Goal: Task Accomplishment & Management: Manage account settings

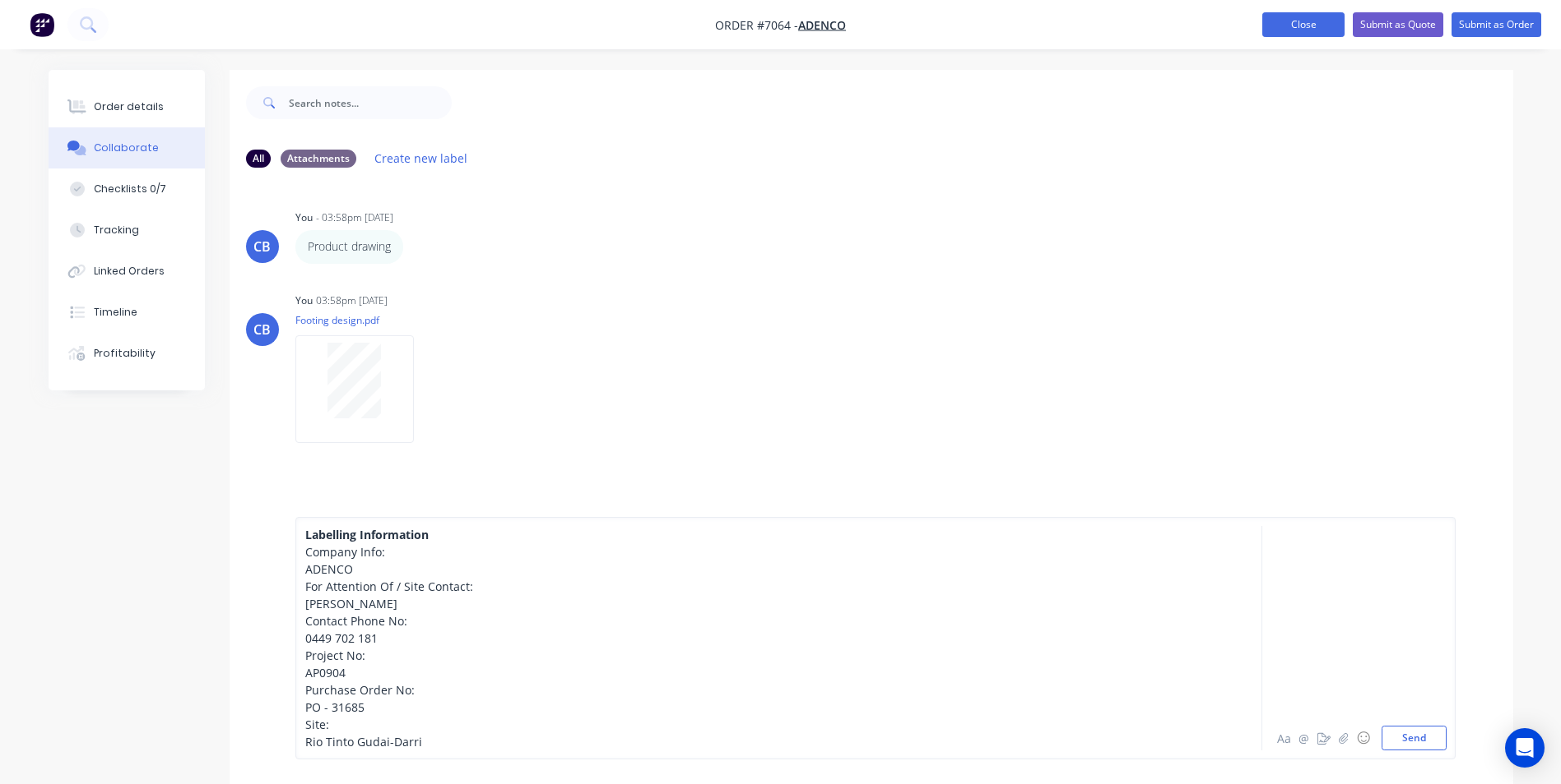
click at [1304, 25] on button "Close" at bounding box center [1302, 25] width 82 height 25
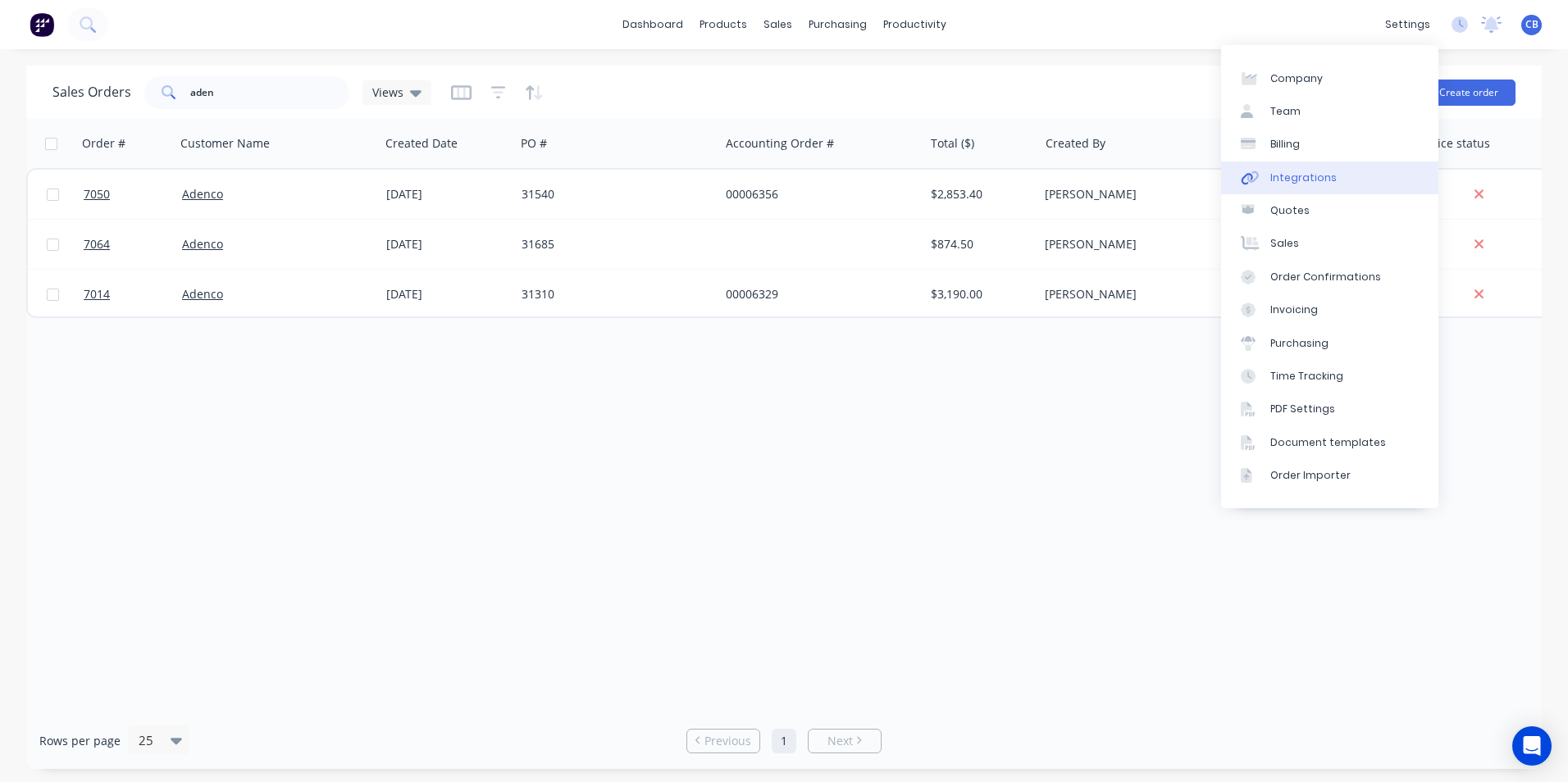
click at [1335, 180] on link "Integrations" at bounding box center [1329, 177] width 217 height 32
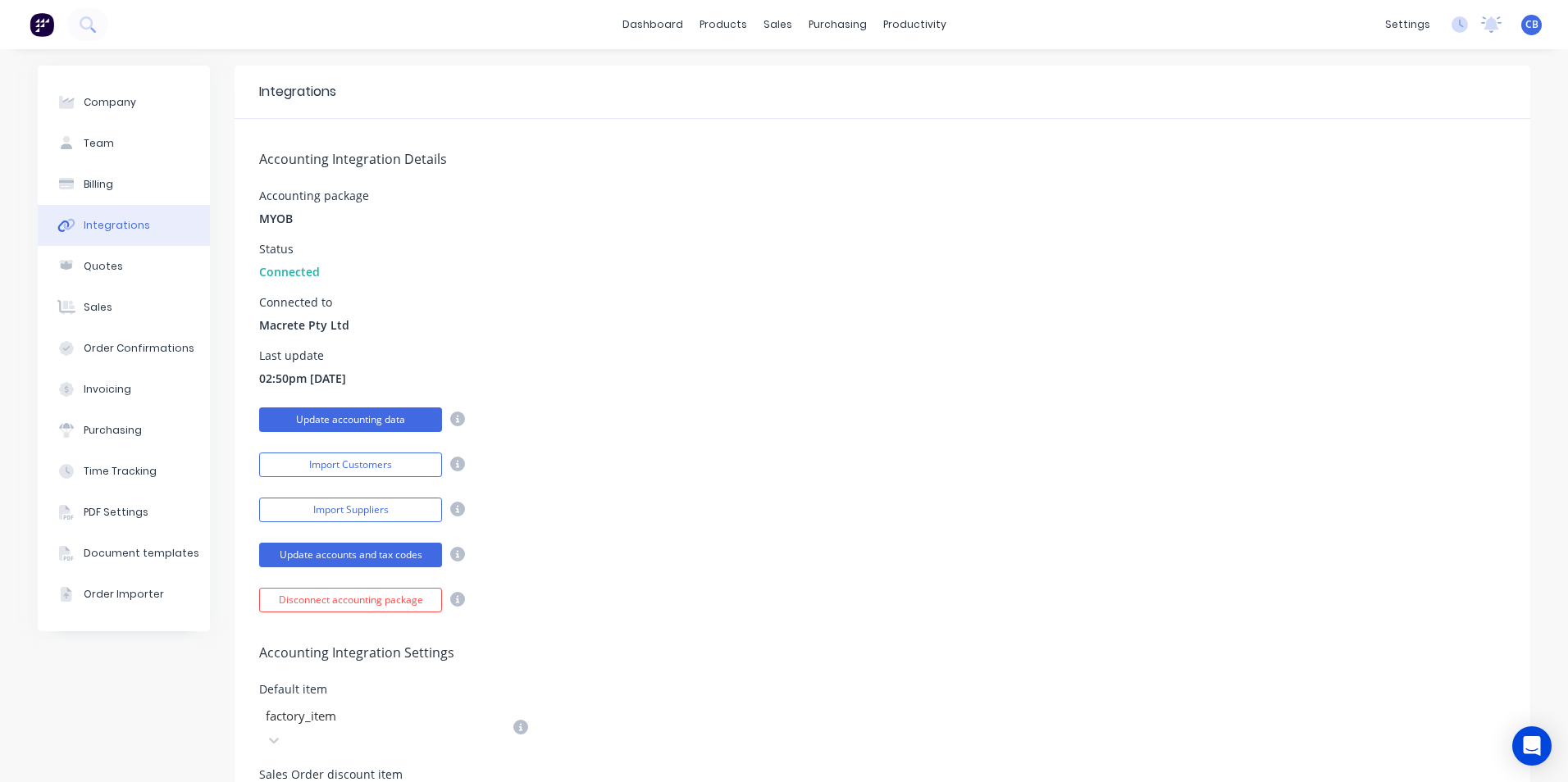
click at [358, 412] on button "Update accounting data" at bounding box center [350, 419] width 183 height 25
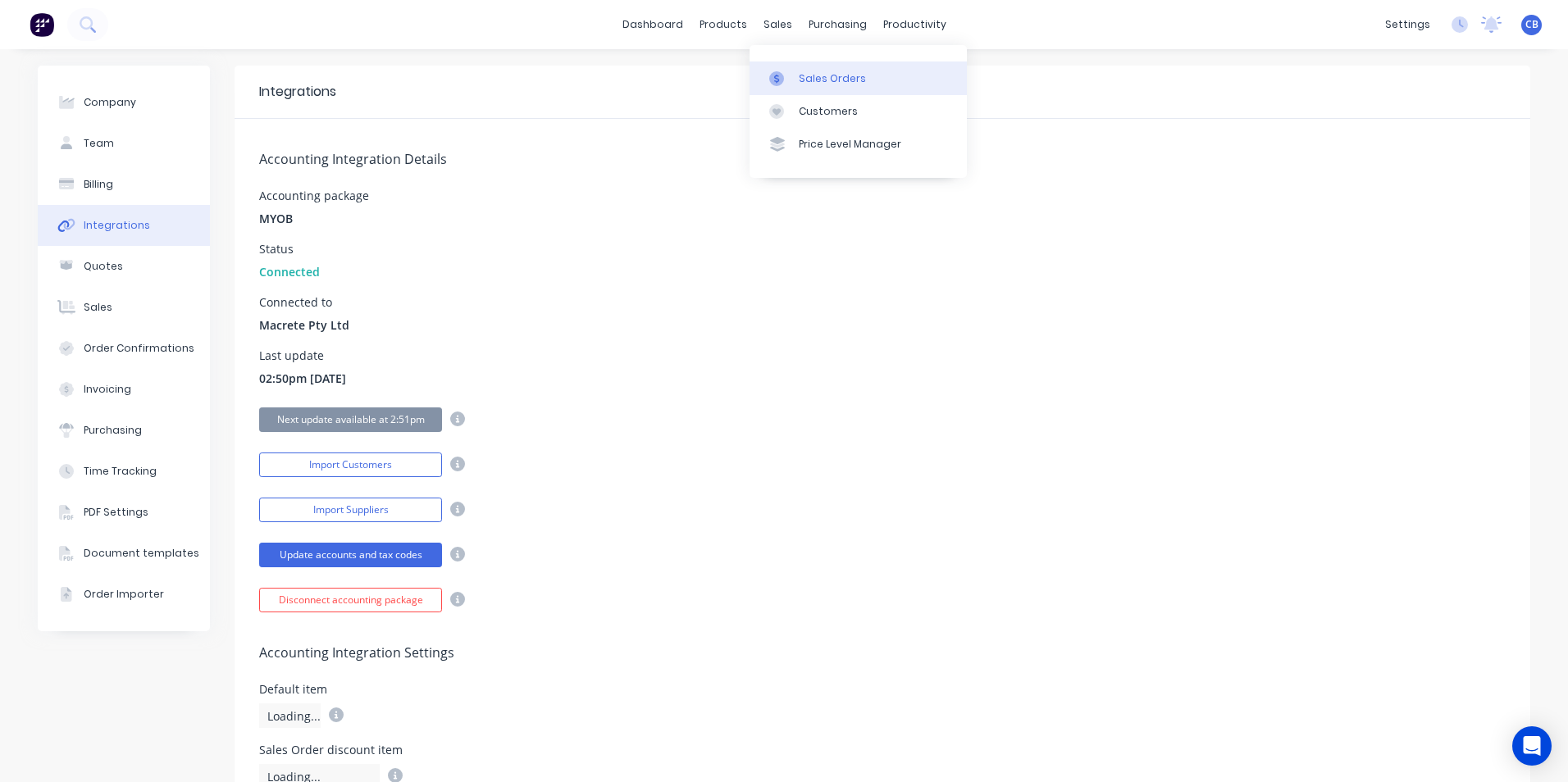
click at [834, 78] on div "Sales Orders" at bounding box center [832, 79] width 67 height 15
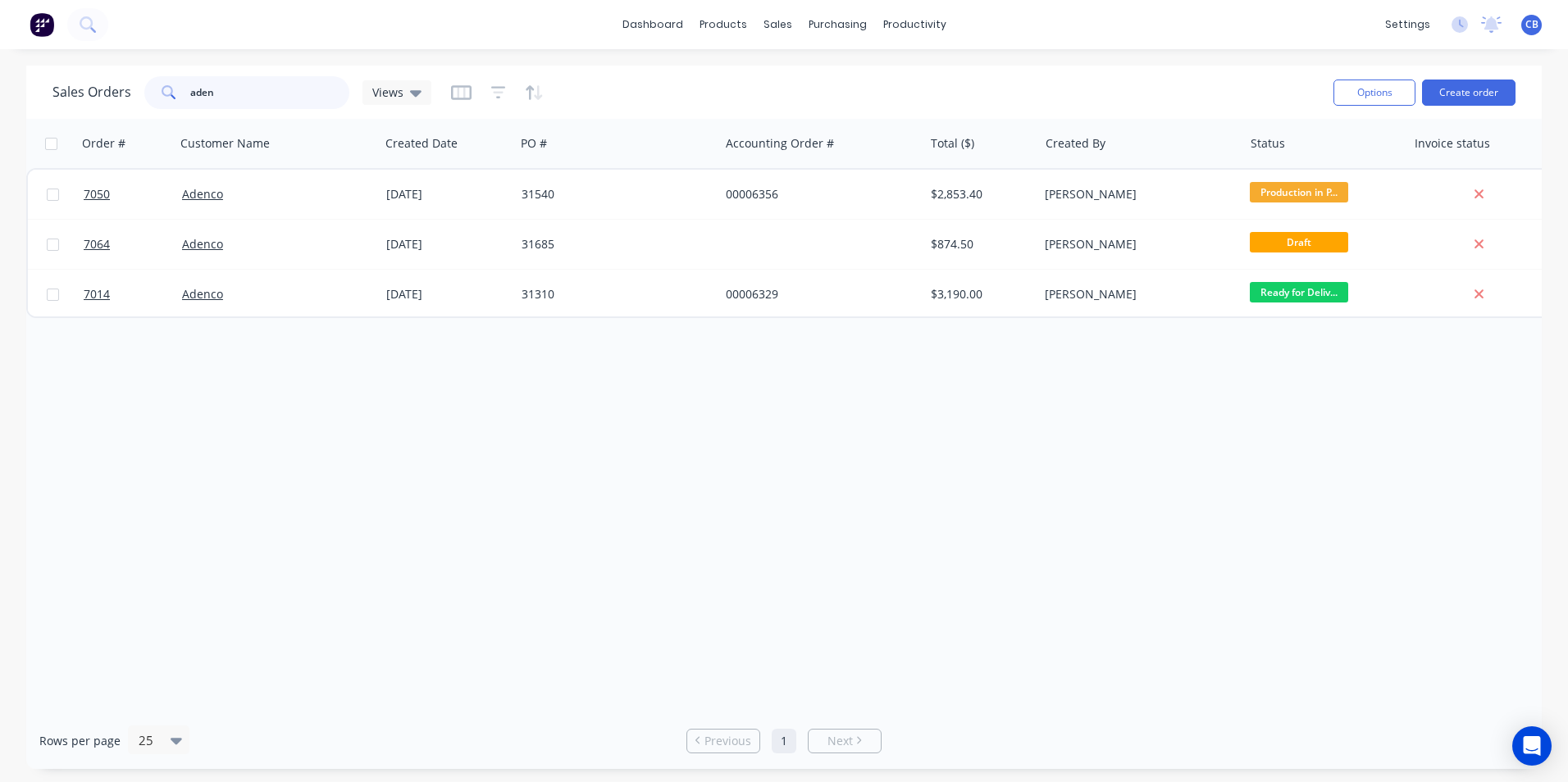
drag, startPoint x: 151, startPoint y: 98, endPoint x: 110, endPoint y: 95, distance: 41.1
click at [110, 95] on div "Sales Orders aden Views" at bounding box center [241, 92] width 379 height 32
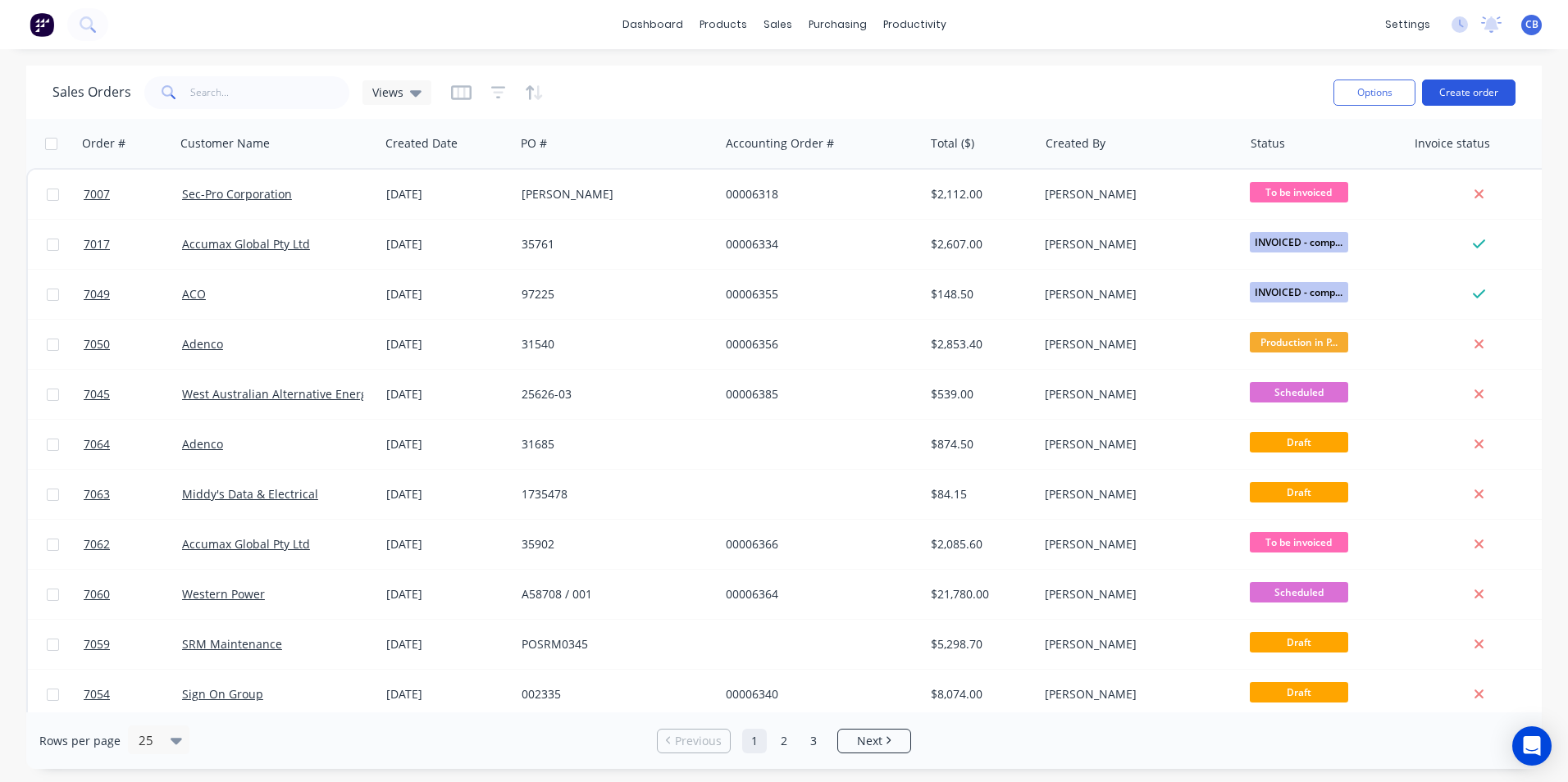
click at [1474, 96] on button "Create order" at bounding box center [1469, 92] width 93 height 27
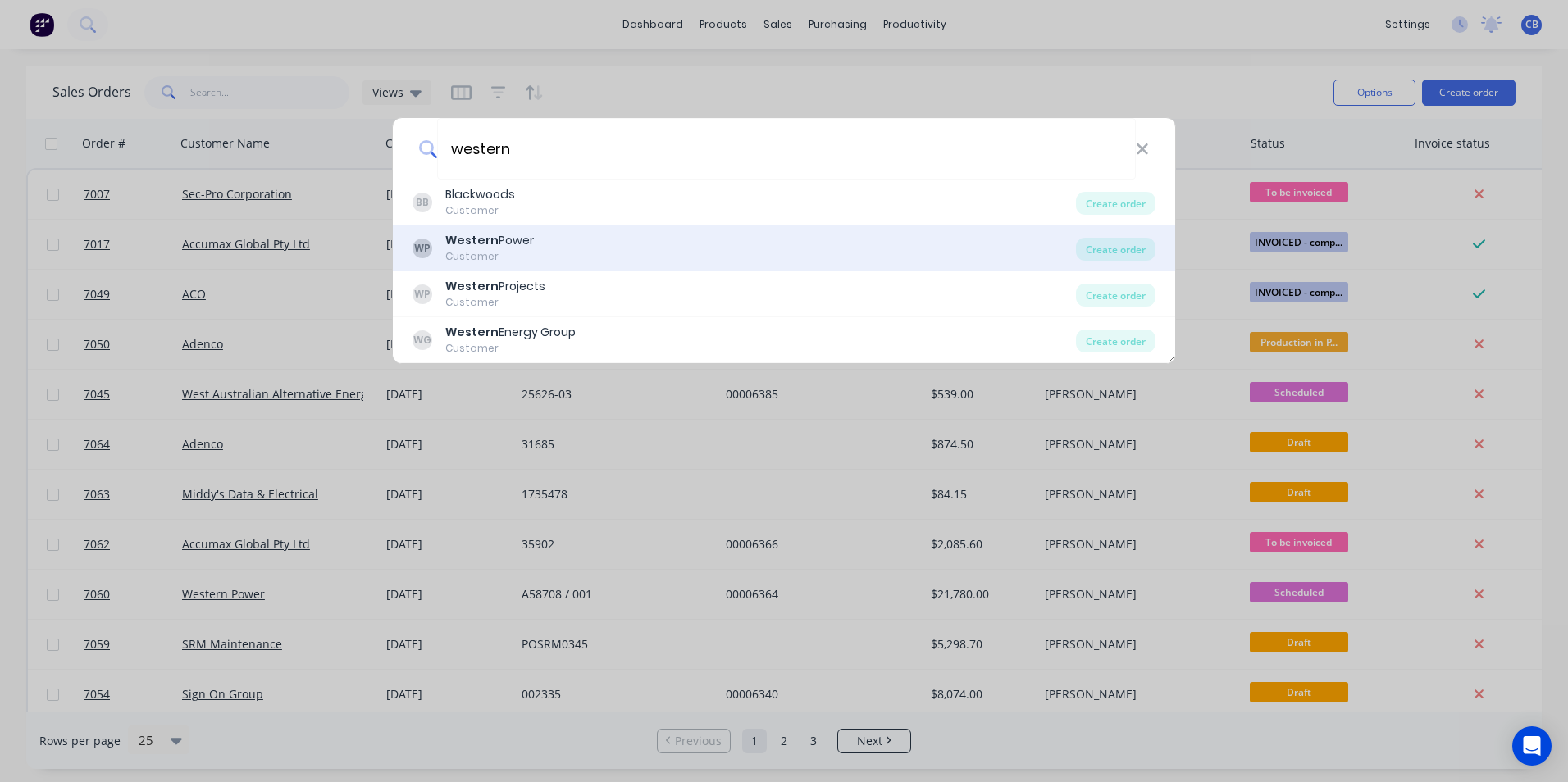
type input "western"
click at [571, 239] on div "WP Western Power Customer" at bounding box center [744, 248] width 664 height 32
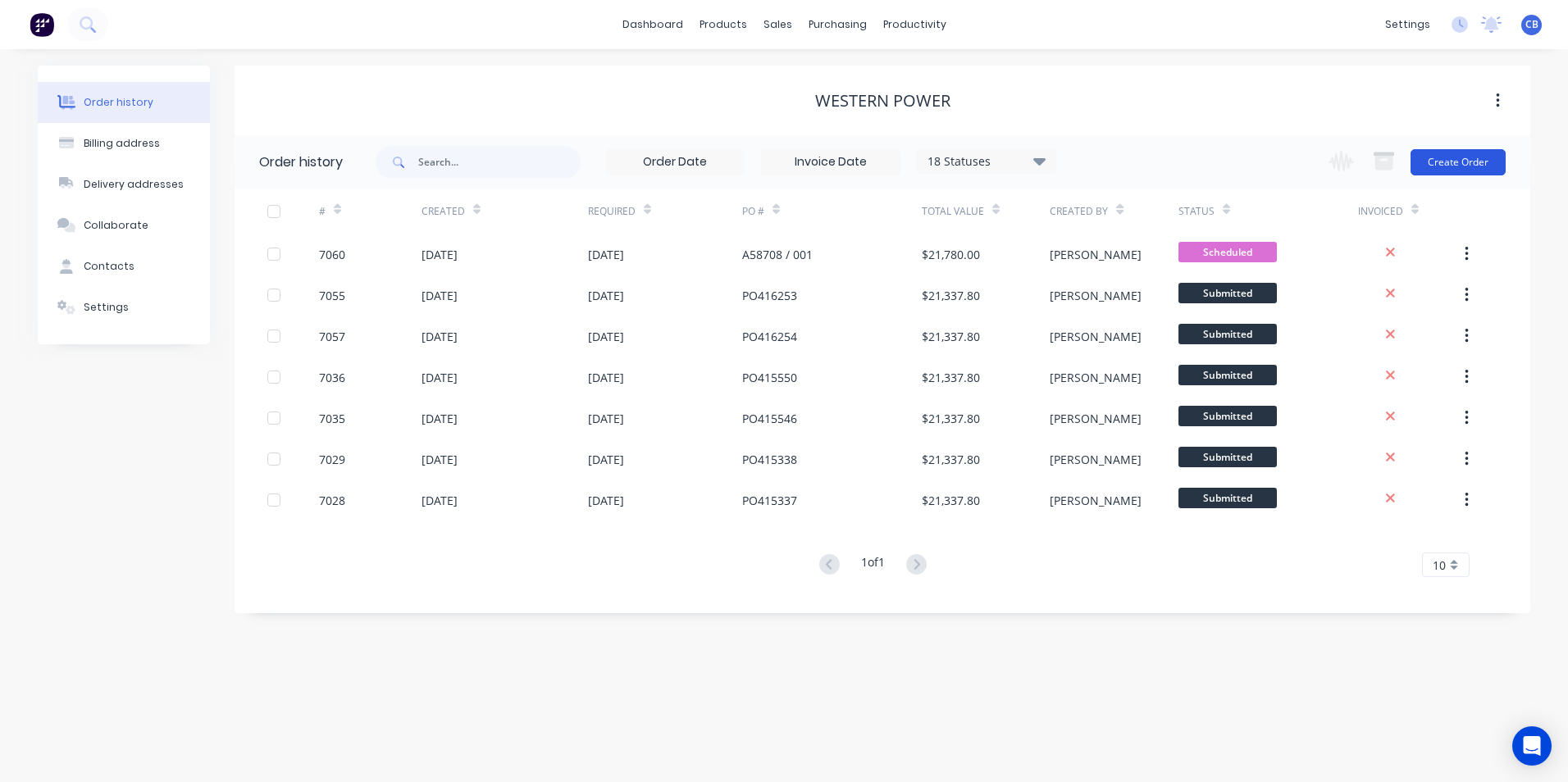
click at [1444, 165] on button "Create Order" at bounding box center [1458, 162] width 95 height 27
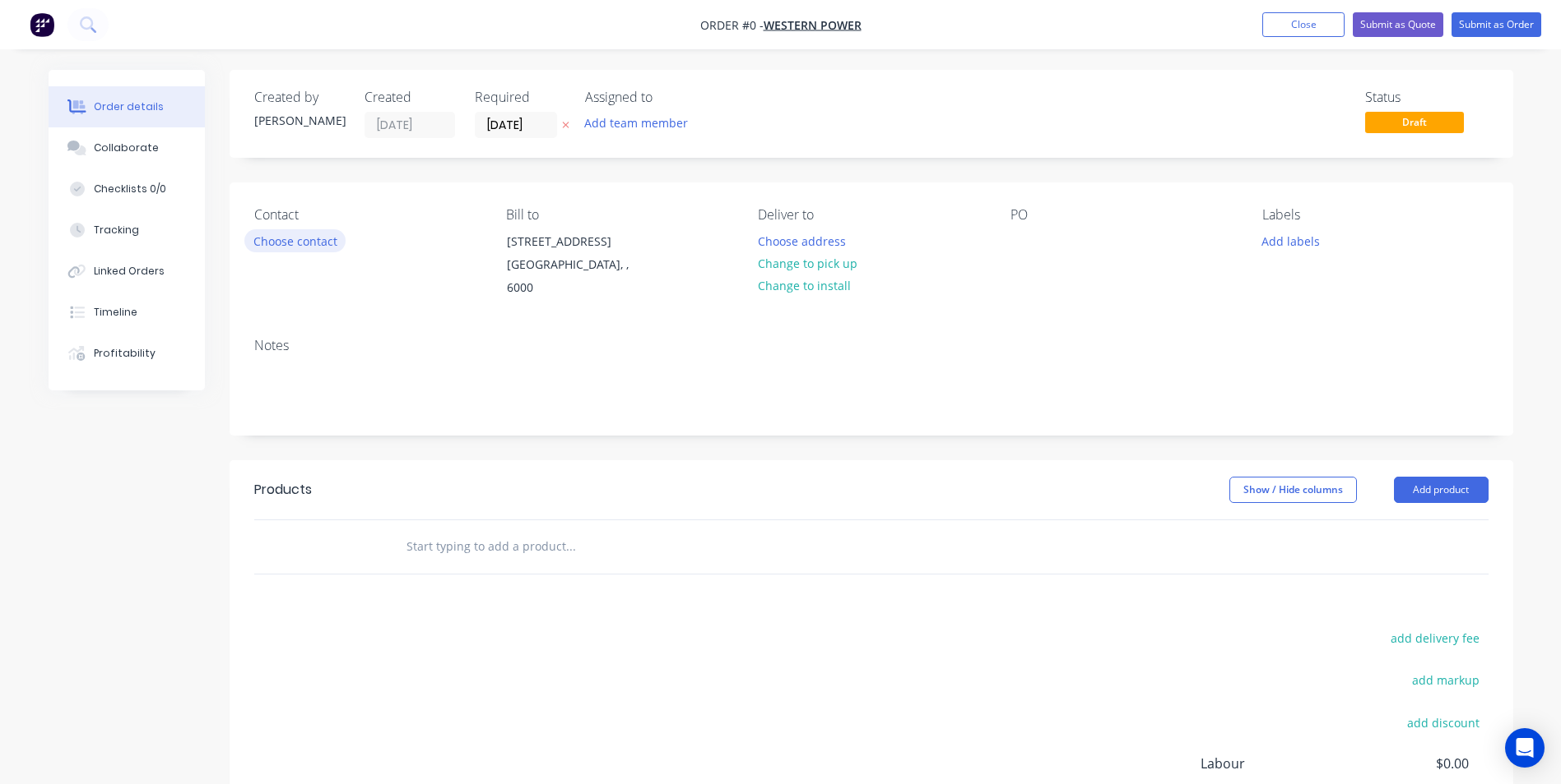
click at [310, 241] on button "Choose contact" at bounding box center [295, 241] width 102 height 23
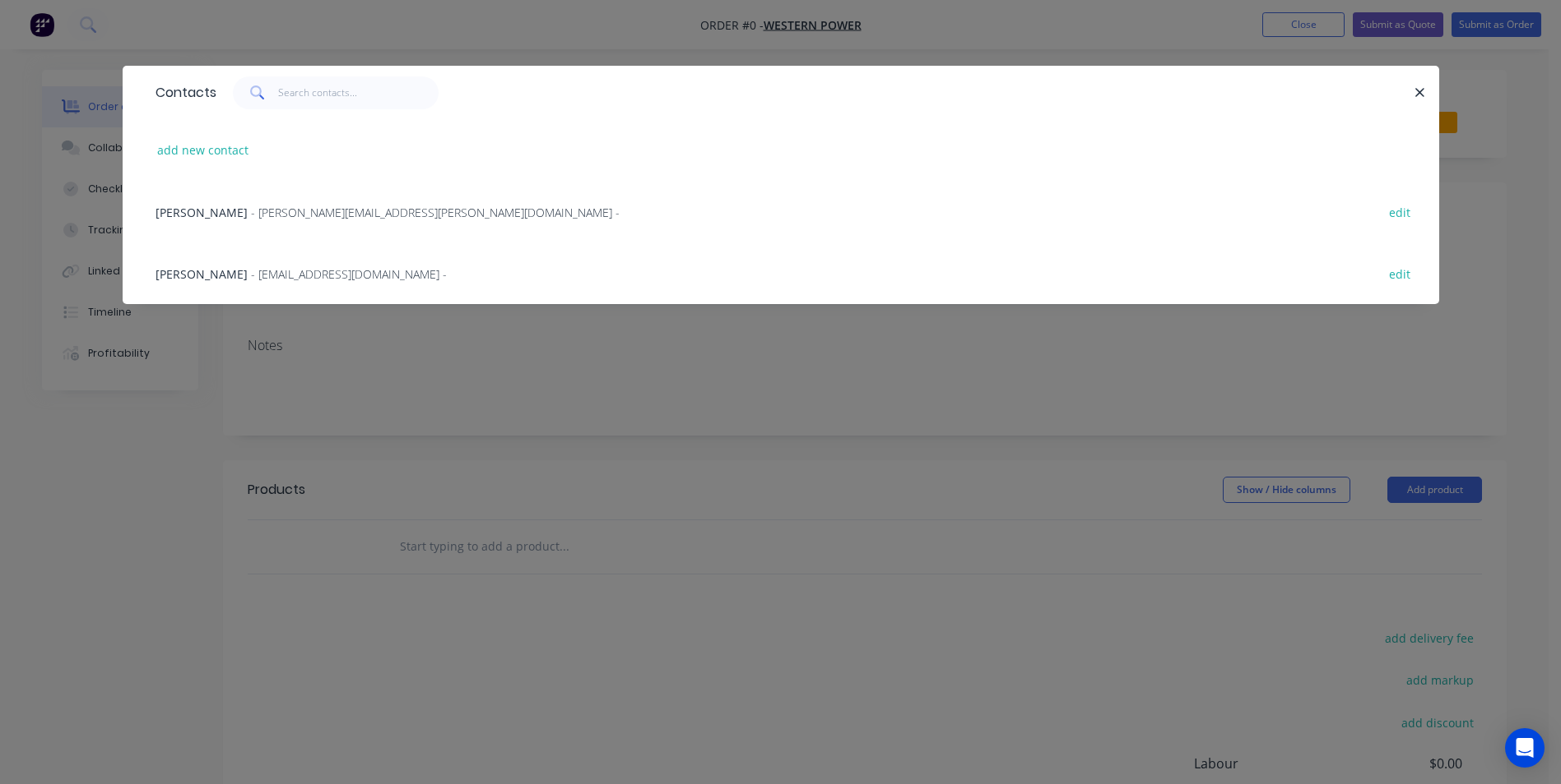
click at [258, 277] on span "- [EMAIL_ADDRESS][DOMAIN_NAME] -" at bounding box center [348, 274] width 195 height 16
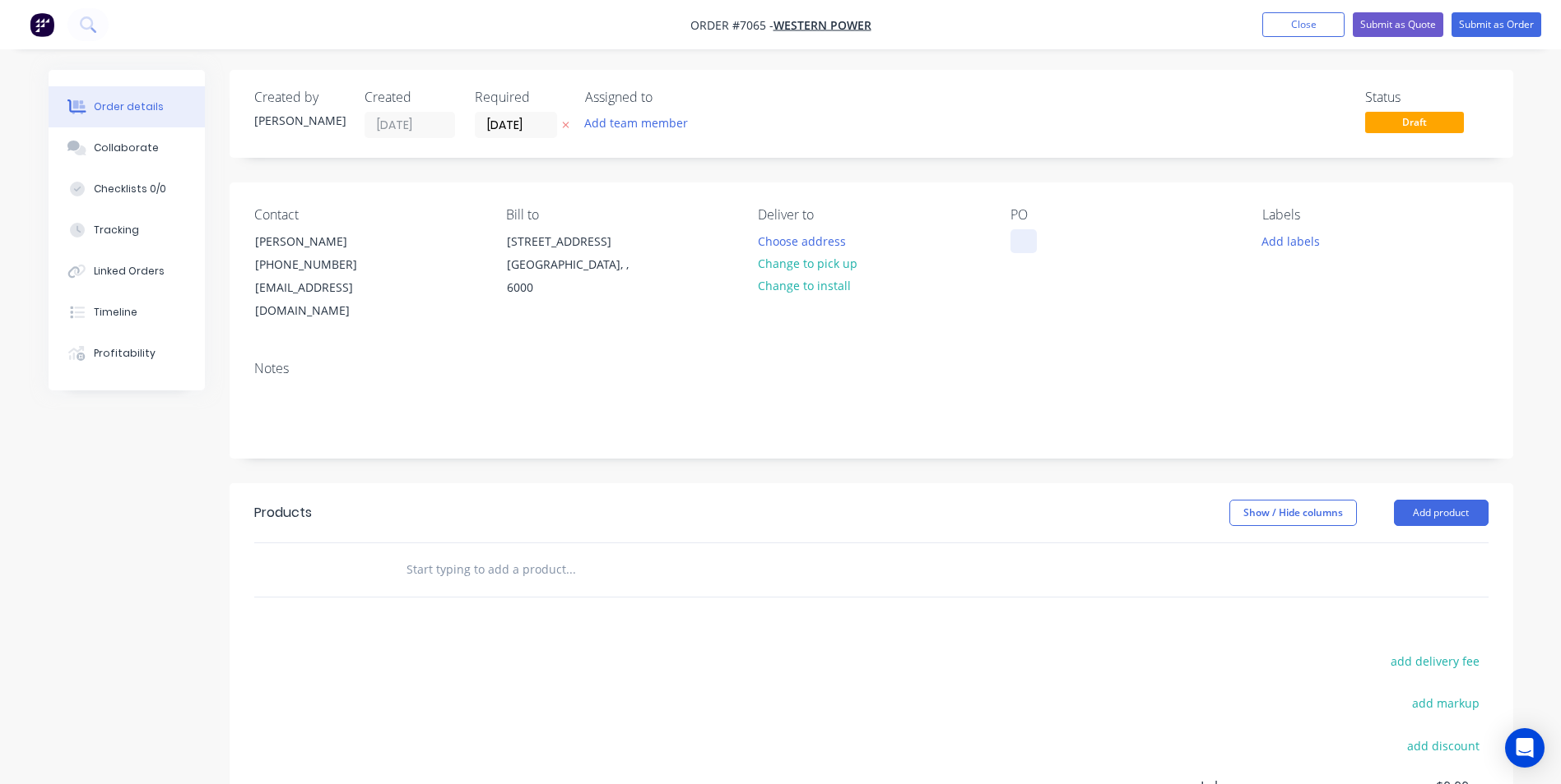
click at [1017, 236] on div at bounding box center [1023, 242] width 27 height 24
paste div
click at [808, 239] on button "Choose address" at bounding box center [801, 241] width 106 height 23
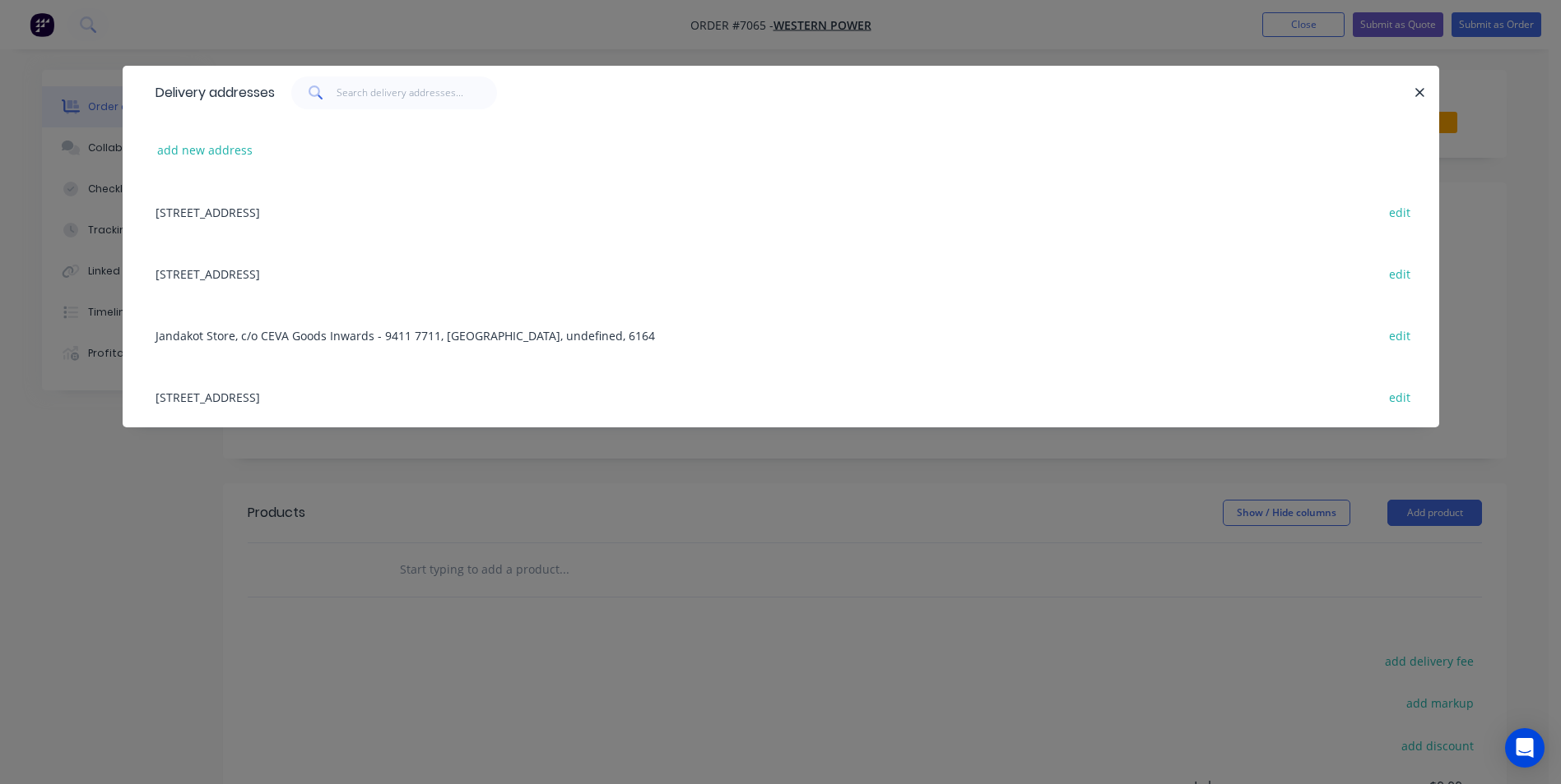
click at [285, 338] on div "Jandakot Store, c/o CEVA Goods Inwards - 9411 7711, Jandakot, undefined, 6164 e…" at bounding box center [780, 334] width 1267 height 62
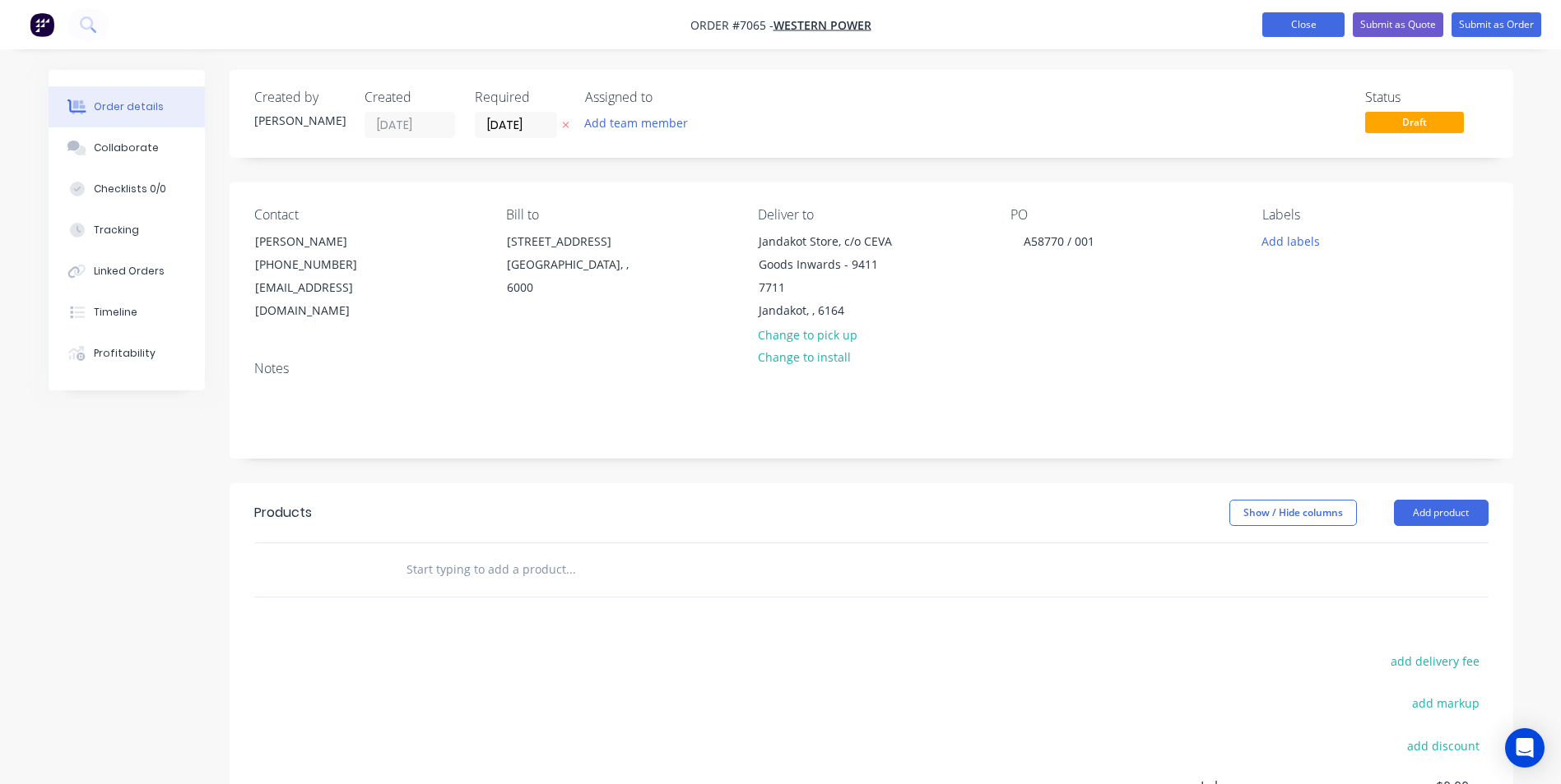
click at [1293, 29] on button "Close" at bounding box center [1302, 25] width 82 height 25
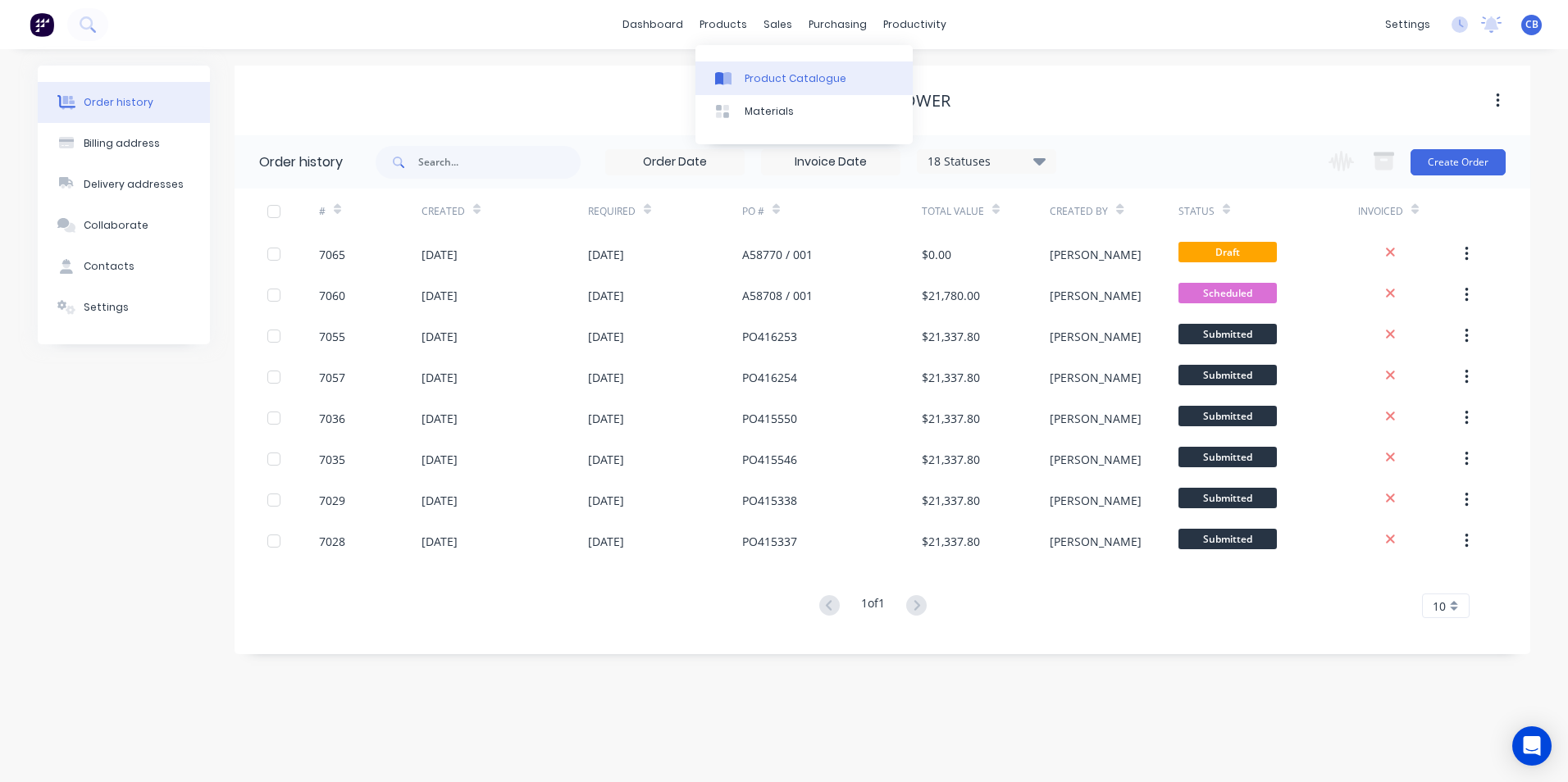
click at [816, 91] on link "Product Catalogue" at bounding box center [804, 78] width 217 height 32
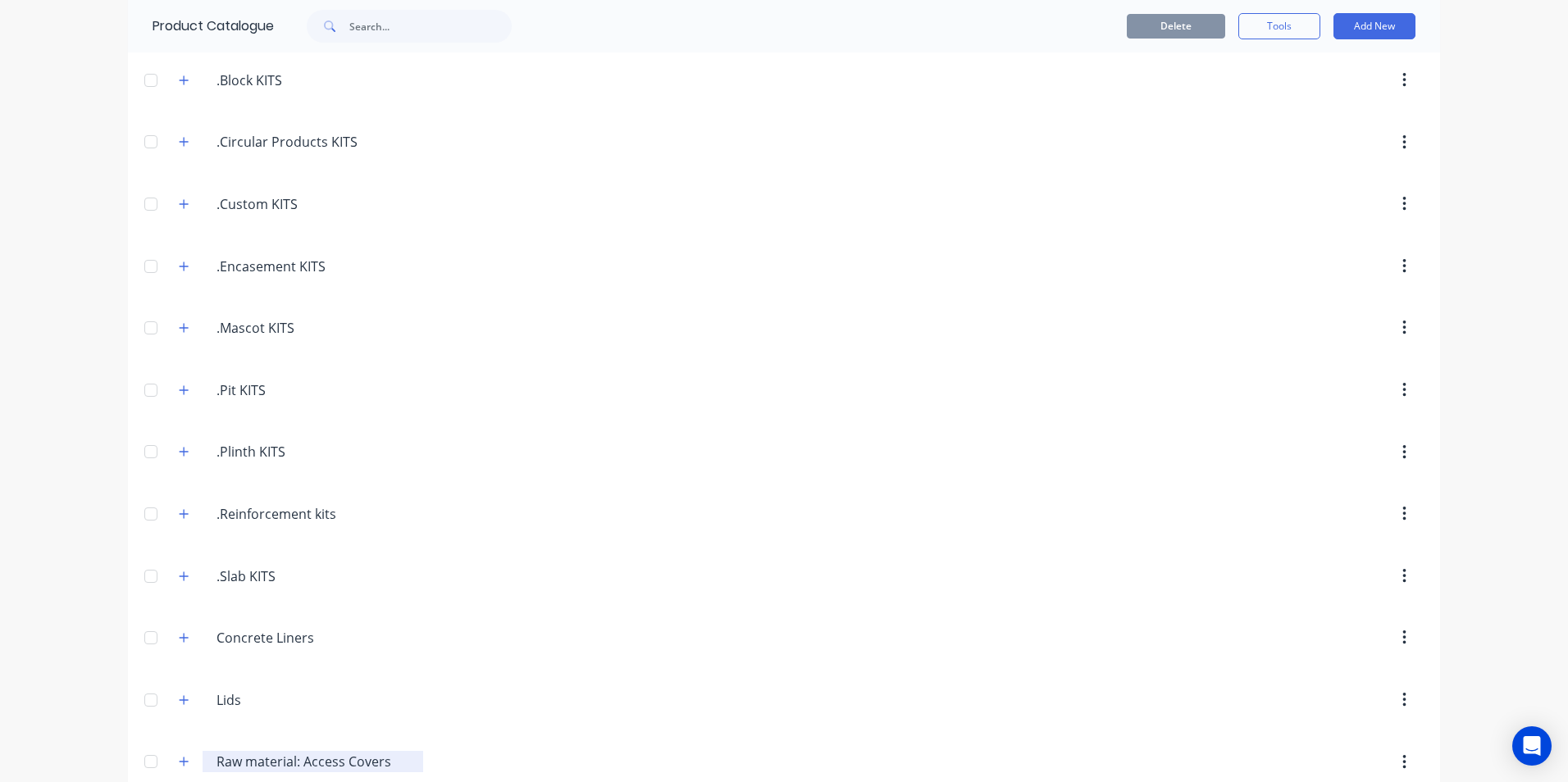
scroll to position [246, 0]
click at [185, 454] on button "button" at bounding box center [184, 451] width 21 height 21
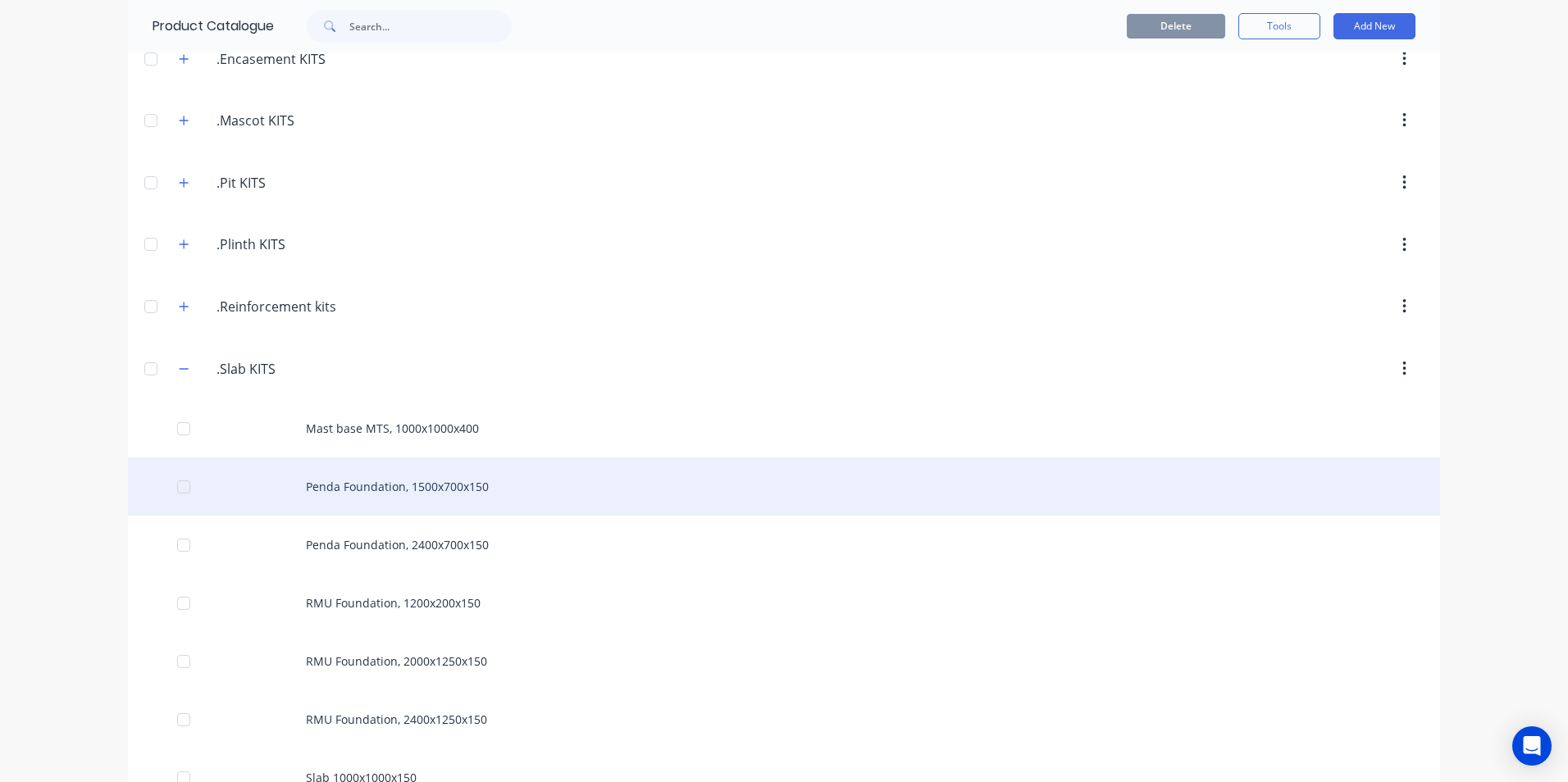
scroll to position [492, 0]
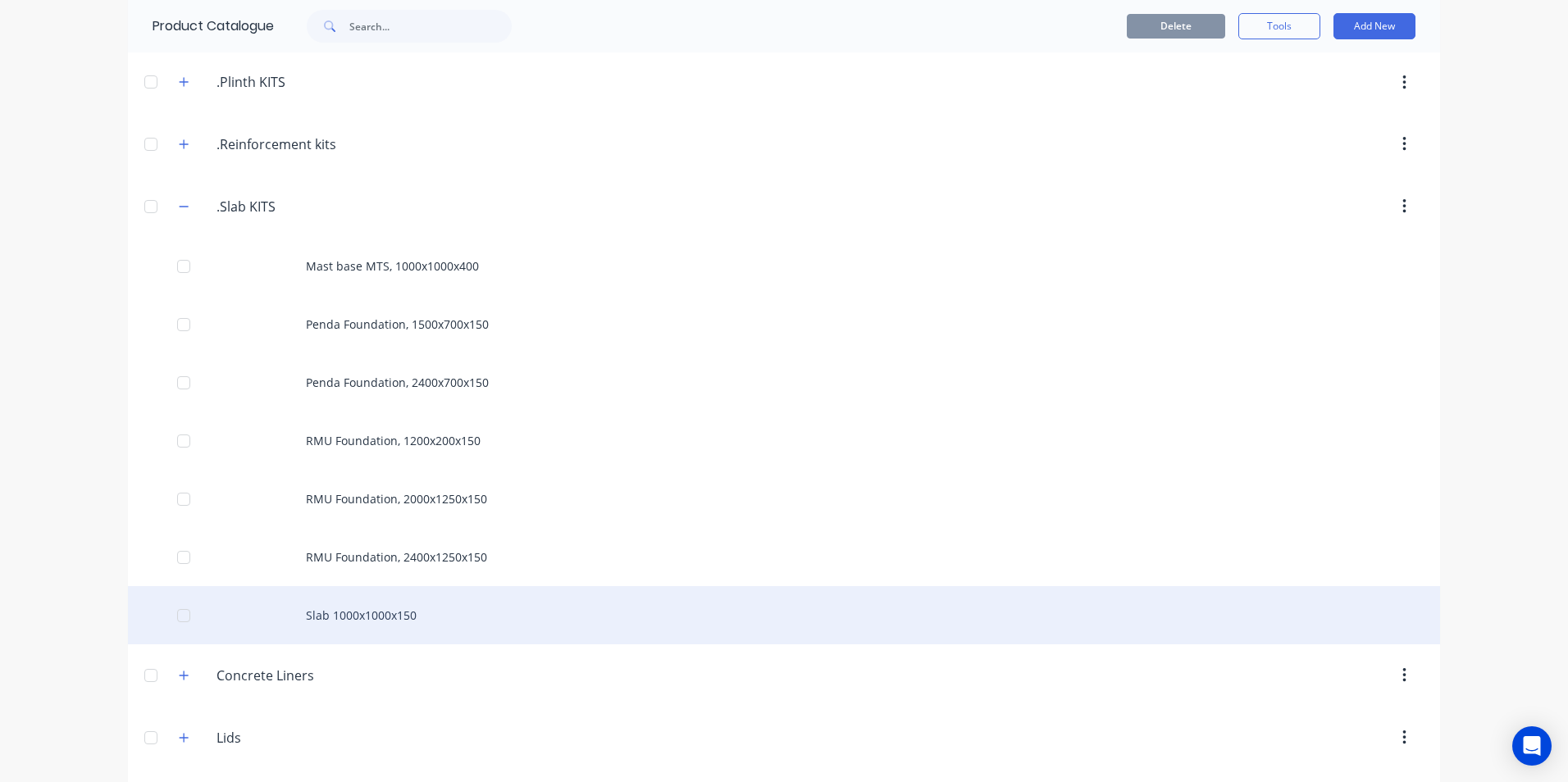
click at [411, 617] on div "Slab 1000x1000x150" at bounding box center [784, 615] width 1312 height 58
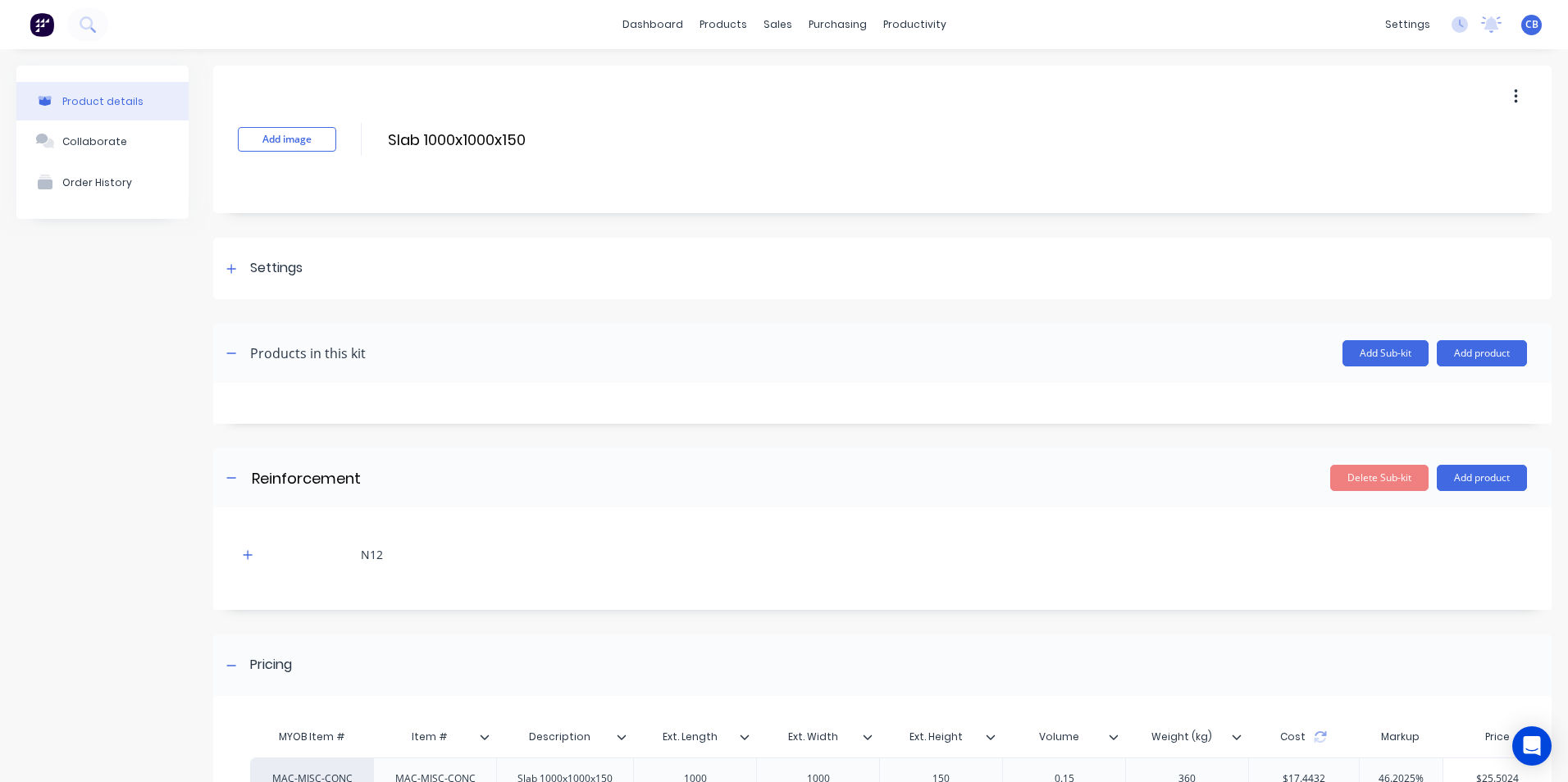
click at [1514, 96] on icon "button" at bounding box center [1515, 96] width 3 height 15
click at [1439, 141] on span "Duplicate" at bounding box center [1455, 140] width 123 height 18
click at [110, 99] on div "Product details" at bounding box center [102, 101] width 82 height 13
click at [116, 105] on div "Product details" at bounding box center [102, 101] width 82 height 13
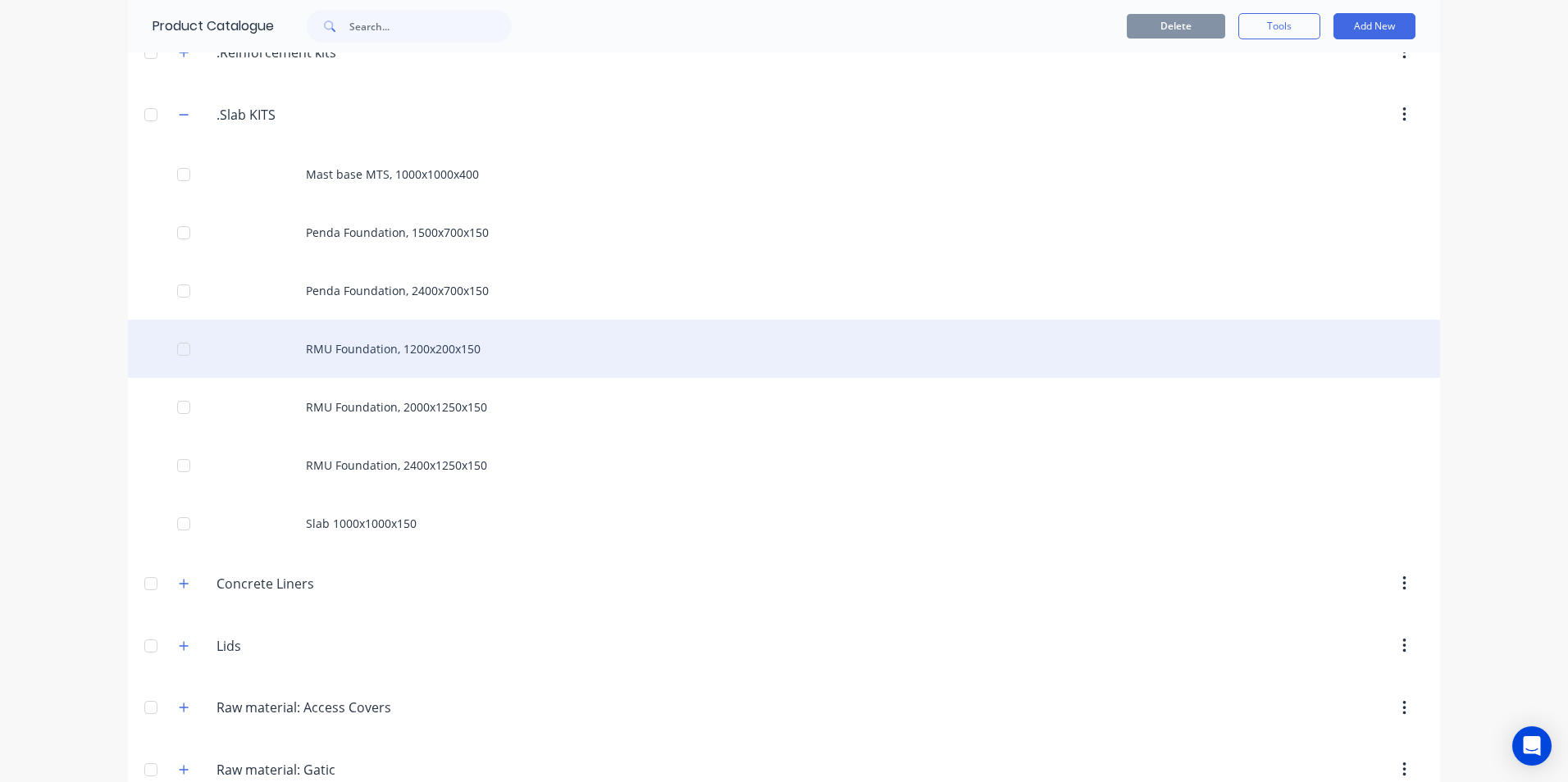
scroll to position [656, 0]
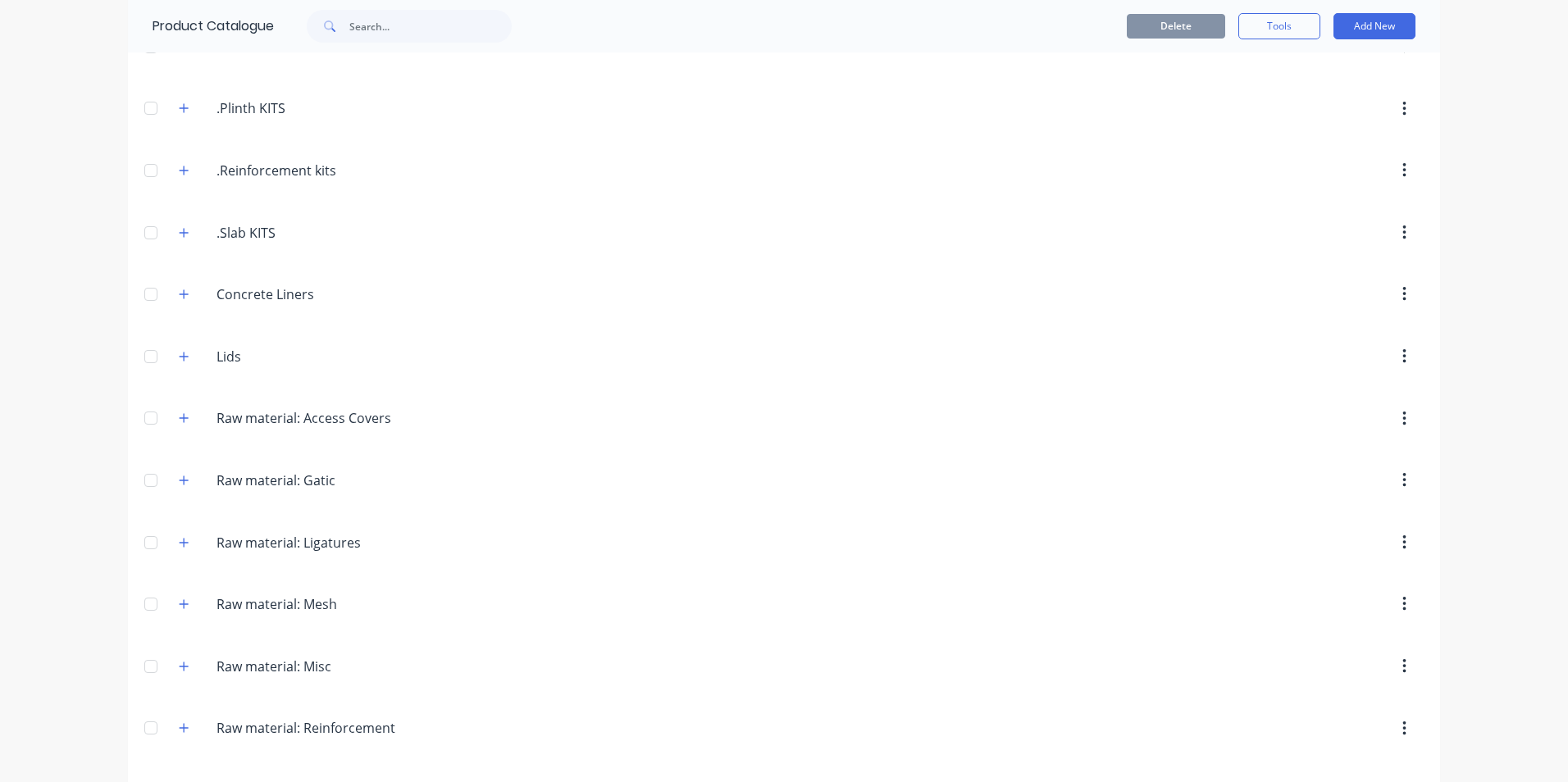
scroll to position [410, 0]
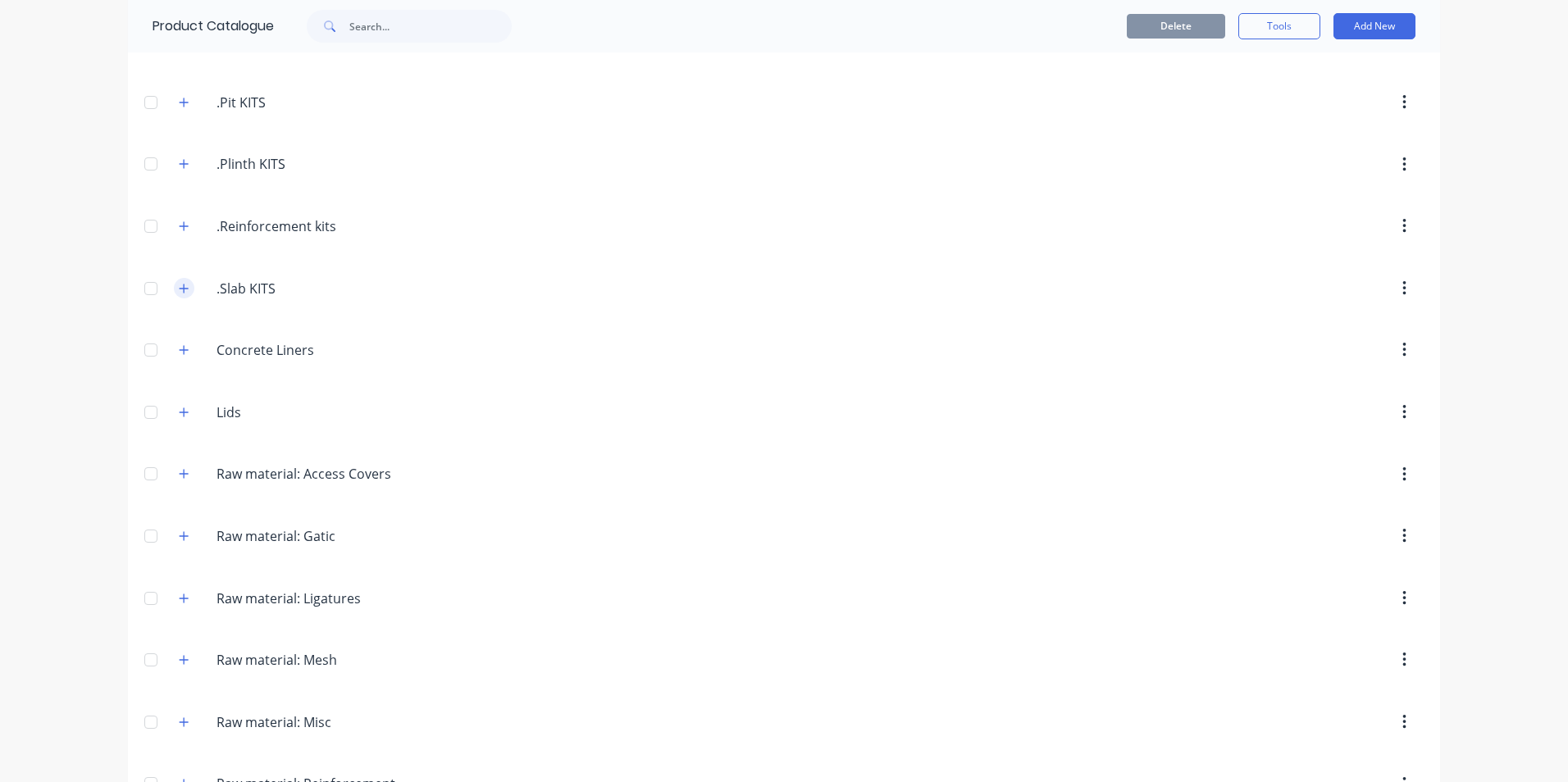
click at [179, 288] on icon "button" at bounding box center [184, 289] width 10 height 12
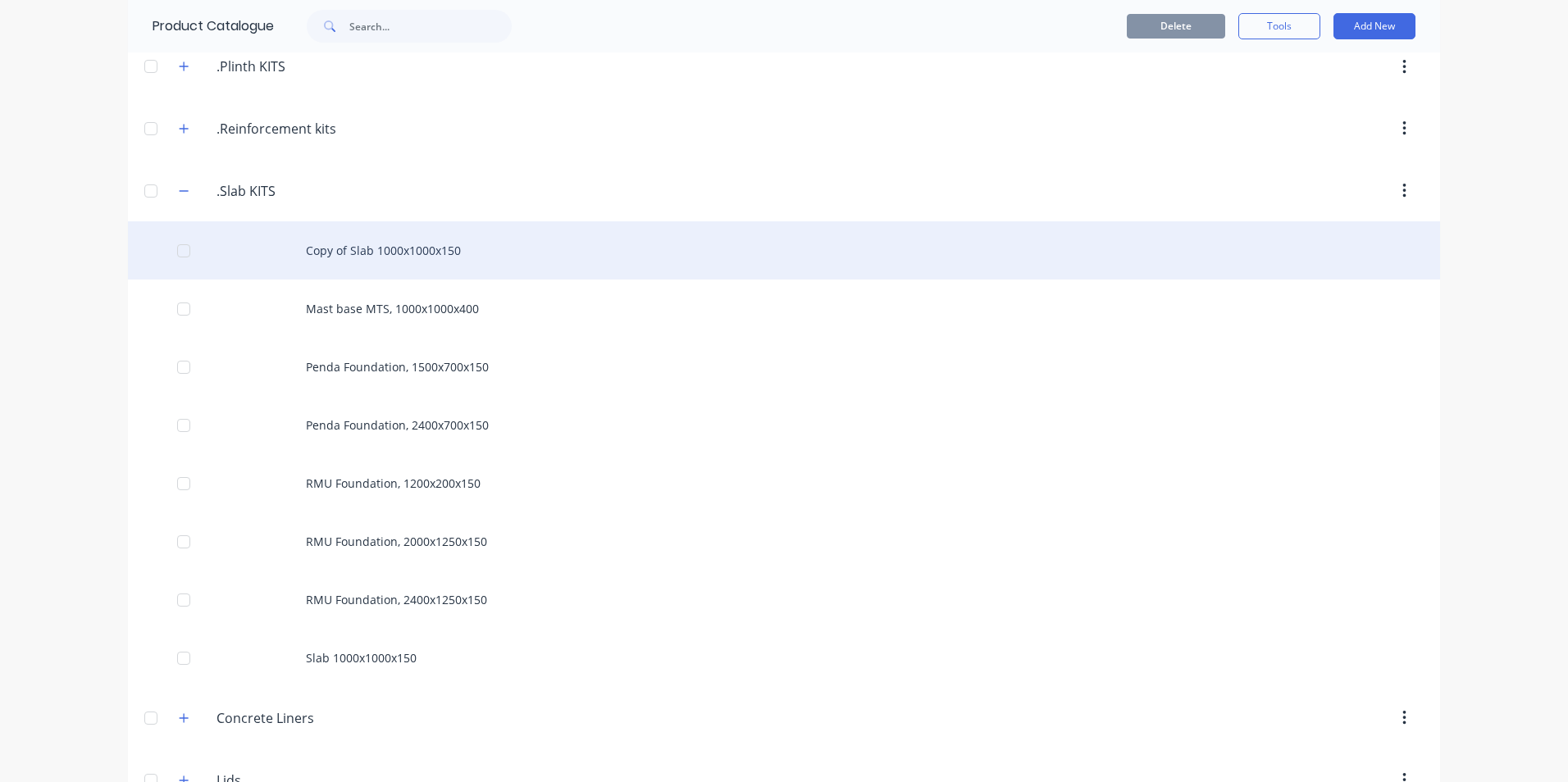
scroll to position [492, 0]
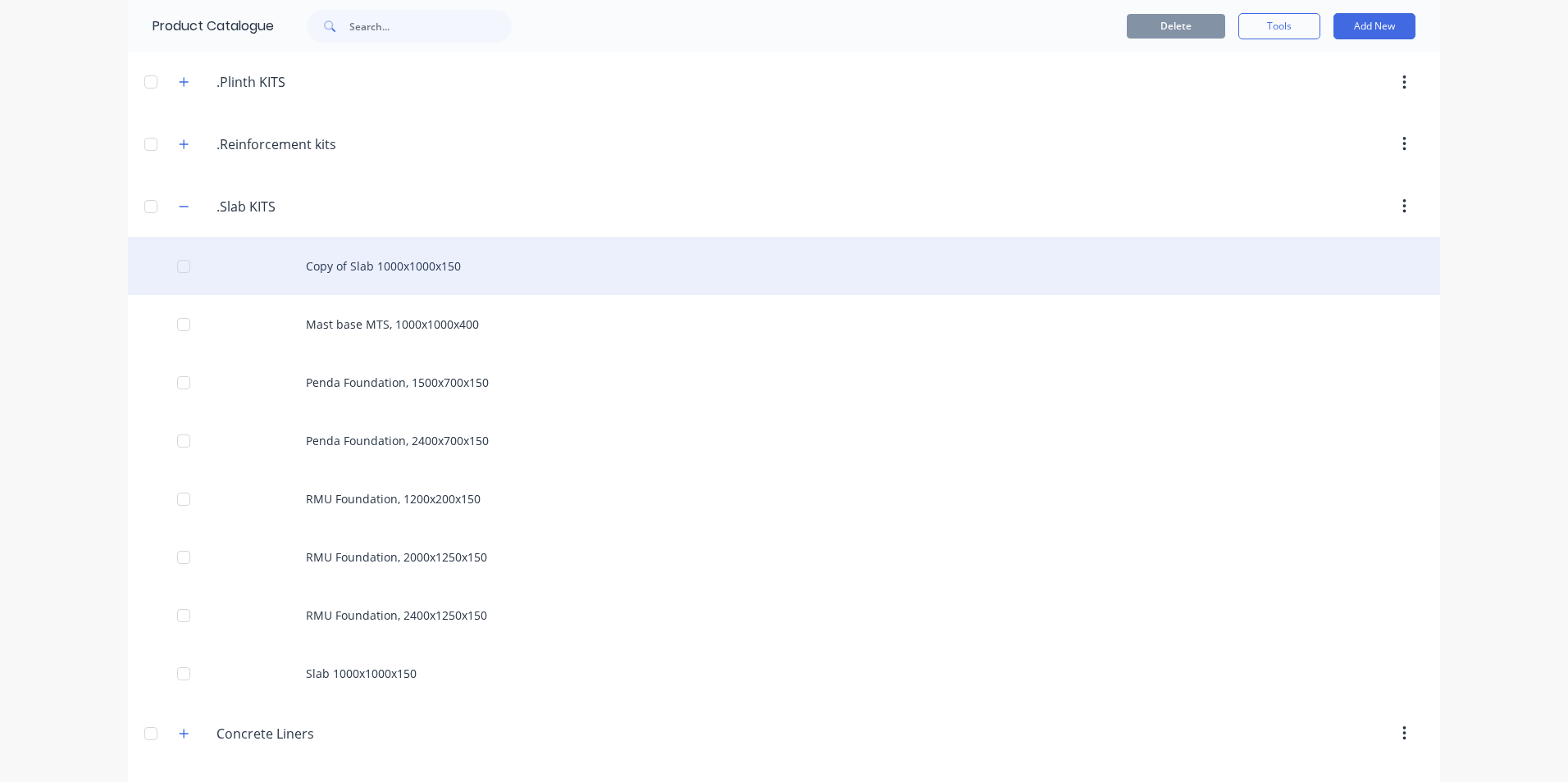
click at [358, 271] on div "Copy of Slab 1000x1000x150" at bounding box center [784, 266] width 1312 height 58
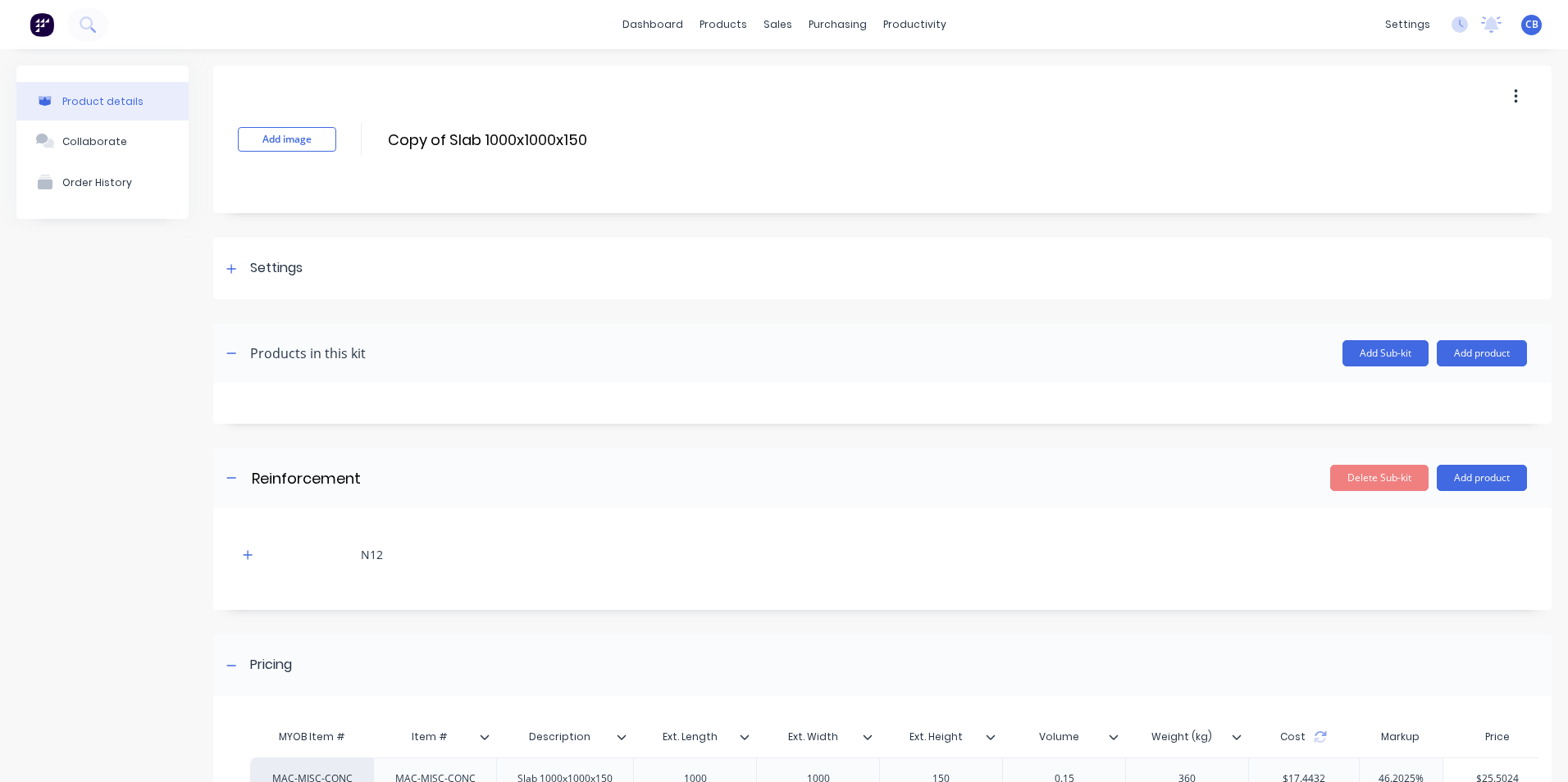
click at [569, 152] on div "Add image Copy of Slab 1000x1000x150 Copy of Slab 1000x1000x150 Enter kit name" at bounding box center [882, 140] width 1339 height 148
drag, startPoint x: 597, startPoint y: 136, endPoint x: 380, endPoint y: 138, distance: 217.0
click at [380, 138] on div "Add image Copy of Slab 1000x1000x150 Copy of Slab 1000x1000x150 Enter kit name" at bounding box center [882, 140] width 1339 height 148
type input "Pipe culvert foundation slab, 800x800x100"
click at [250, 557] on icon "button" at bounding box center [248, 556] width 10 height 12
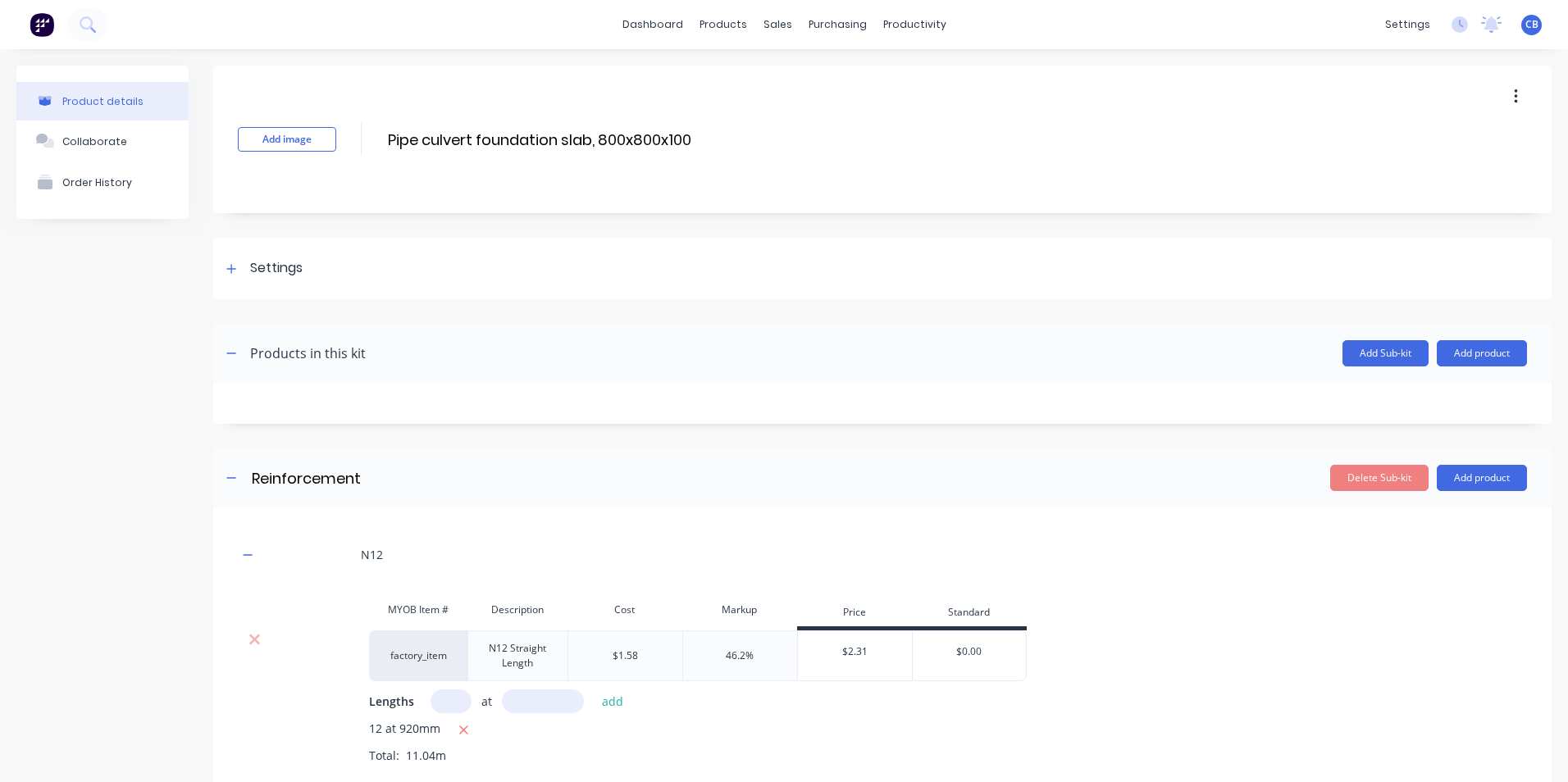
scroll to position [164, 0]
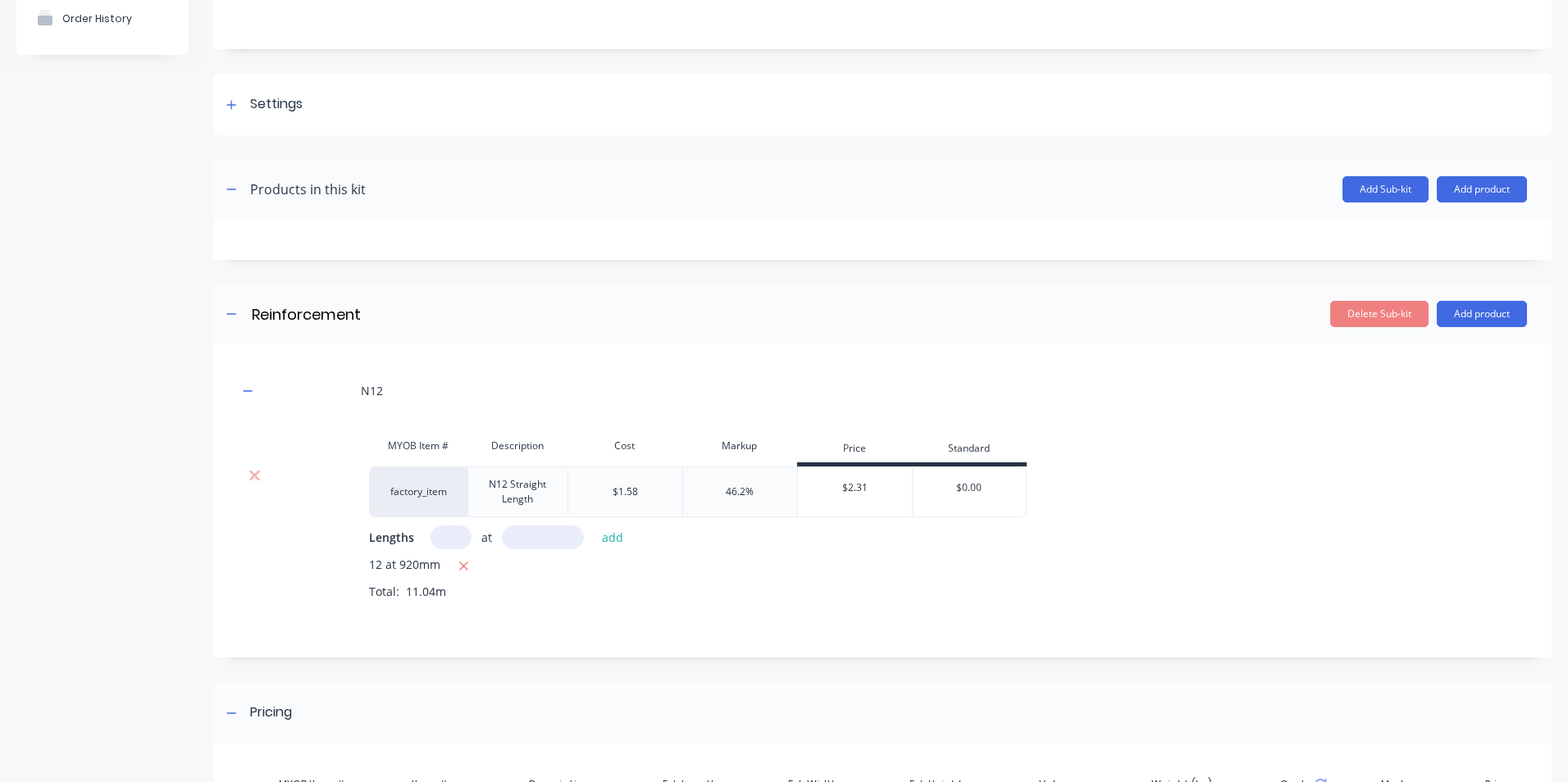
click at [449, 539] on input "text" at bounding box center [452, 537] width 41 height 24
type input "8"
type input "720"
click at [606, 542] on button "add" at bounding box center [613, 537] width 38 height 23
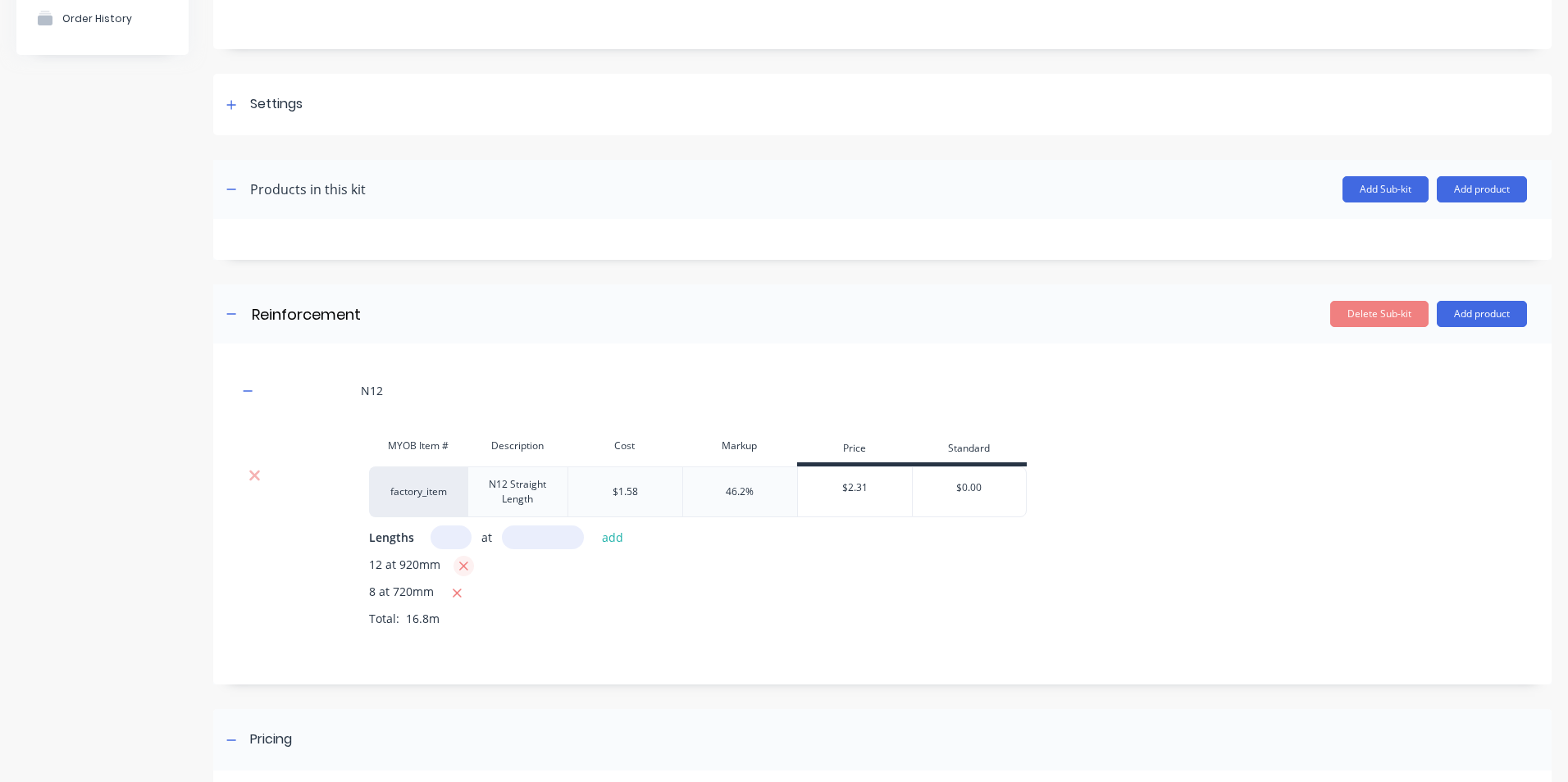
click at [460, 565] on icon "button" at bounding box center [463, 566] width 9 height 9
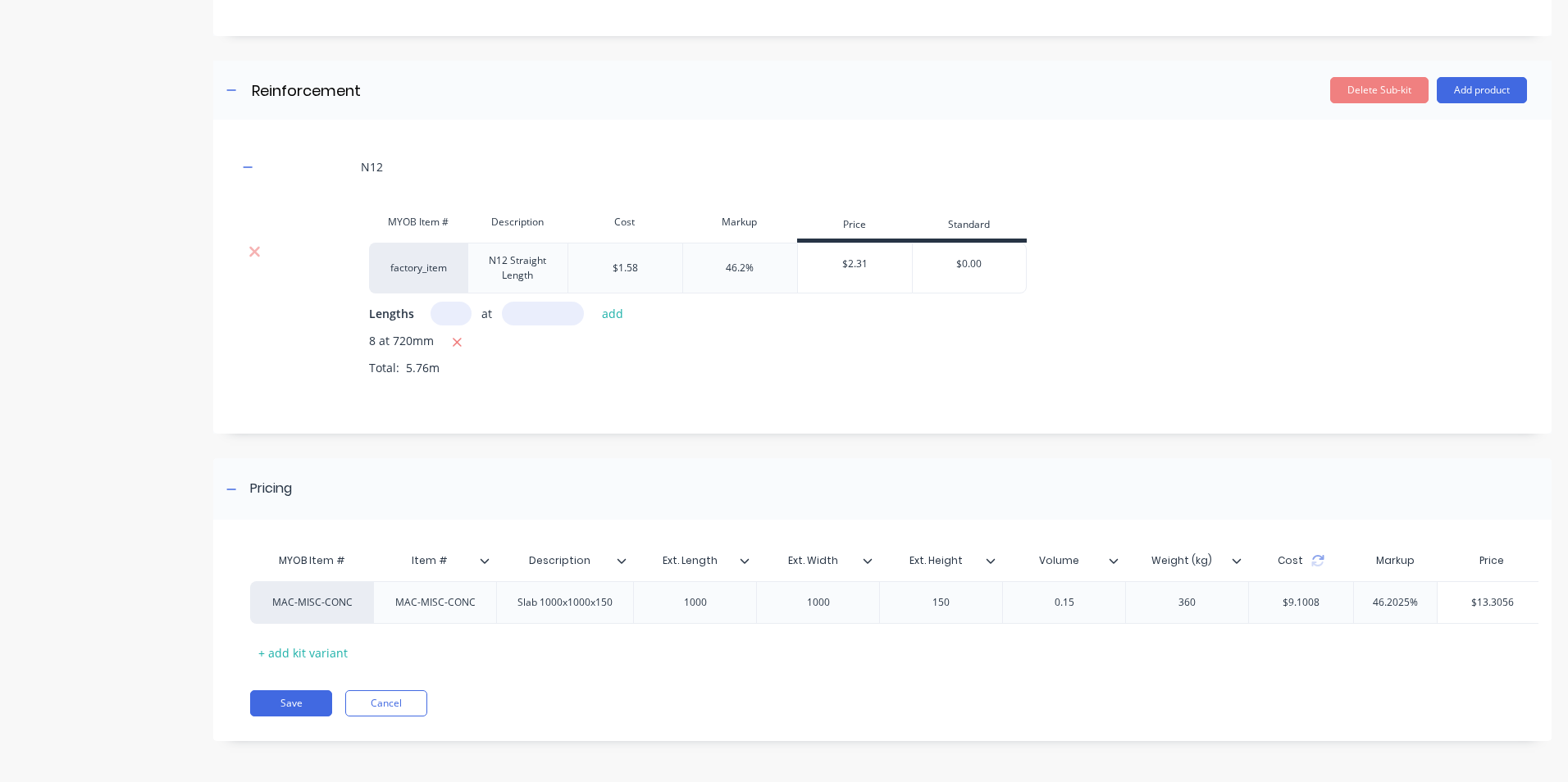
scroll to position [400, 0]
click at [456, 594] on div "MAC-MISC-CONC" at bounding box center [436, 603] width 106 height 22
drag, startPoint x: 483, startPoint y: 598, endPoint x: 345, endPoint y: 591, distance: 138.2
click at [347, 591] on div "MAC-MISC-CONC MAC-MISC-CONC Slab 1000x1000x150 1000 1000 150 0.15 360 $9.1008 4…" at bounding box center [1029, 602] width 1559 height 42
drag, startPoint x: 484, startPoint y: 598, endPoint x: 358, endPoint y: 604, distance: 126.1
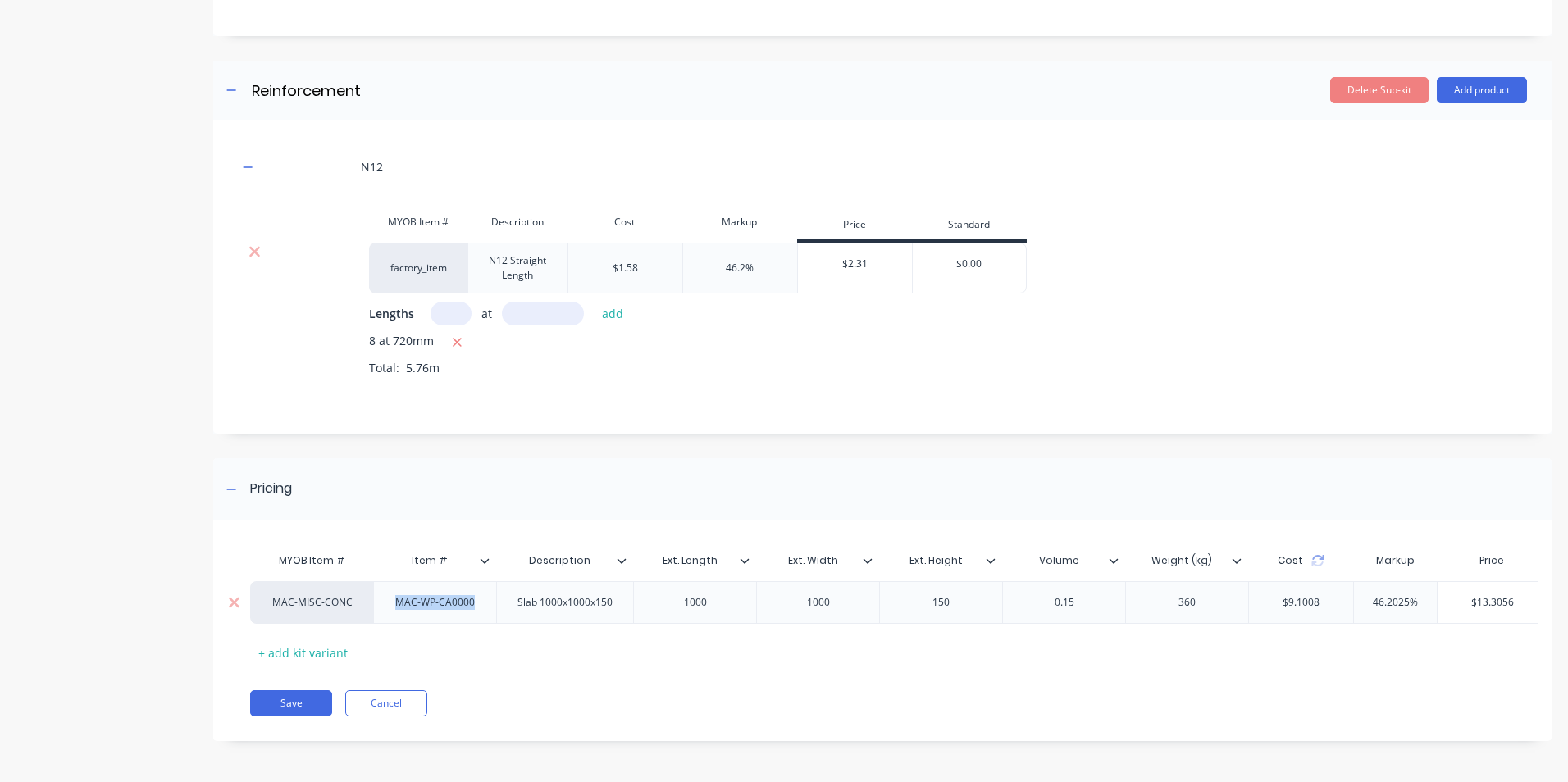
click at [358, 604] on div "MAC-MISC-CONC MAC-WP-CA0000 Slab 1000x1000x150 1000 1000 150 0.15 360 $9.1008 4…" at bounding box center [1029, 602] width 1559 height 42
copy div "MAC-WP-CA0000"
drag, startPoint x: 315, startPoint y: 589, endPoint x: 294, endPoint y: 585, distance: 21.4
click at [293, 595] on div "MAC-MISC-CONC" at bounding box center [313, 602] width 90 height 15
paste input "MAC-WP-CA0000"
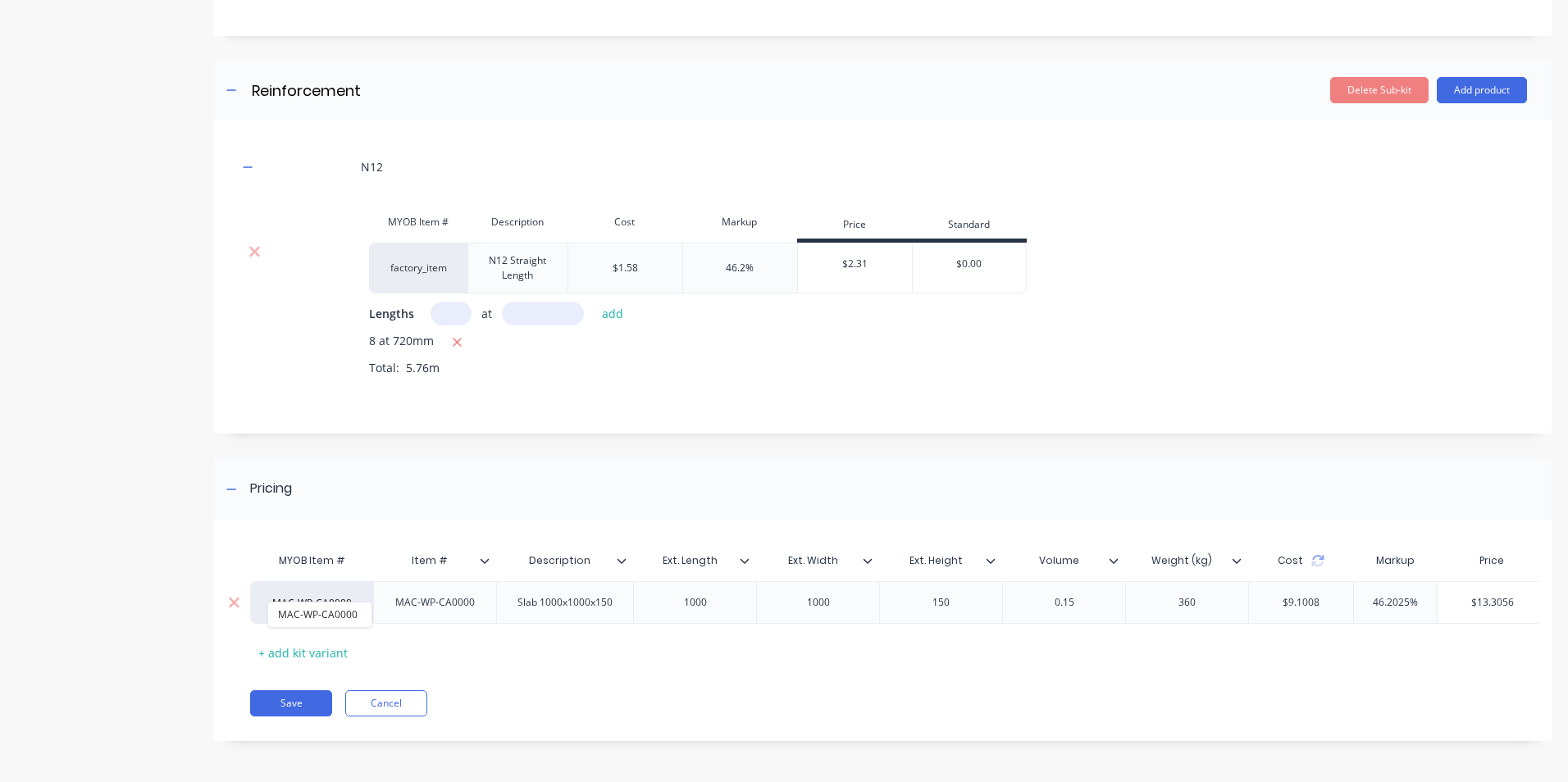
type input "MAC-WP-CA0000"
click at [581, 599] on div "Slab 1000x1000x150" at bounding box center [565, 603] width 121 height 22
drag, startPoint x: 620, startPoint y: 594, endPoint x: 468, endPoint y: 587, distance: 152.2
click at [468, 587] on div "MAC-MISC-CONC MAC-WP-CA0000 MAC-WP-CA0000 Slab 1000x1000x150 1000 1000 150 0.15…" at bounding box center [1029, 602] width 1559 height 42
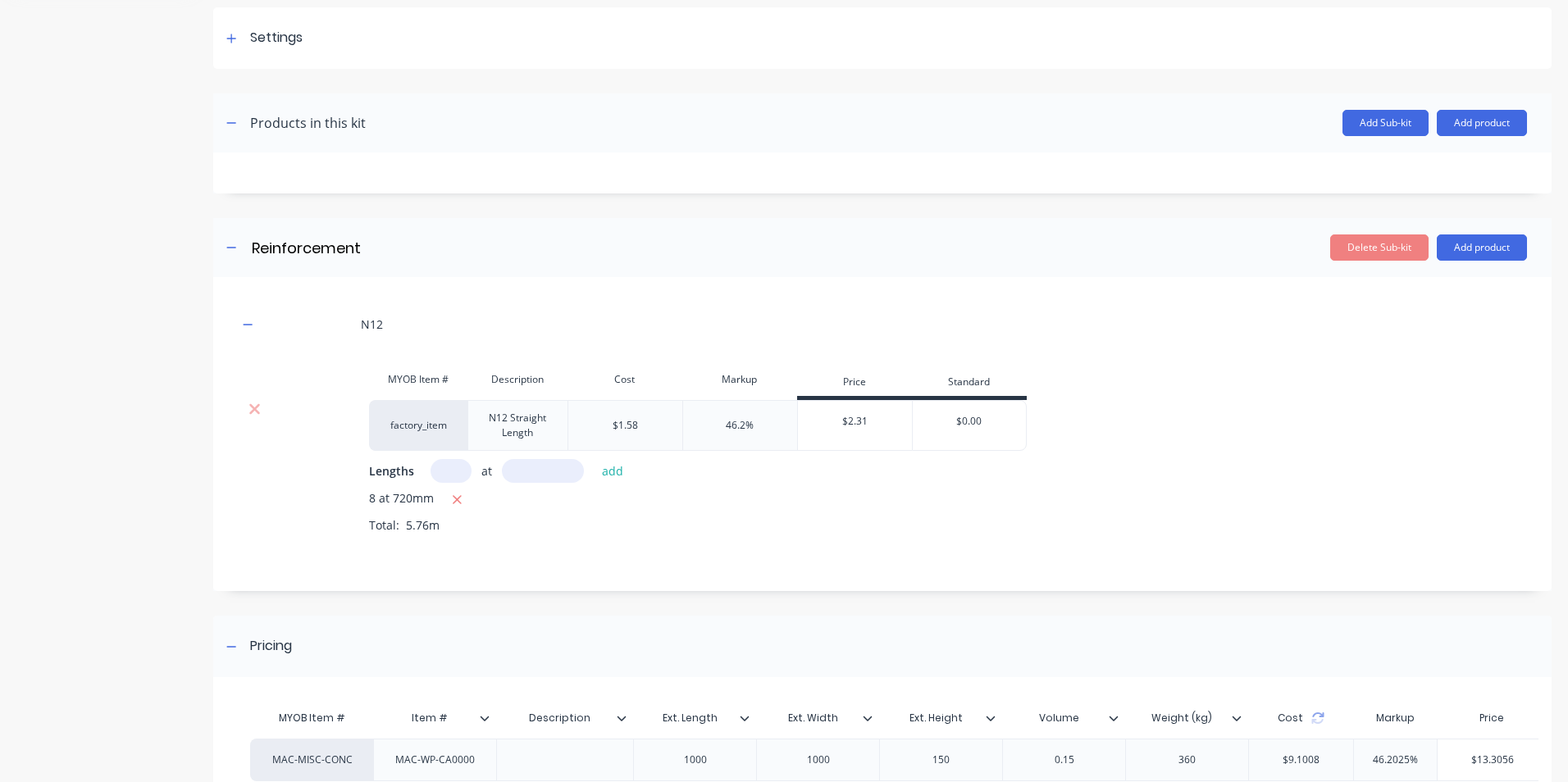
scroll to position [0, 0]
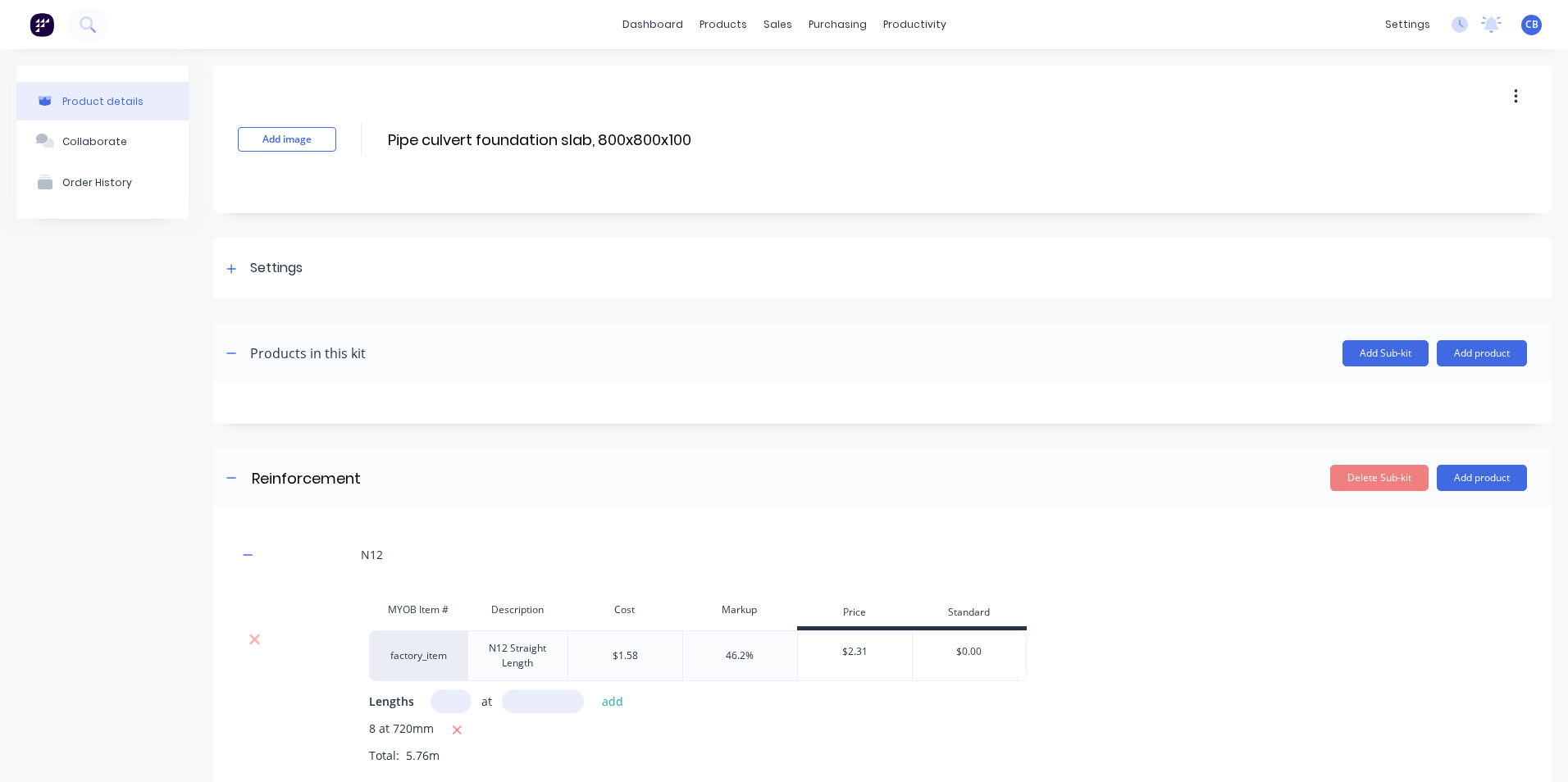
drag, startPoint x: 689, startPoint y: 136, endPoint x: 376, endPoint y: 145, distance: 313.1
click at [376, 145] on div "Add image Pipe culvert foundation slab, 800x800x100 Pipe culvert foundation sla…" at bounding box center [882, 140] width 1339 height 148
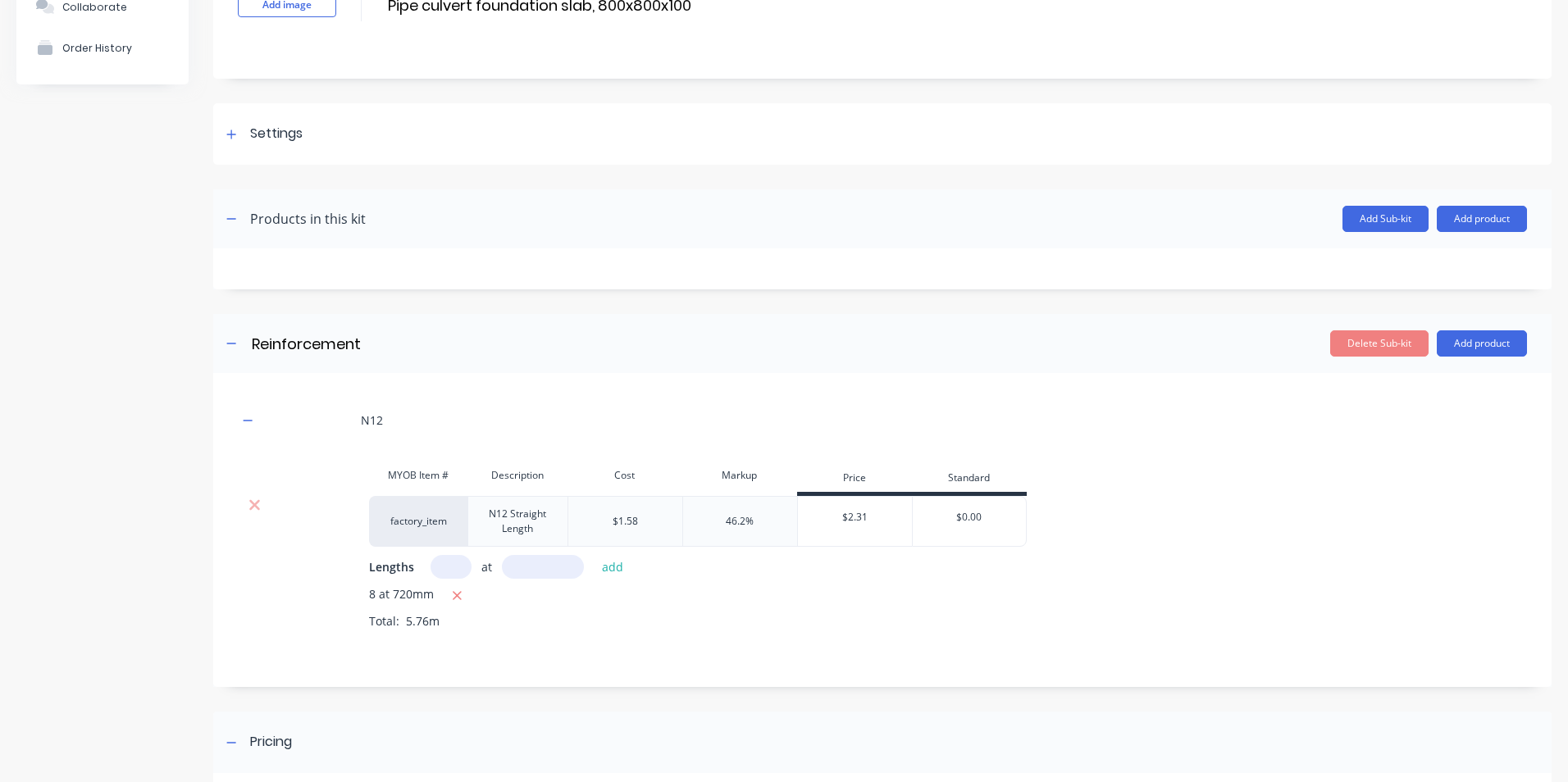
scroll to position [400, 0]
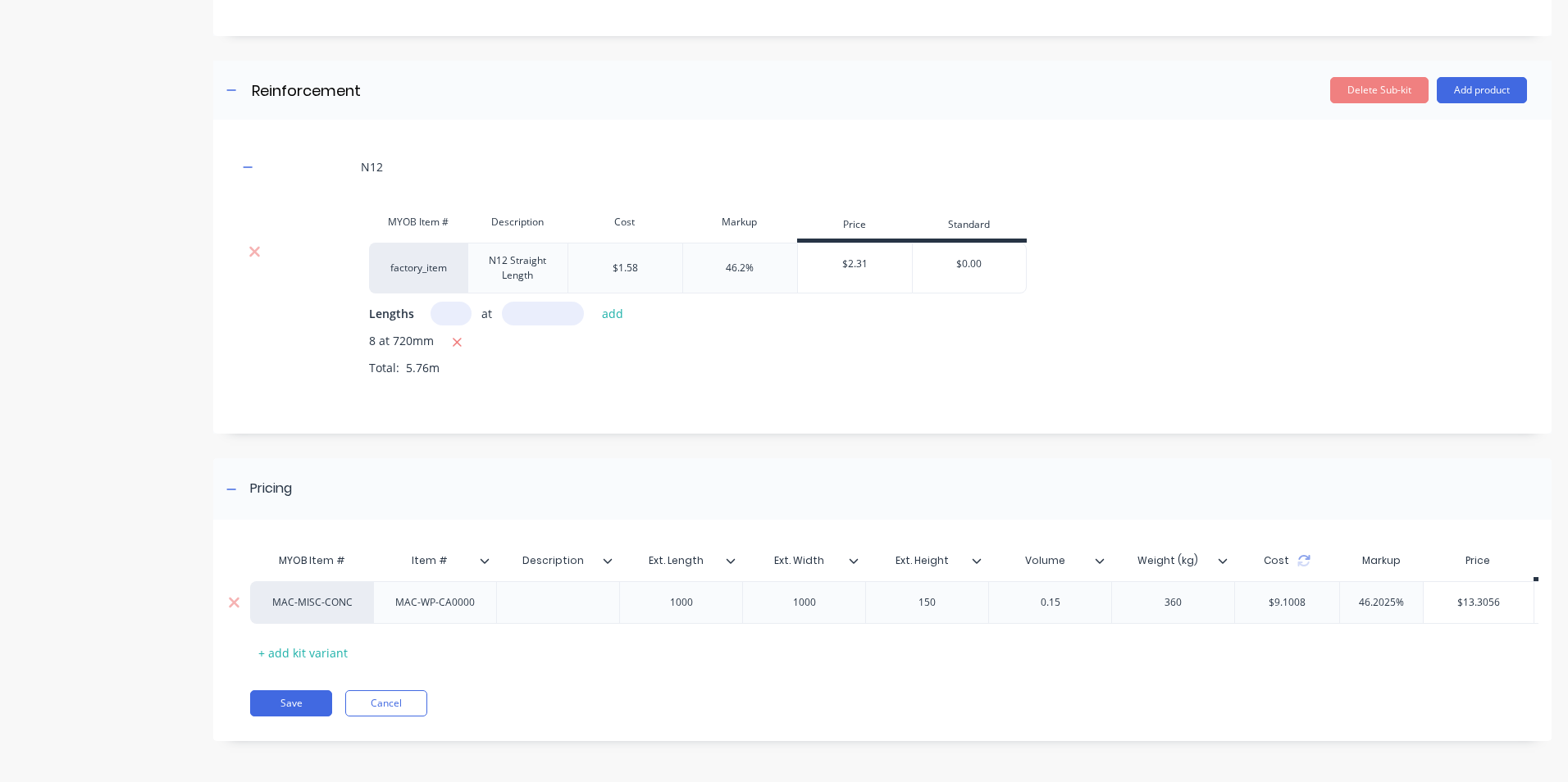
click at [554, 603] on div at bounding box center [557, 602] width 123 height 42
click at [559, 592] on div at bounding box center [558, 603] width 82 height 22
click at [579, 600] on div at bounding box center [558, 603] width 82 height 22
drag, startPoint x: 831, startPoint y: 586, endPoint x: 686, endPoint y: 571, distance: 145.8
click at [752, 581] on div "MAC-MISC-CONC MAC-WP-CA0000 MAC-WP-CA0000 Pipe culvert foundation slab, 800x800…" at bounding box center [1090, 602] width 1681 height 42
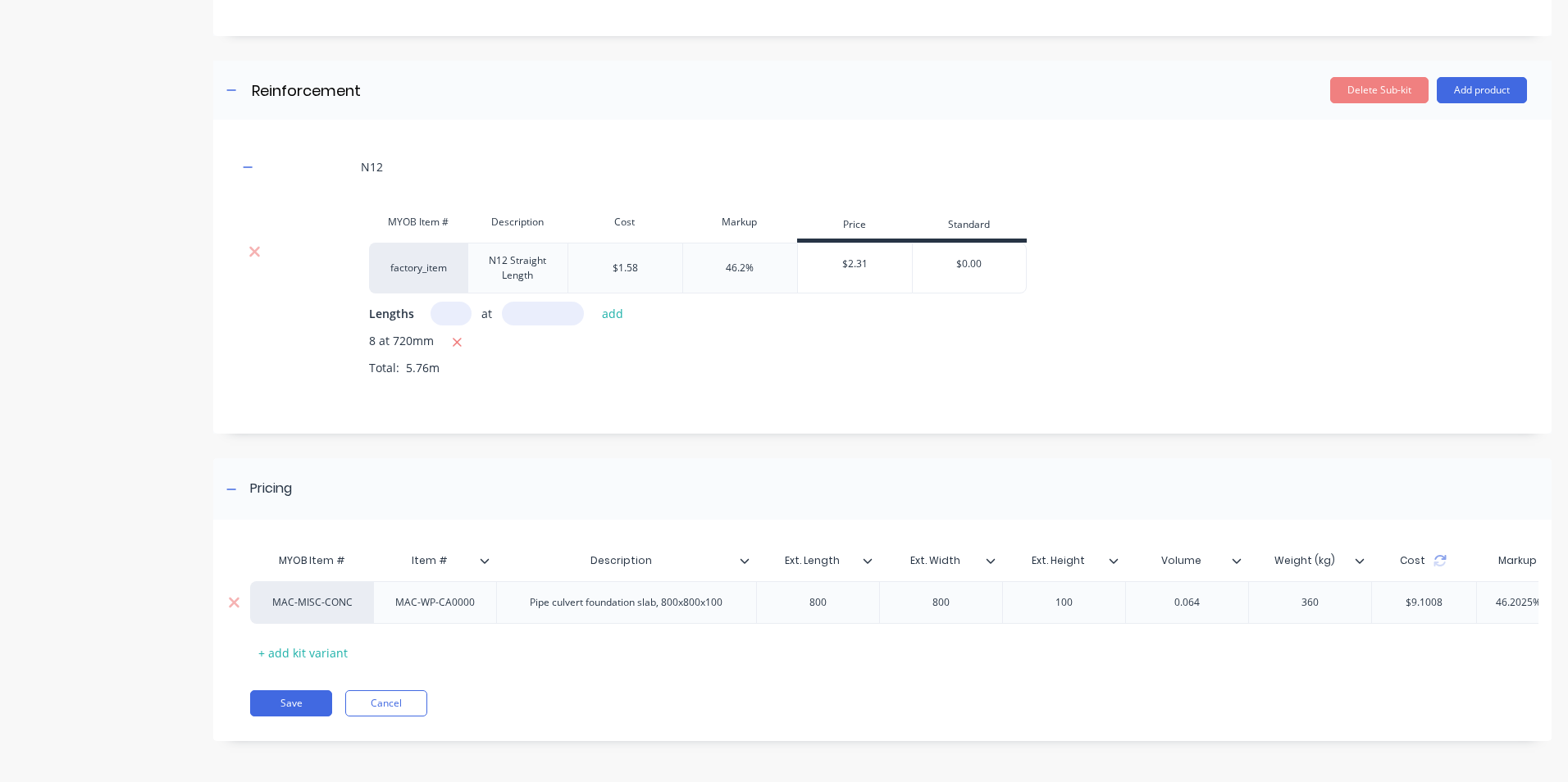
click at [1079, 596] on div "100" at bounding box center [1063, 603] width 82 height 22
click at [1321, 601] on div "360" at bounding box center [1309, 602] width 123 height 42
click at [1202, 594] on div "0.064" at bounding box center [1186, 603] width 82 height 22
drag, startPoint x: 1332, startPoint y: 589, endPoint x: 1199, endPoint y: 585, distance: 133.1
click at [1225, 587] on div "MAC-MISC-CONC MAC-WP-CA0000 MAC-WP-CA0000 Pipe culvert foundation slab, 800x800…" at bounding box center [1090, 602] width 1681 height 42
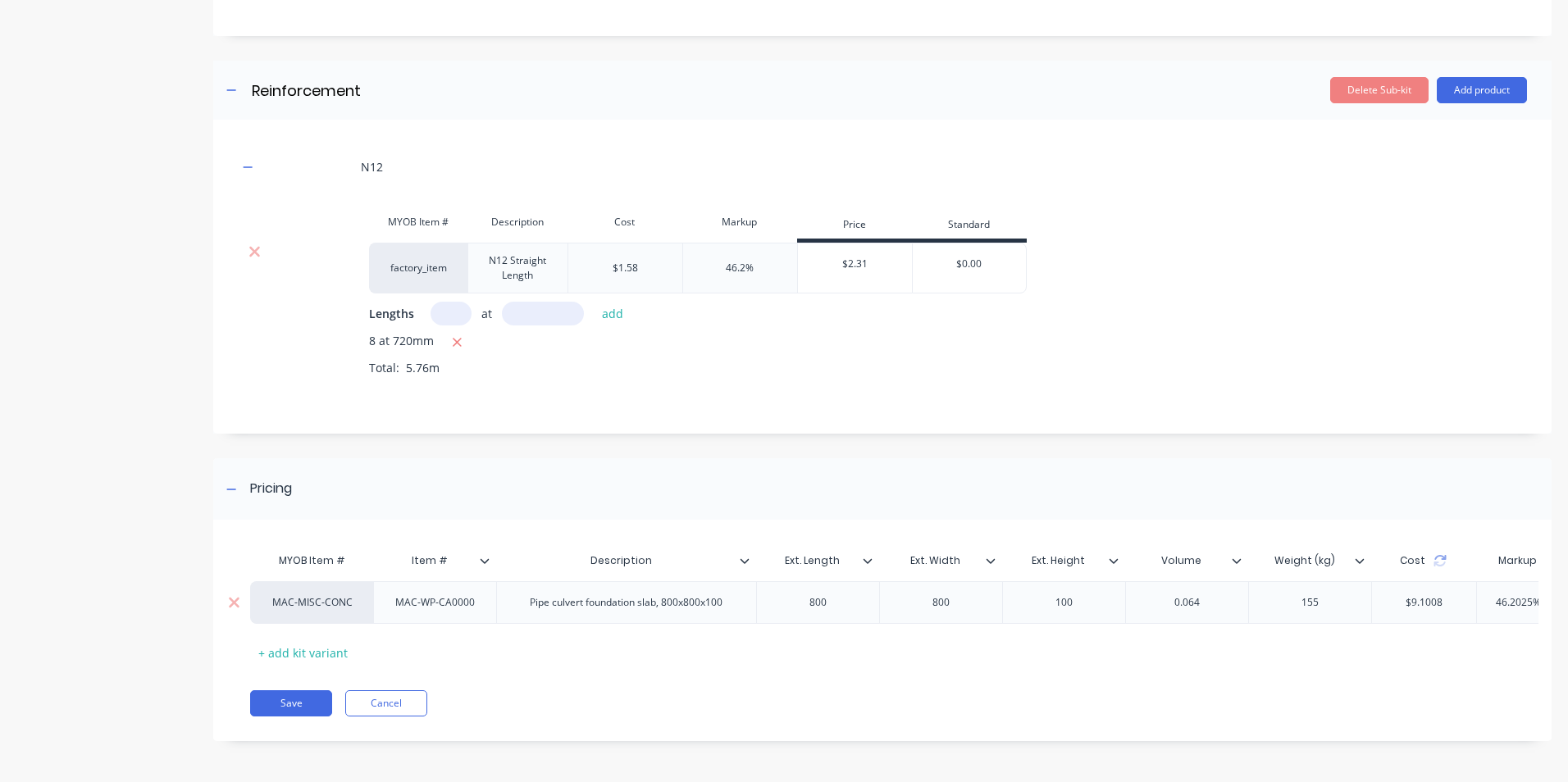
type input "46.2025%"
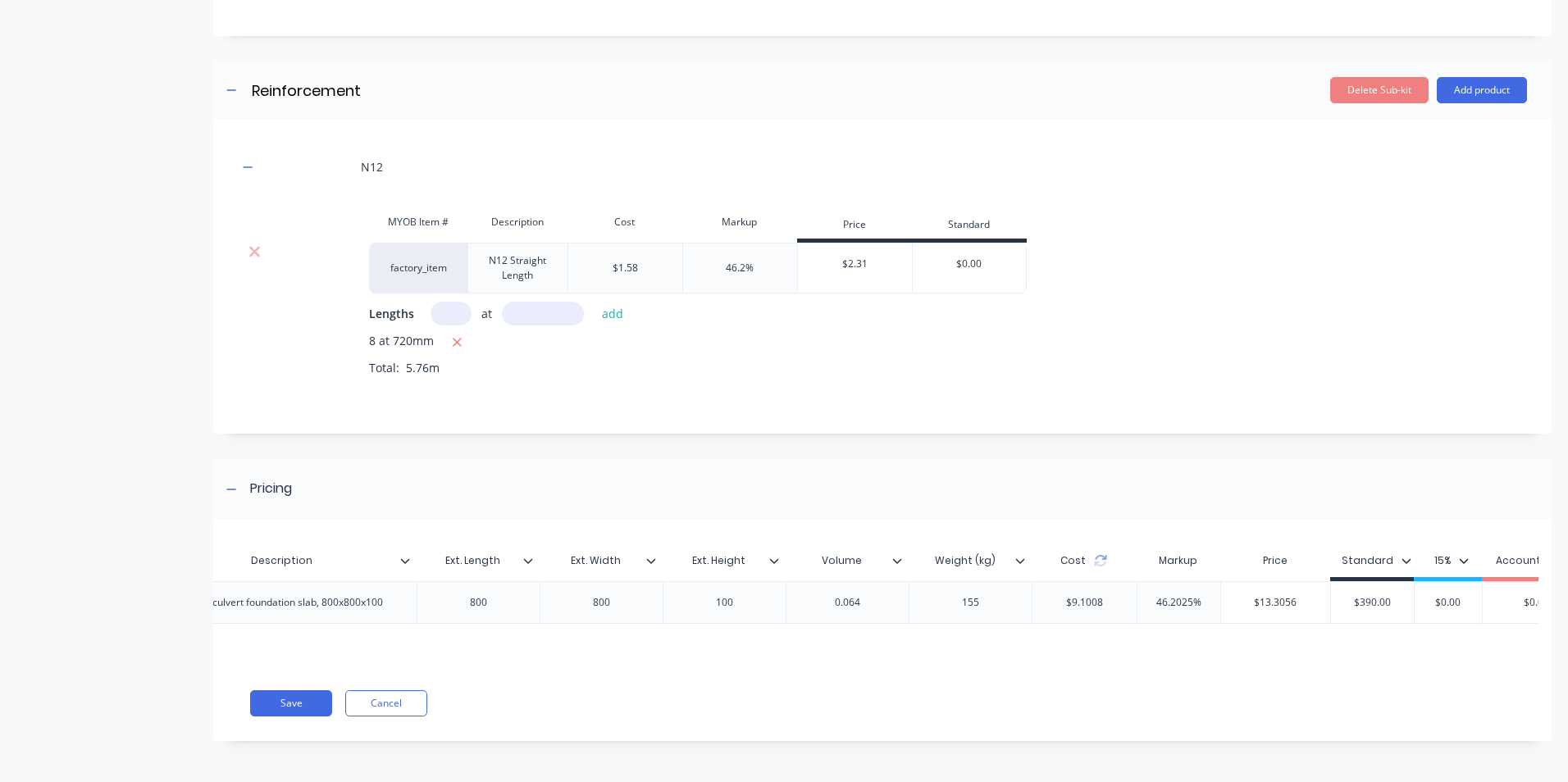
scroll to position [0, 353]
drag, startPoint x: 1265, startPoint y: 595, endPoint x: 1327, endPoint y: 588, distance: 62.4
click at [1326, 588] on div "MAC-MISC-CONC MAC-WP-CA0000 MAC-WP-CA0000 Pipe culvert foundation slab, 800x800…" at bounding box center [738, 602] width 1681 height 42
type input "250"
type input "$"
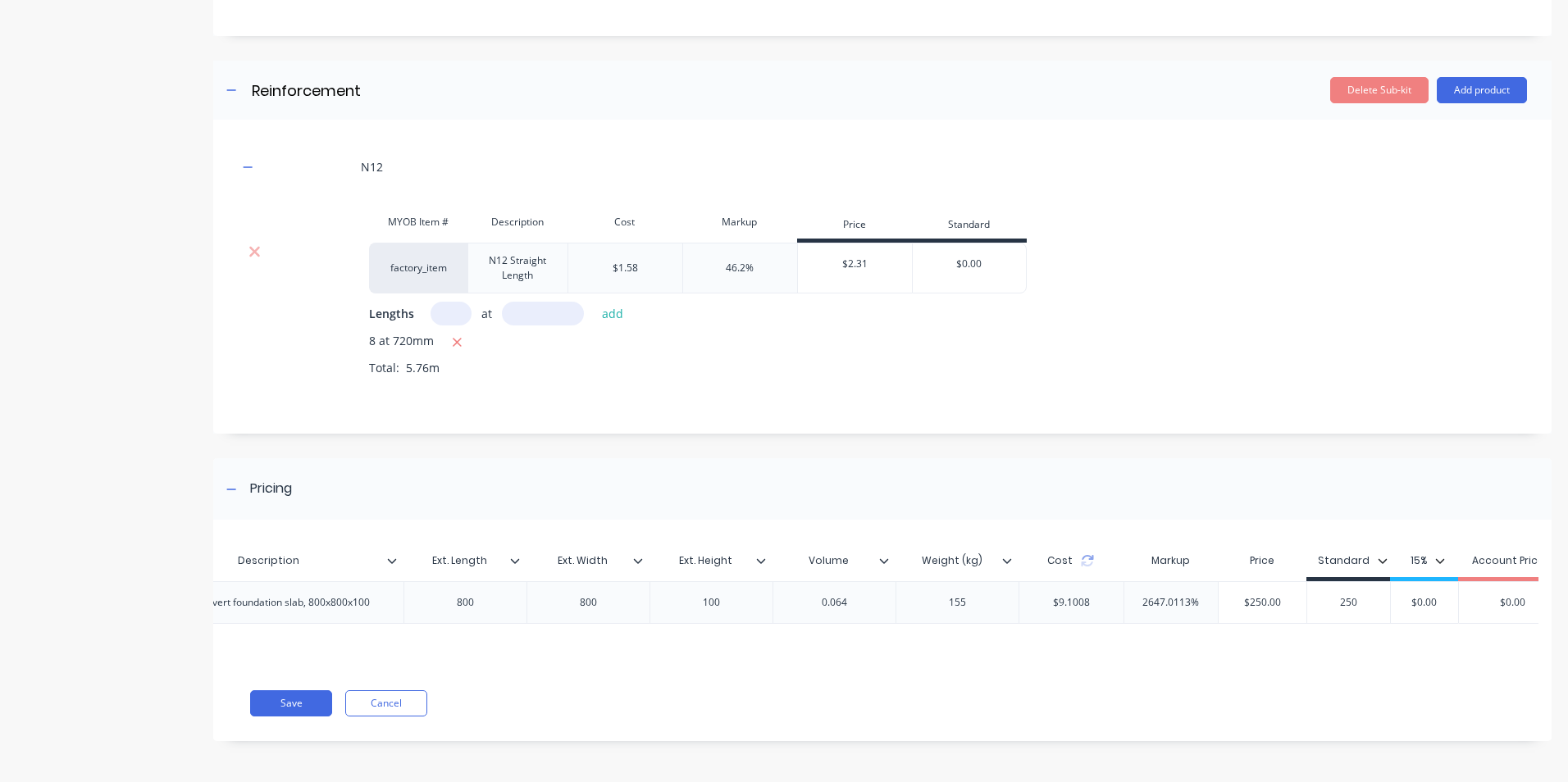
type input "250"
type input "$0.00"
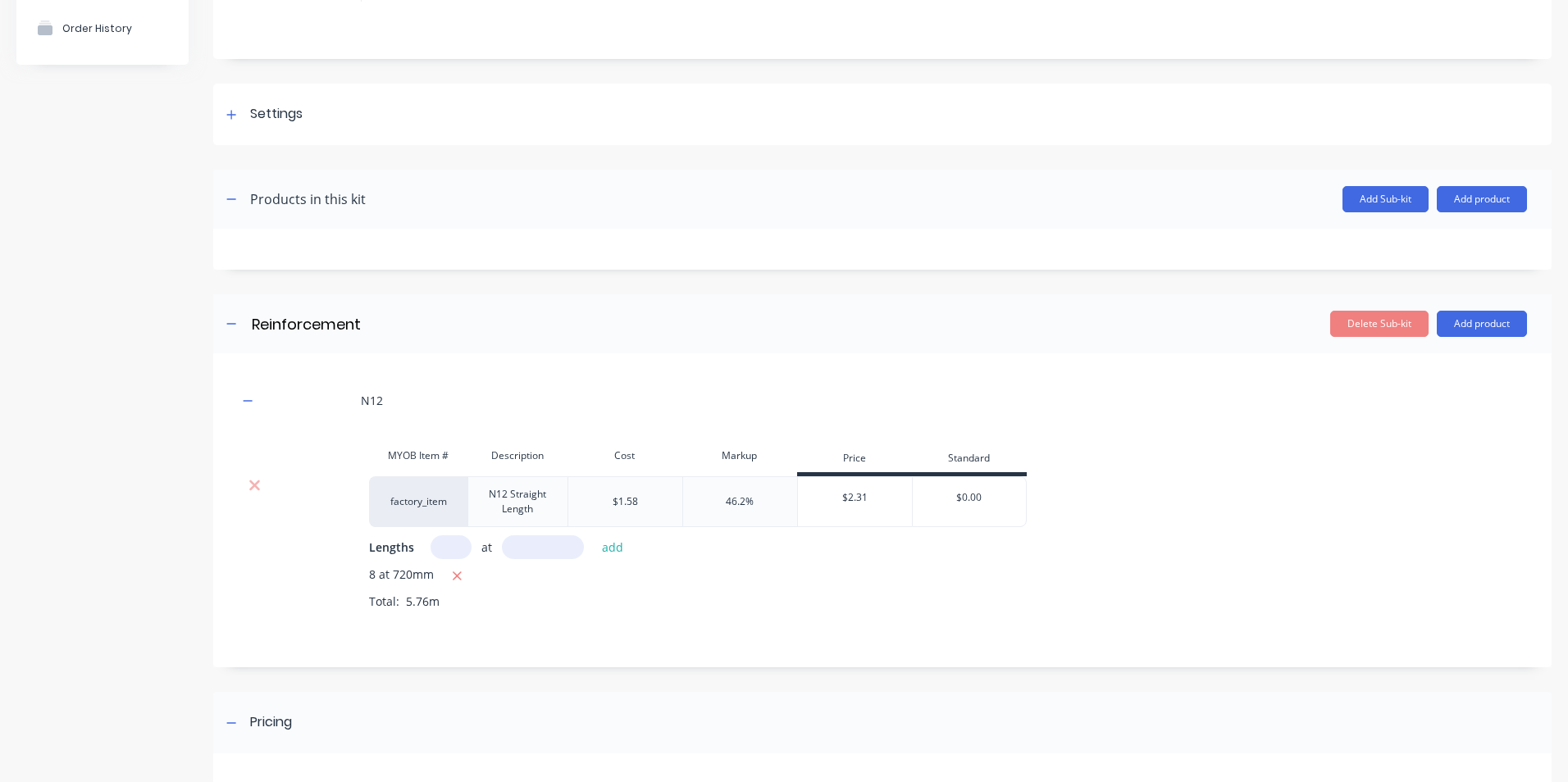
scroll to position [0, 0]
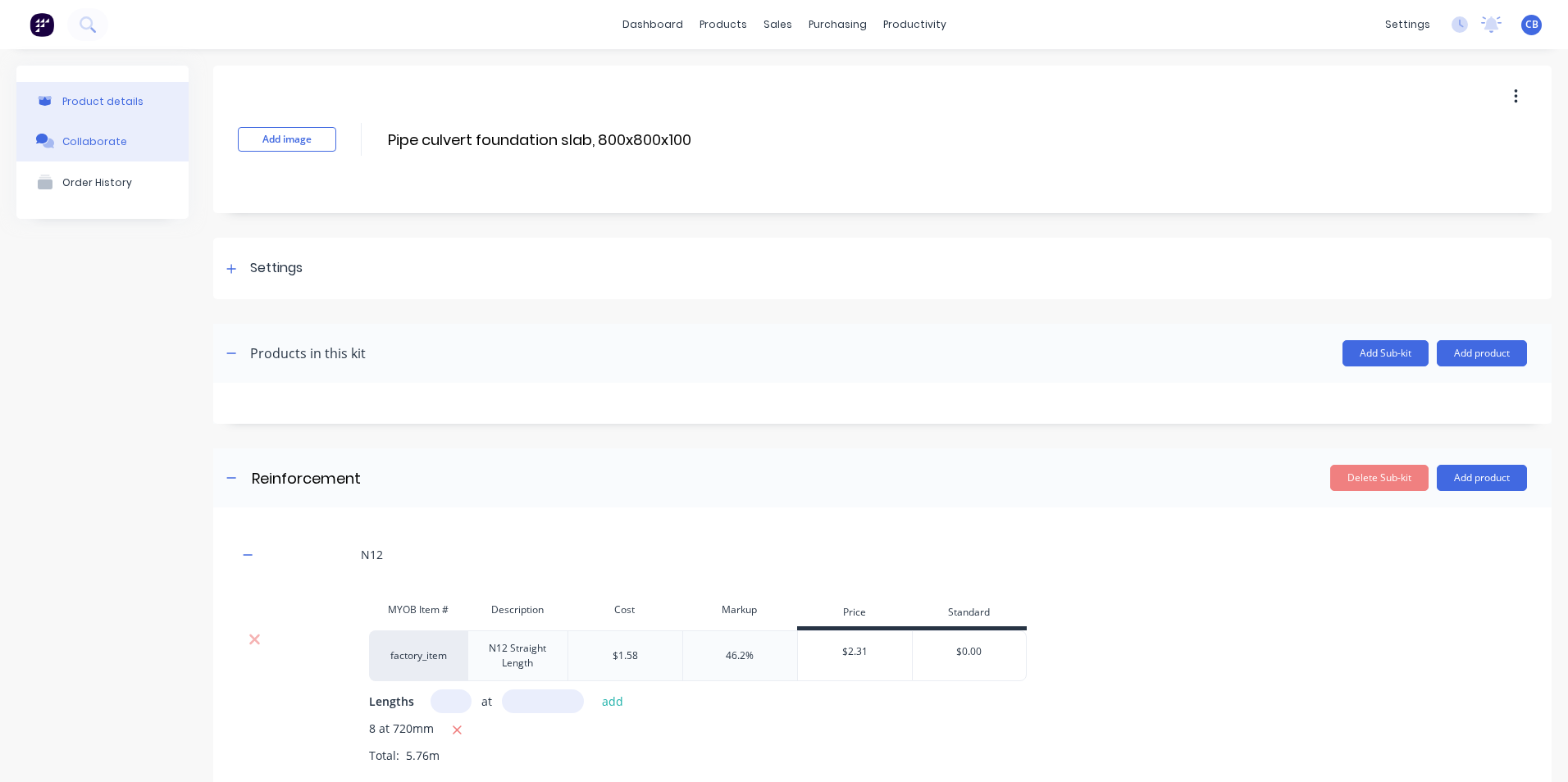
click at [90, 141] on div "Collaborate" at bounding box center [94, 142] width 65 height 13
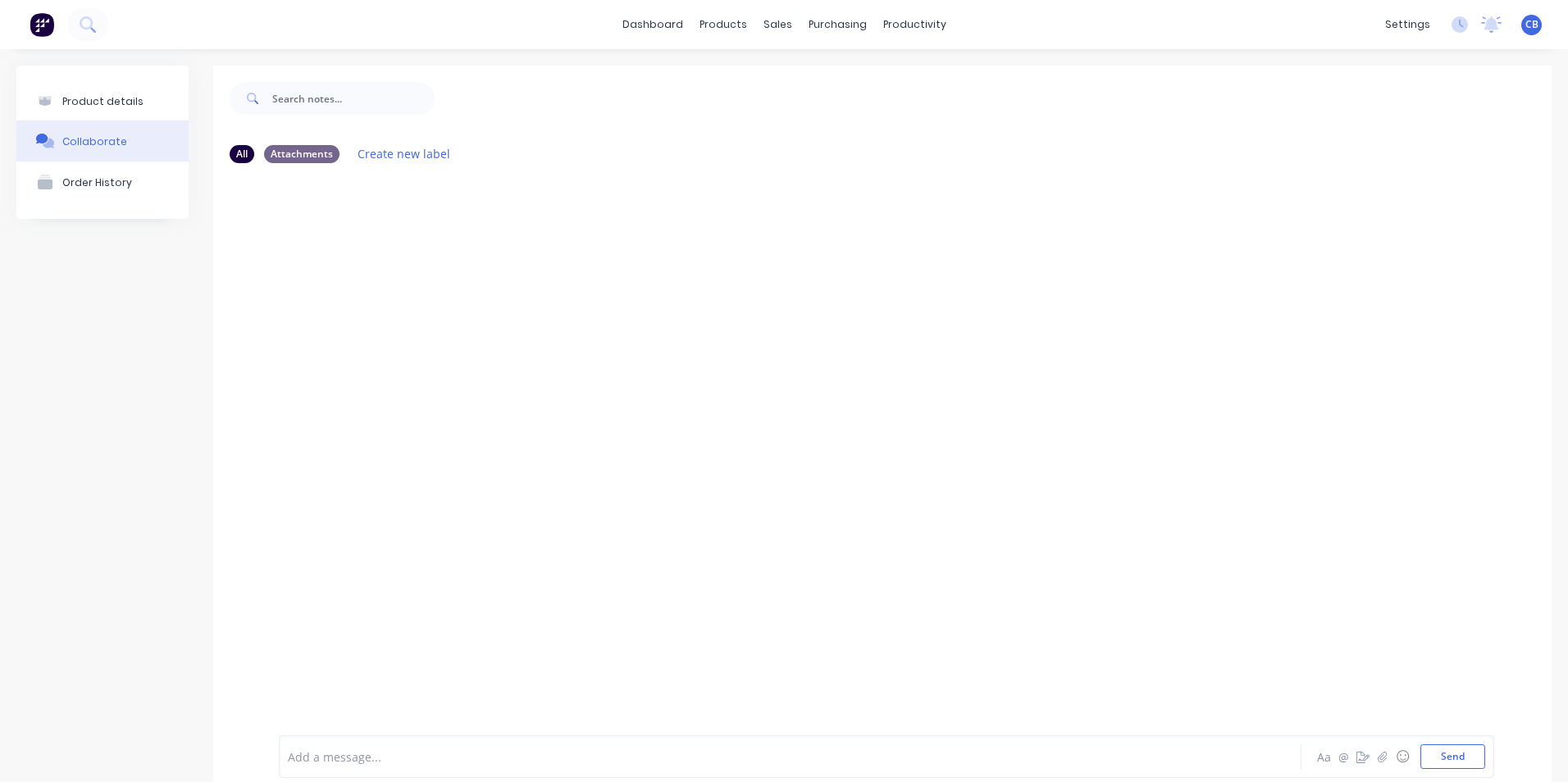
scroll to position [37, 0]
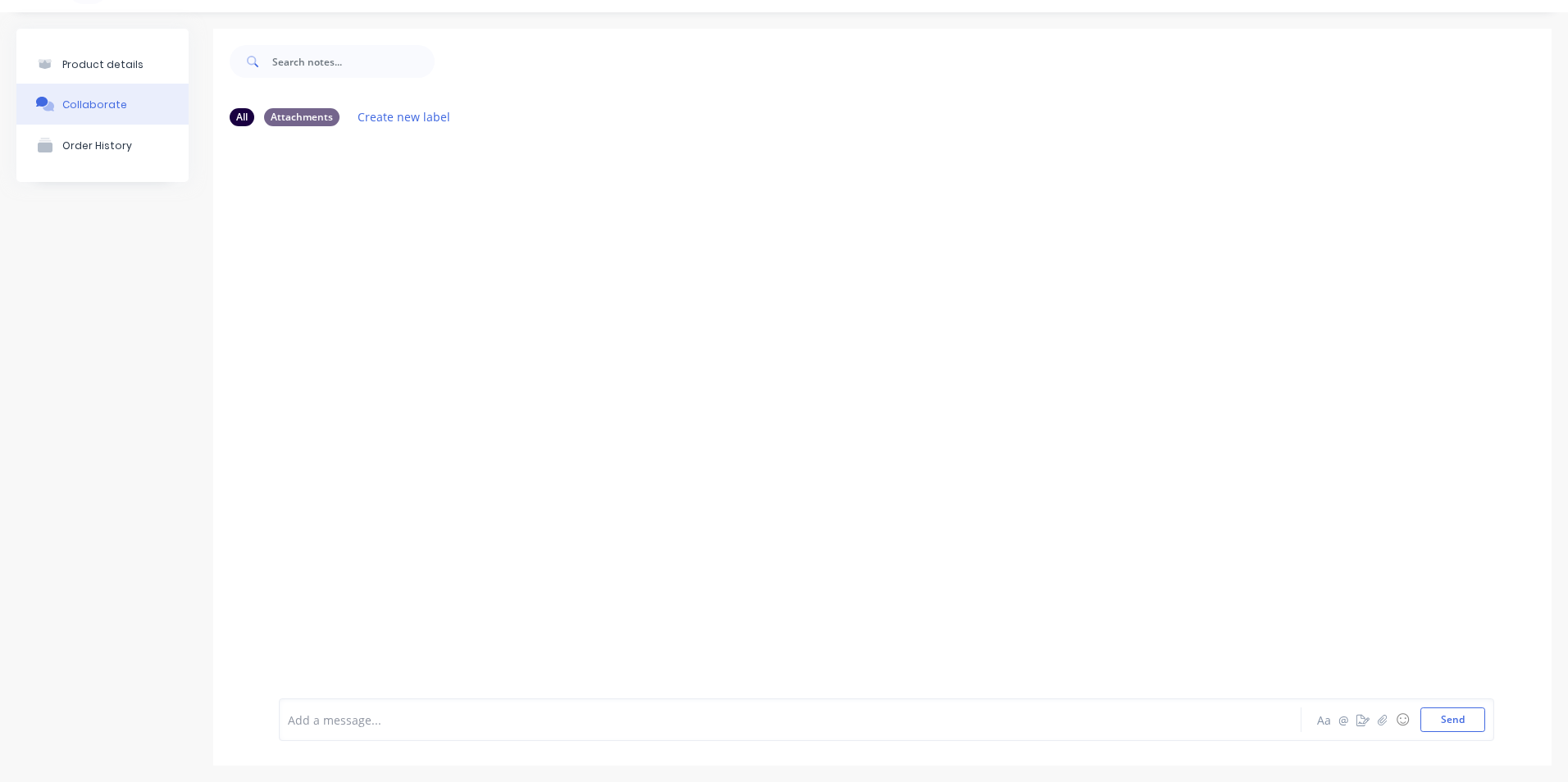
click at [406, 713] on div at bounding box center [737, 721] width 897 height 18
click at [1431, 725] on button "Send" at bounding box center [1453, 720] width 65 height 25
click at [121, 75] on button "Product details" at bounding box center [102, 64] width 172 height 38
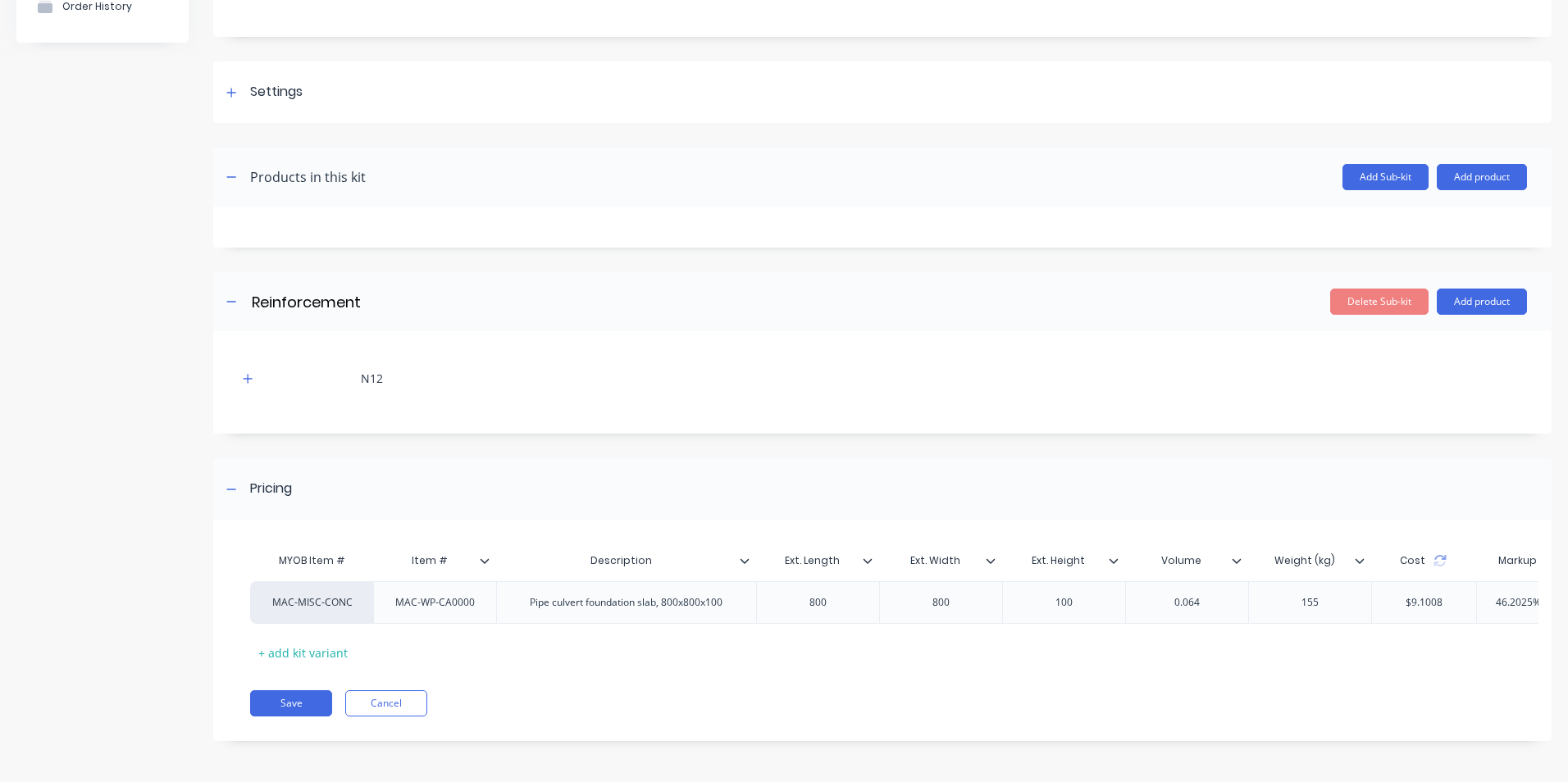
scroll to position [189, 0]
click at [475, 595] on div "MAC-WP-CA0000" at bounding box center [436, 603] width 106 height 22
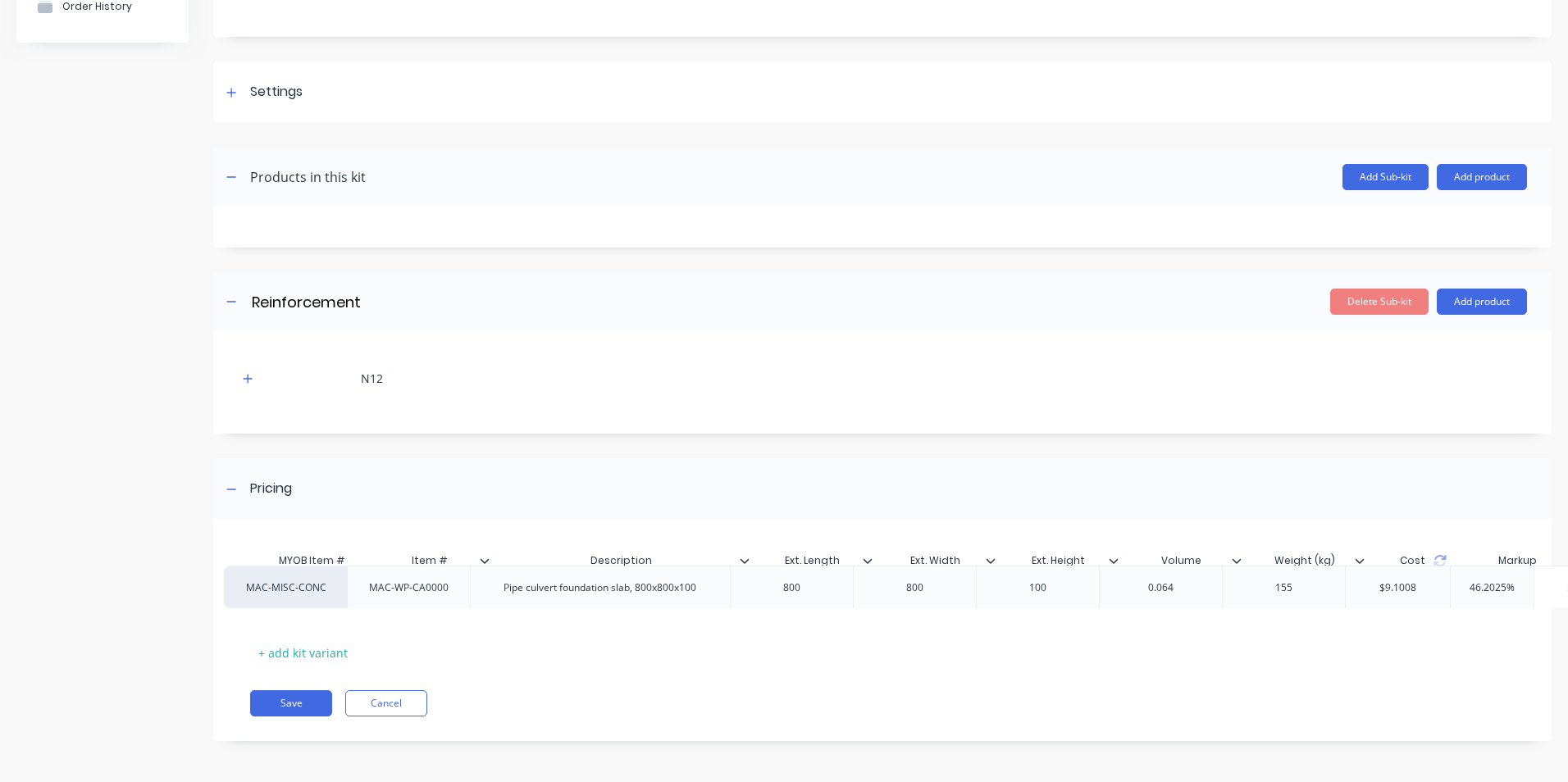
drag, startPoint x: 453, startPoint y: 594, endPoint x: 332, endPoint y: 589, distance: 121.1
click at [332, 589] on div "MAC-MISC-CONC MAC-WP-CA0000 Pipe culvert foundation slab, 800x800x100 800 800 1…" at bounding box center [875, 602] width 1251 height 42
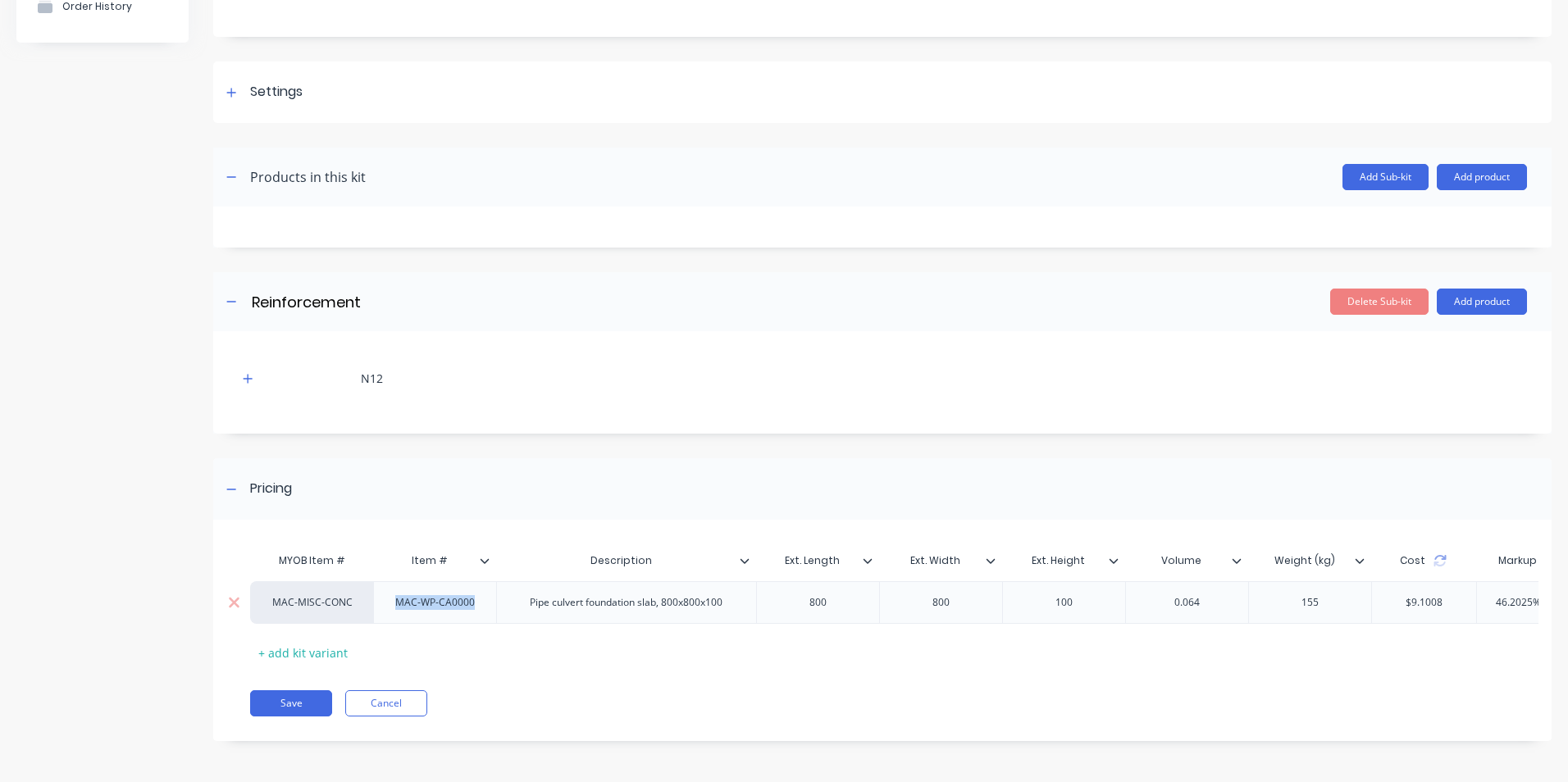
drag, startPoint x: 475, startPoint y: 594, endPoint x: 374, endPoint y: 597, distance: 101.0
click at [374, 597] on div "MAC-WP-CA0000" at bounding box center [434, 602] width 123 height 42
copy div "MAC-WP-CA0000"
click at [317, 596] on div "MAC-MISC-CONC" at bounding box center [313, 602] width 90 height 15
paste input "MAC-WP-CA0000"
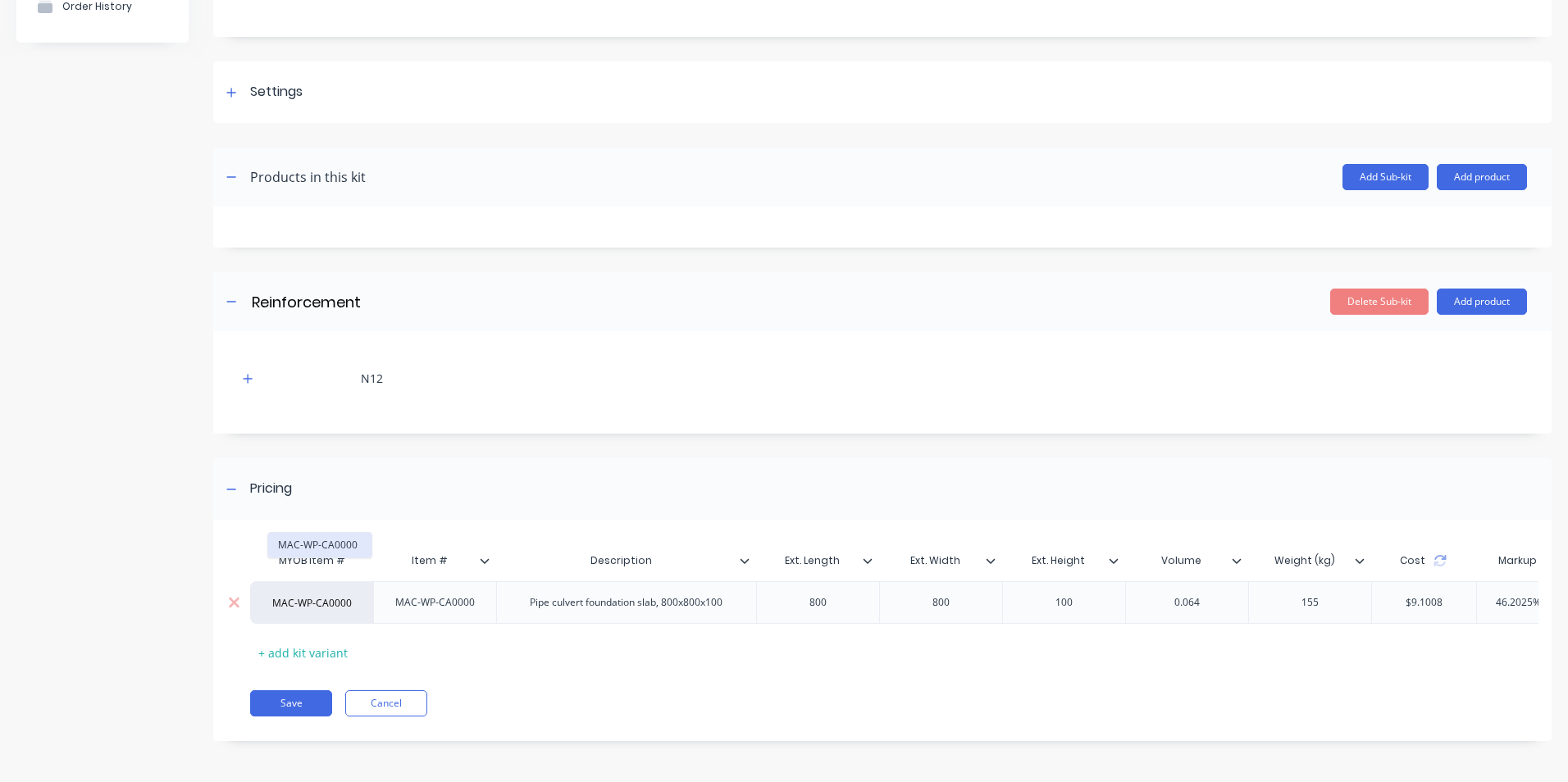
type input "MAC-WP-CA0000"
click at [329, 552] on button "MAC-WP-CA0000" at bounding box center [320, 545] width 103 height 25
click at [300, 705] on button "Save" at bounding box center [290, 703] width 82 height 27
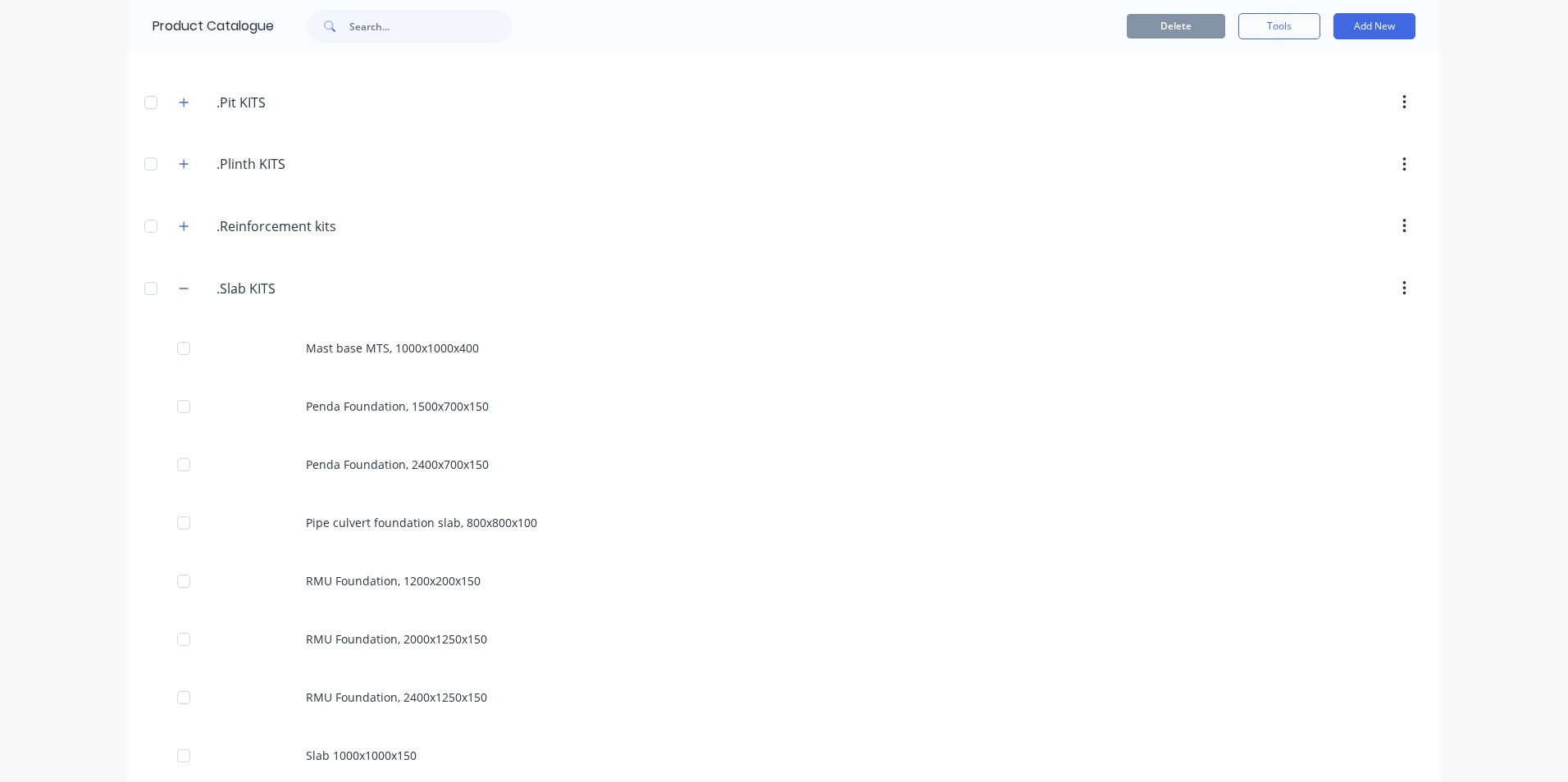
scroll to position [656, 0]
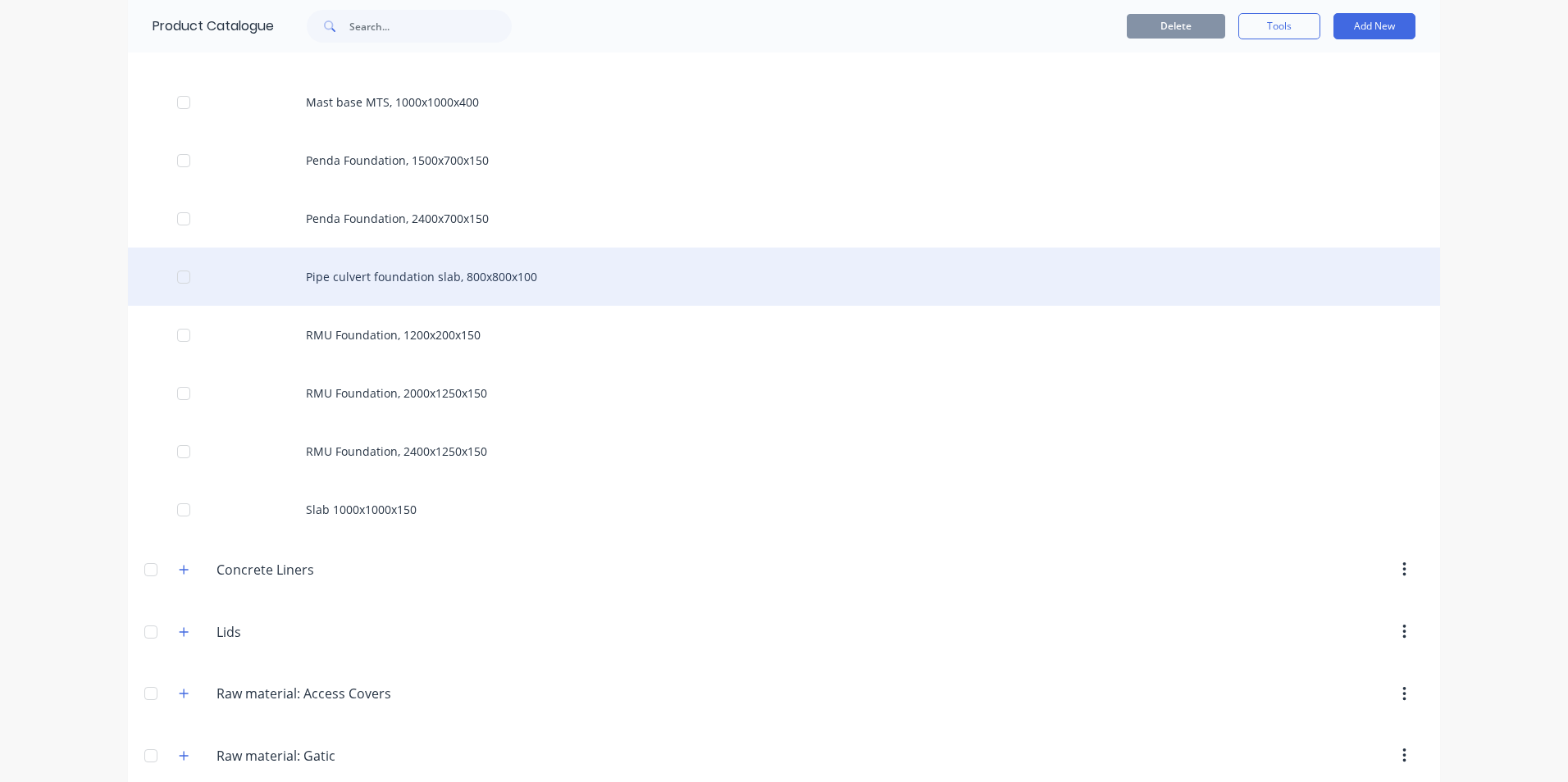
click at [363, 279] on div "Pipe culvert foundation slab, 800x800x100" at bounding box center [784, 276] width 1312 height 58
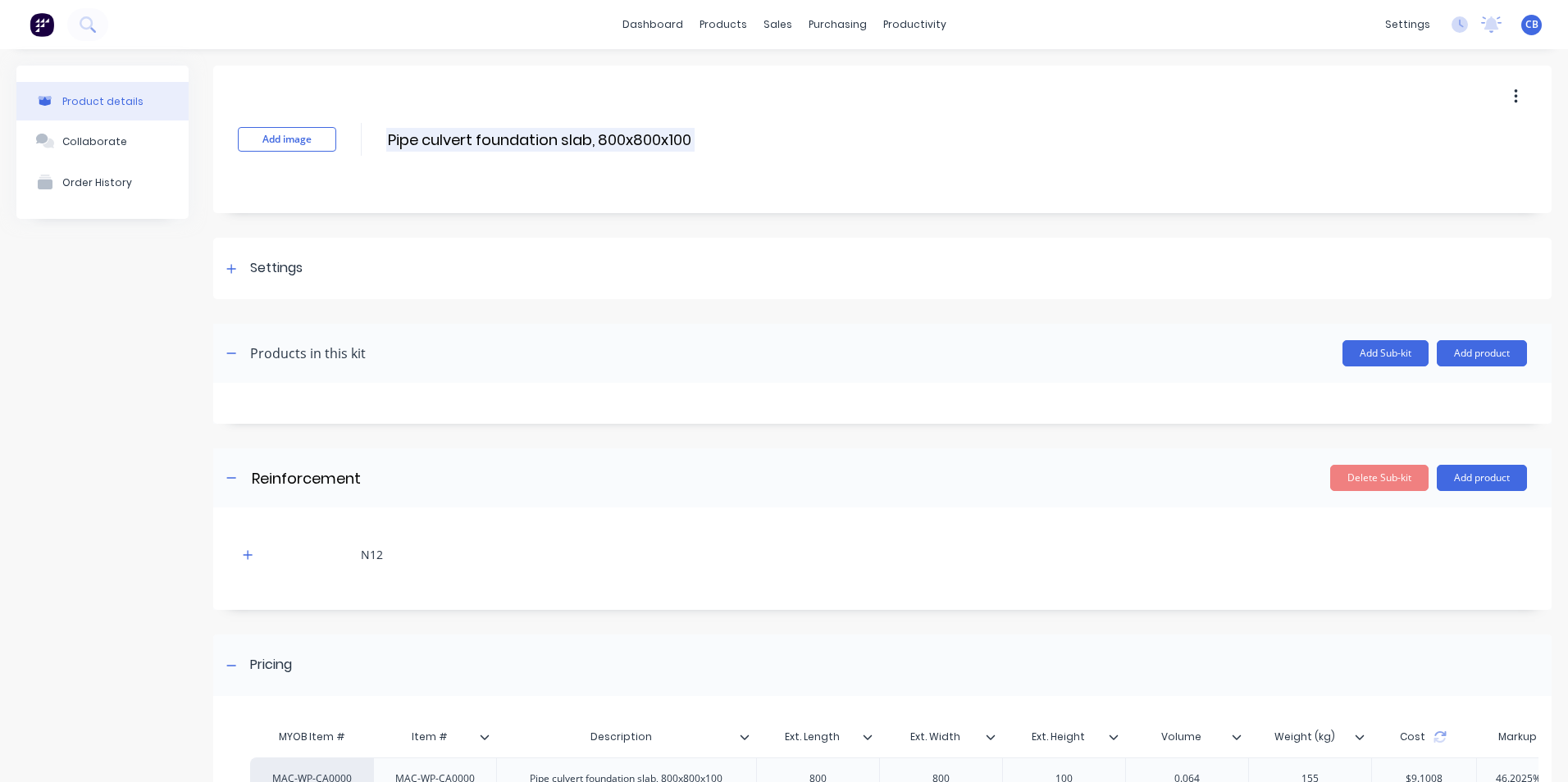
click at [431, 137] on input "Pipe culvert foundation slab, 800x800x100" at bounding box center [540, 140] width 308 height 24
type input "Pipe Culvert Foundation Slab, 800x800x100"
drag, startPoint x: 687, startPoint y: 135, endPoint x: 304, endPoint y: 170, distance: 384.6
click at [304, 170] on div "Add image Pipe Culvert Foundation Slab, 800x800x100 Pipe Culvert Foundation Sla…" at bounding box center [882, 140] width 1339 height 148
copy div "e"
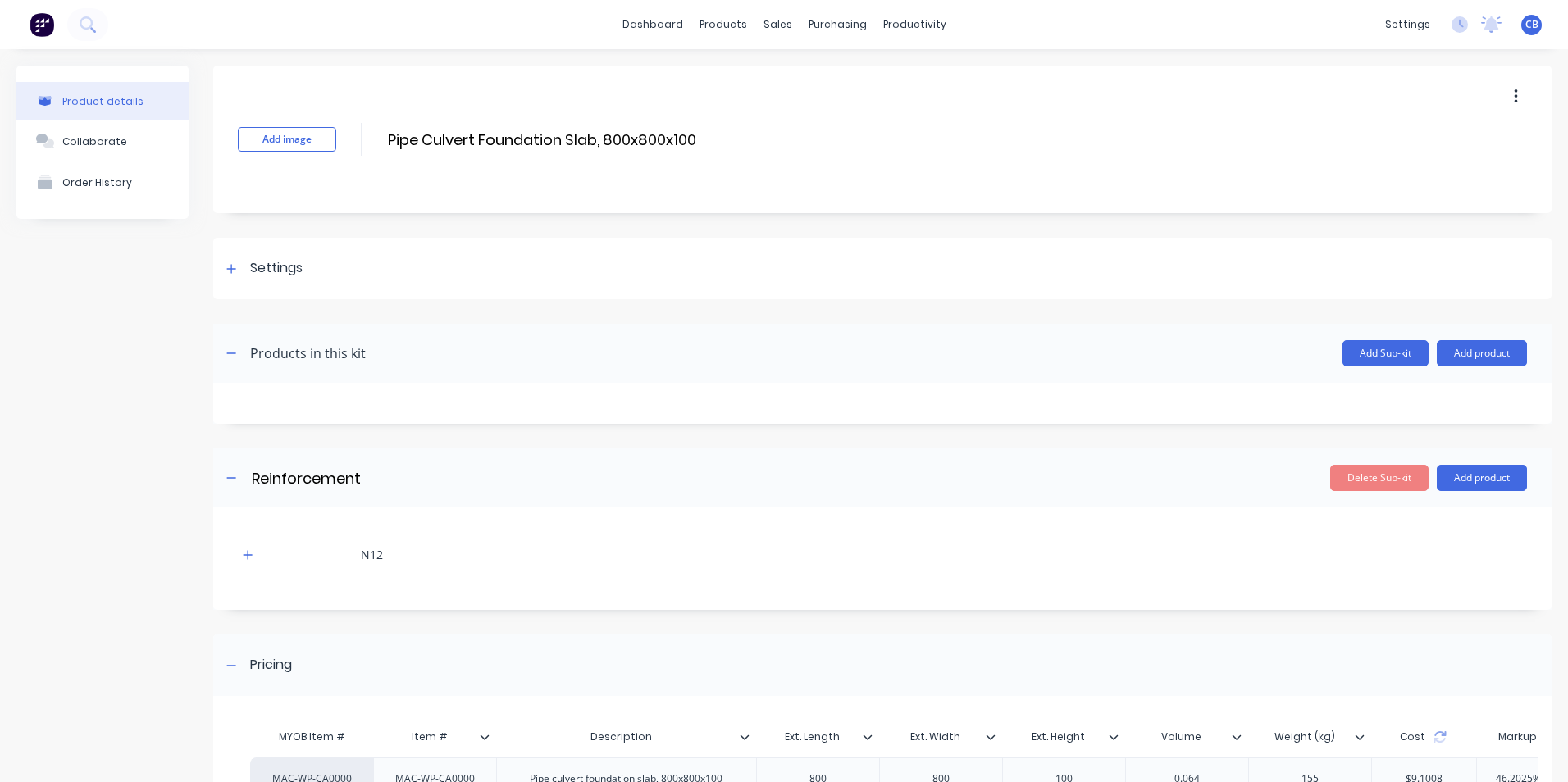
click at [722, 154] on div "Add image Pipe Culvert Foundation Slab, 800x800x100 Pipe Culvert Foundation Sla…" at bounding box center [882, 140] width 1339 height 148
drag, startPoint x: 704, startPoint y: 141, endPoint x: 455, endPoint y: 147, distance: 249.1
click at [455, 147] on div "Add image Pipe Culvert Foundation Slab, 800x800x100 Pipe Culvert Foundation Sla…" at bounding box center [882, 140] width 1339 height 148
click at [671, 135] on input "Pipe Culvert Foundation Slab, 800x800x100" at bounding box center [543, 140] width 314 height 24
drag, startPoint x: 625, startPoint y: 137, endPoint x: 391, endPoint y: 142, distance: 234.1
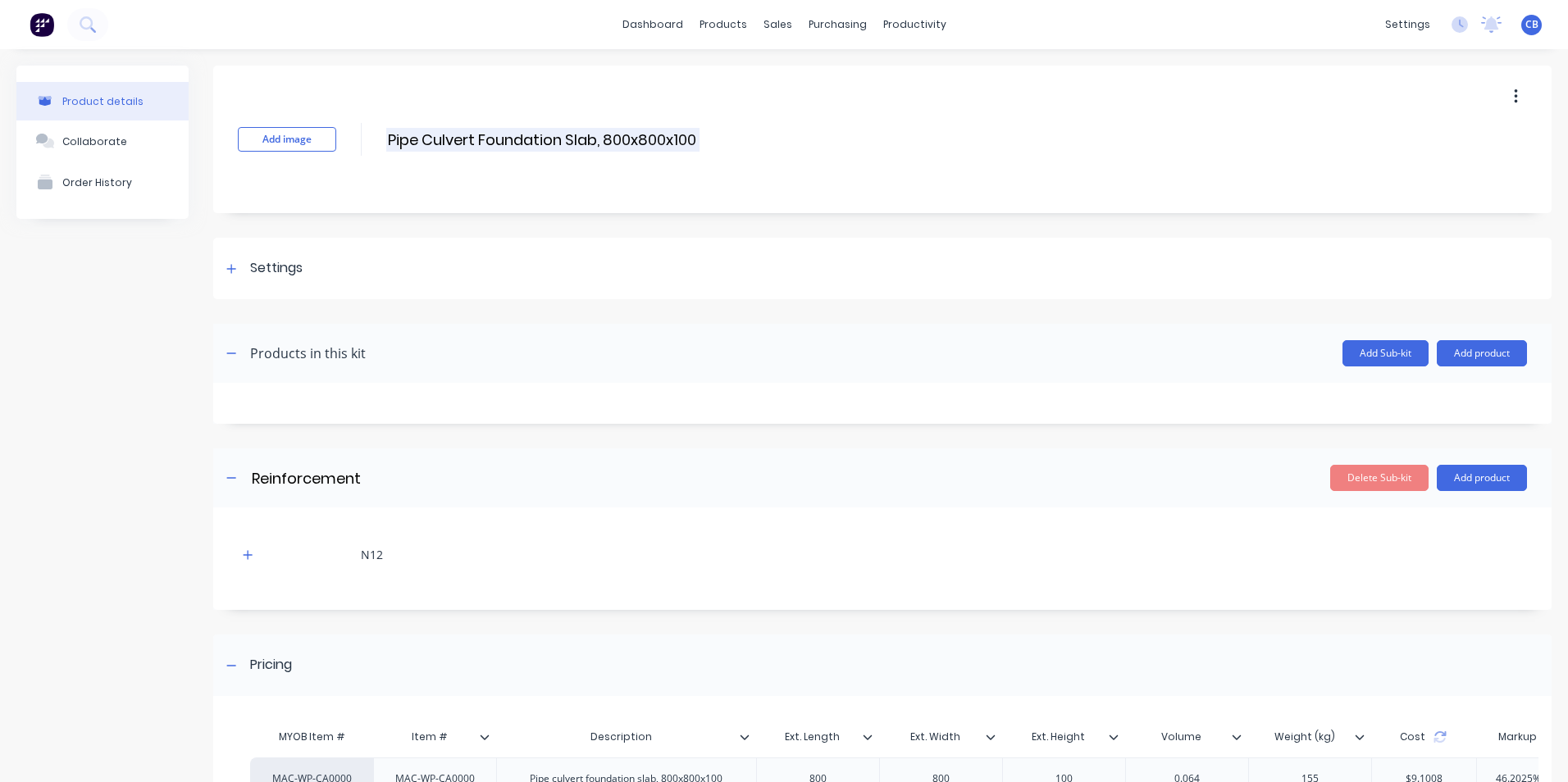
click at [391, 142] on div "Add image Pipe Culvert Foundation Slab, 800x800x100 Pipe Culvert Foundation Sla…" at bounding box center [882, 140] width 1339 height 148
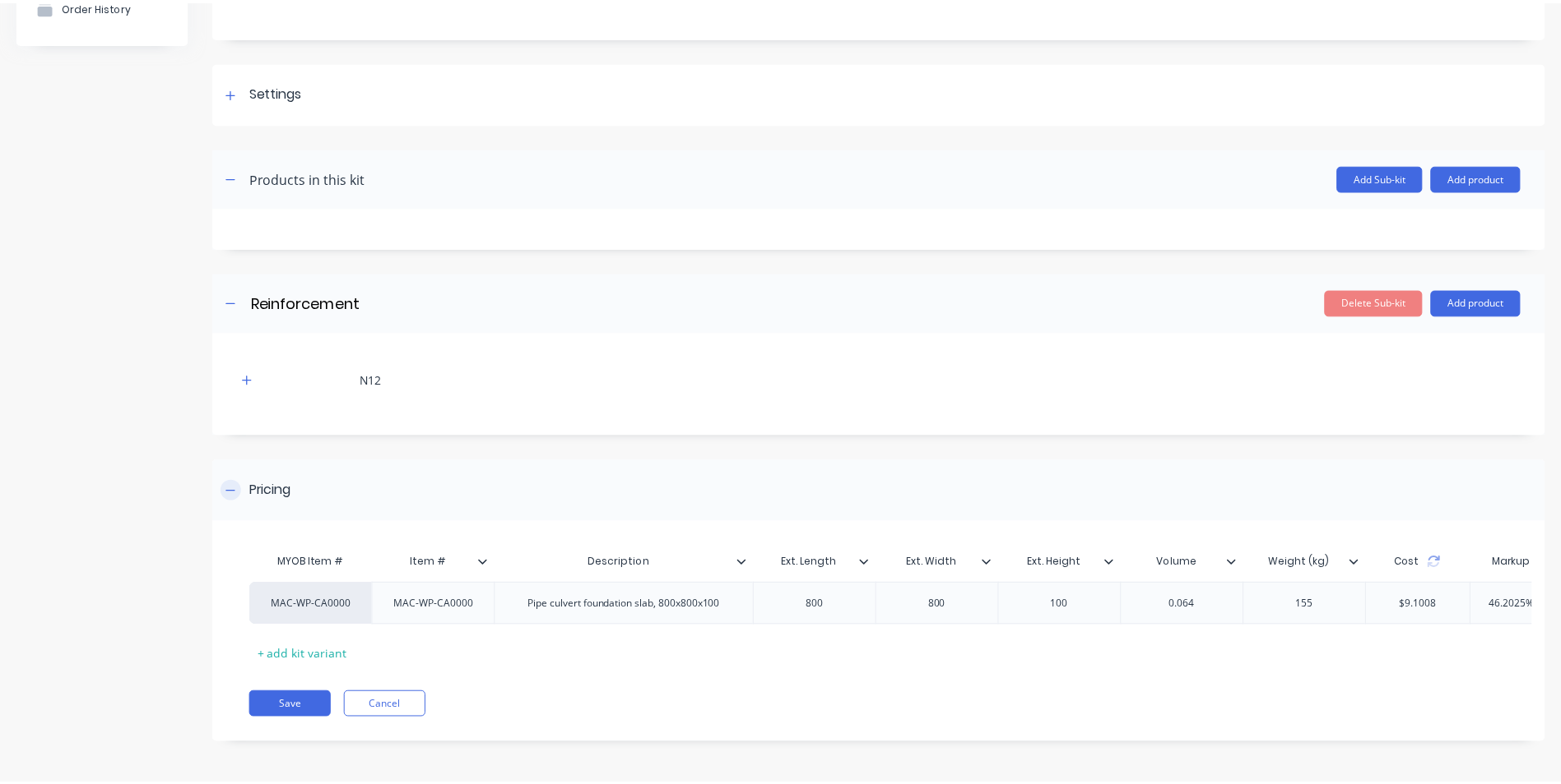
scroll to position [189, 0]
drag, startPoint x: 738, startPoint y: 599, endPoint x: 724, endPoint y: 597, distance: 14.1
click at [724, 597] on div "Pipe culvert foundation slab, 800x800x100" at bounding box center [628, 605] width 220 height 22
drag, startPoint x: 734, startPoint y: 597, endPoint x: 512, endPoint y: 586, distance: 222.3
click at [528, 594] on div "Pipe culvert foundation slab, 800x800x100" at bounding box center [628, 605] width 220 height 22
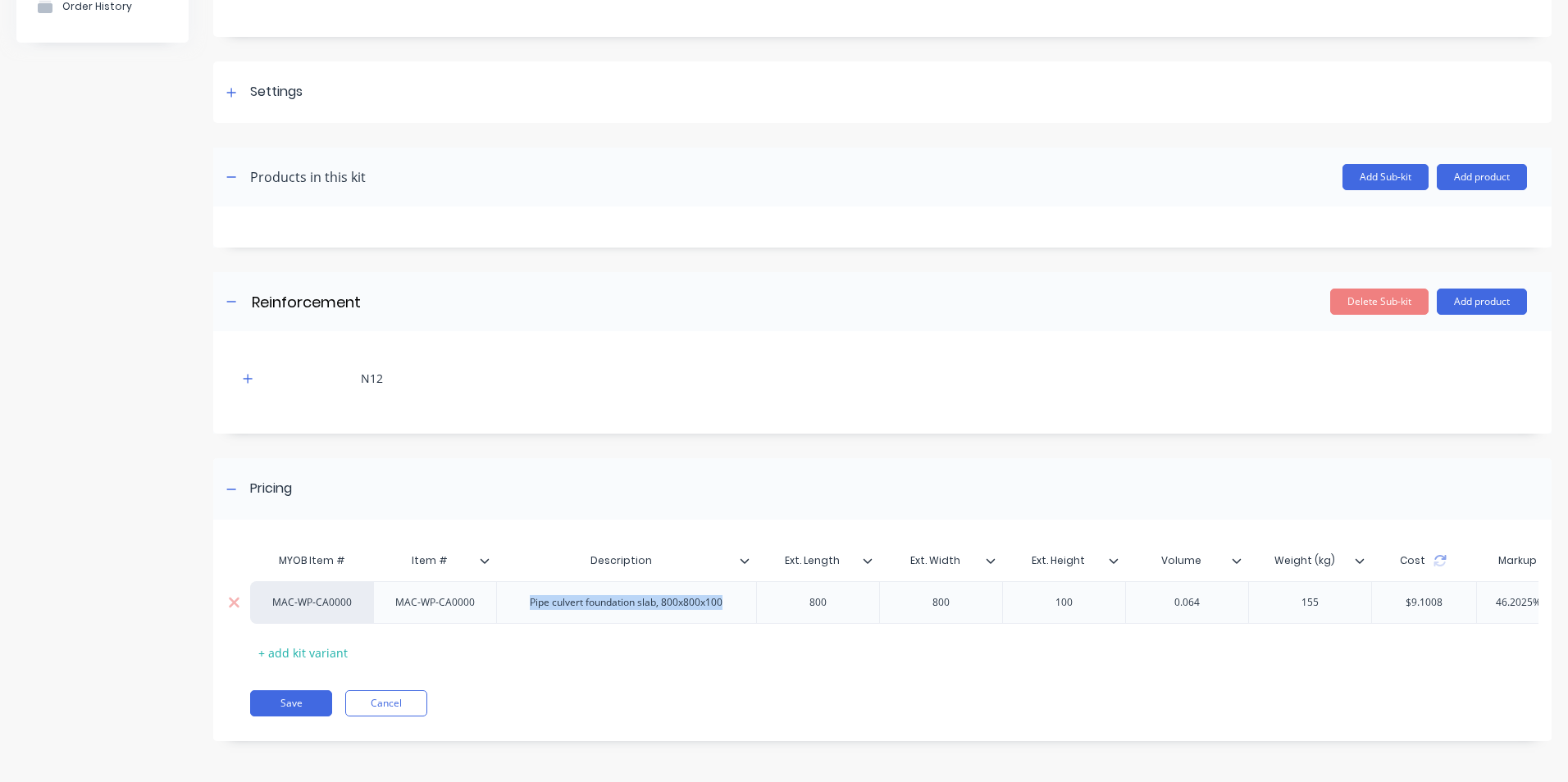
paste div
click at [297, 706] on button "Save" at bounding box center [290, 703] width 82 height 27
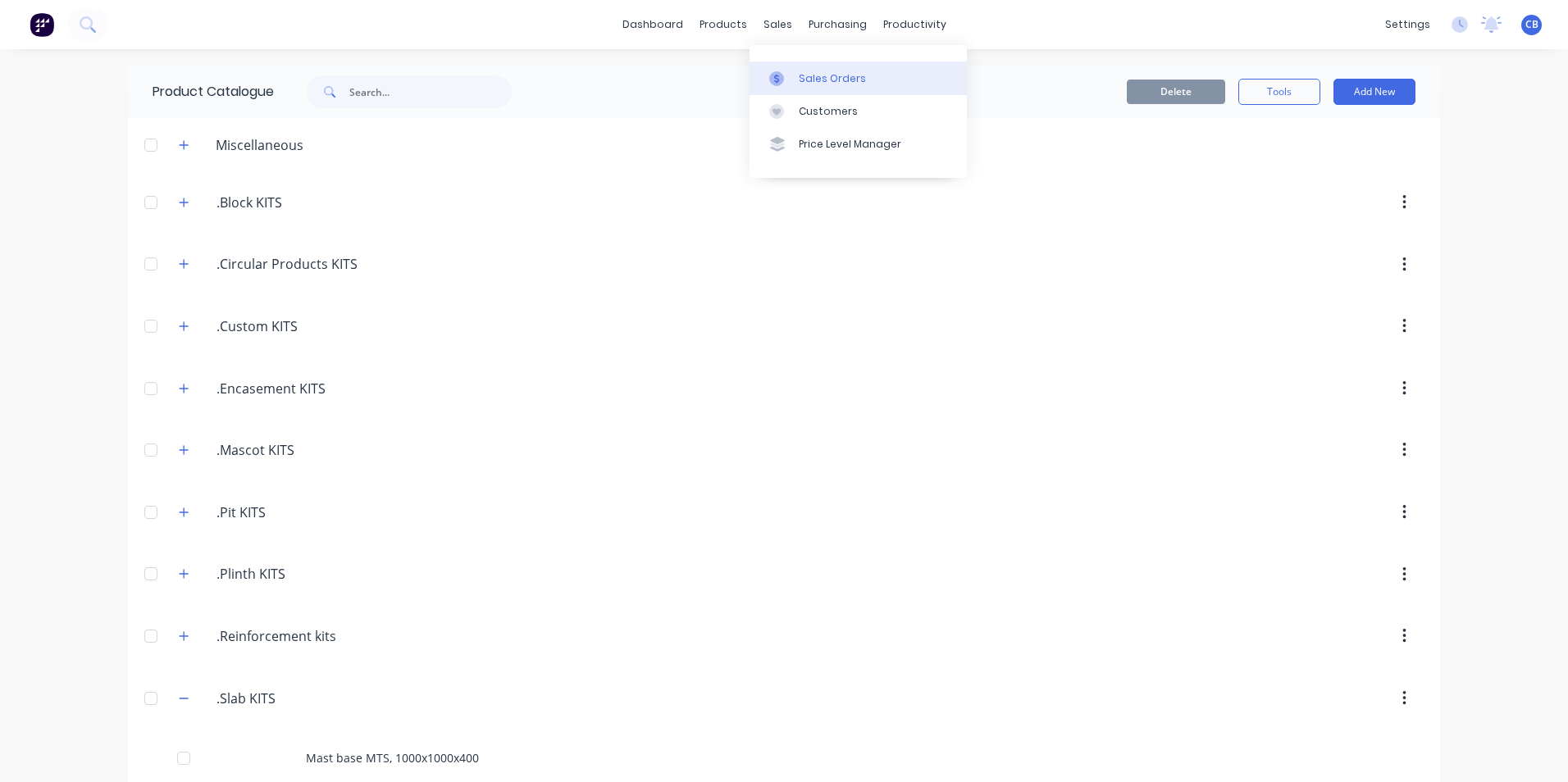
click at [827, 81] on div "Sales Orders" at bounding box center [832, 79] width 67 height 15
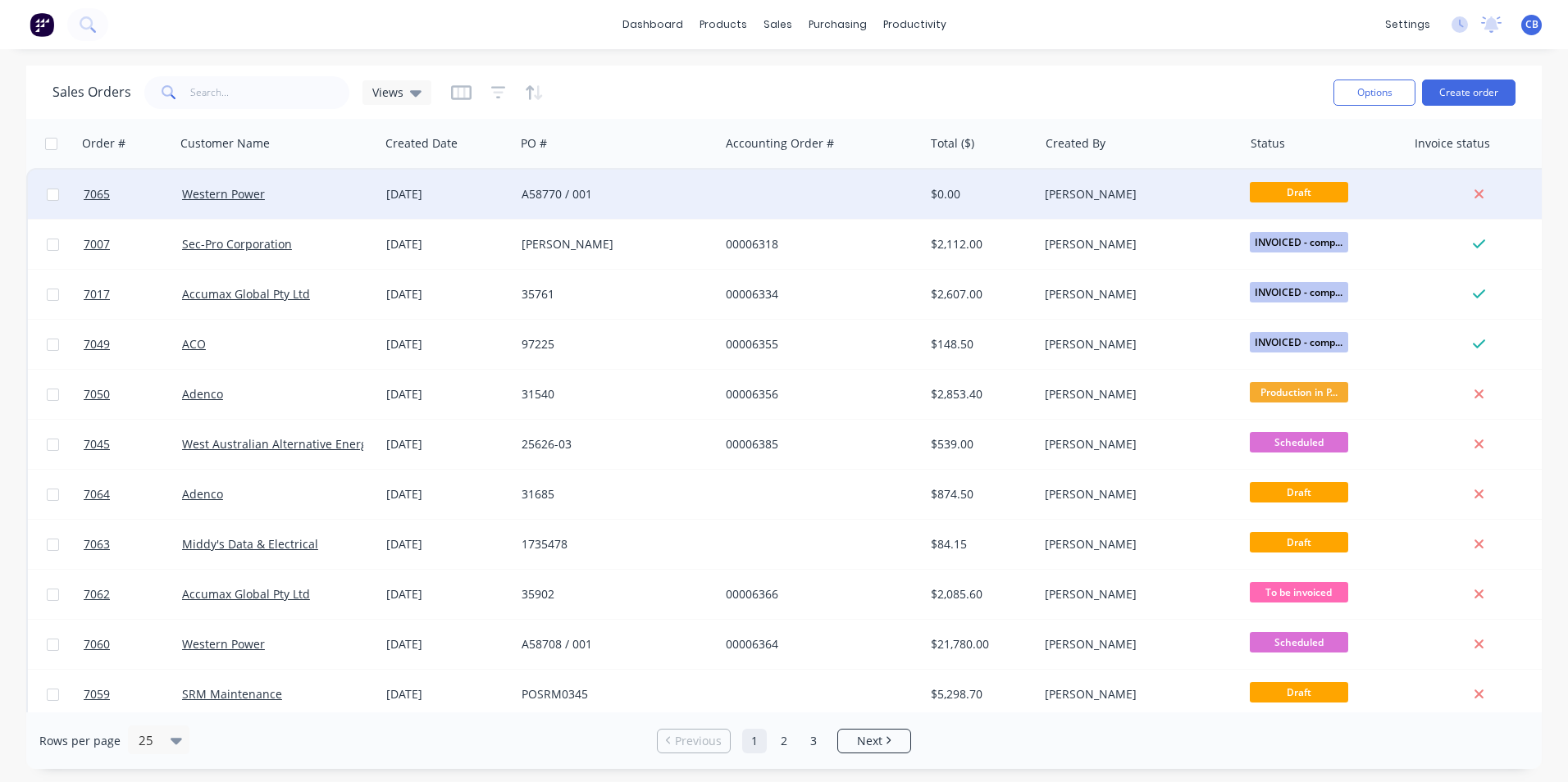
click at [624, 205] on div "A58770 / 001" at bounding box center [618, 195] width 205 height 49
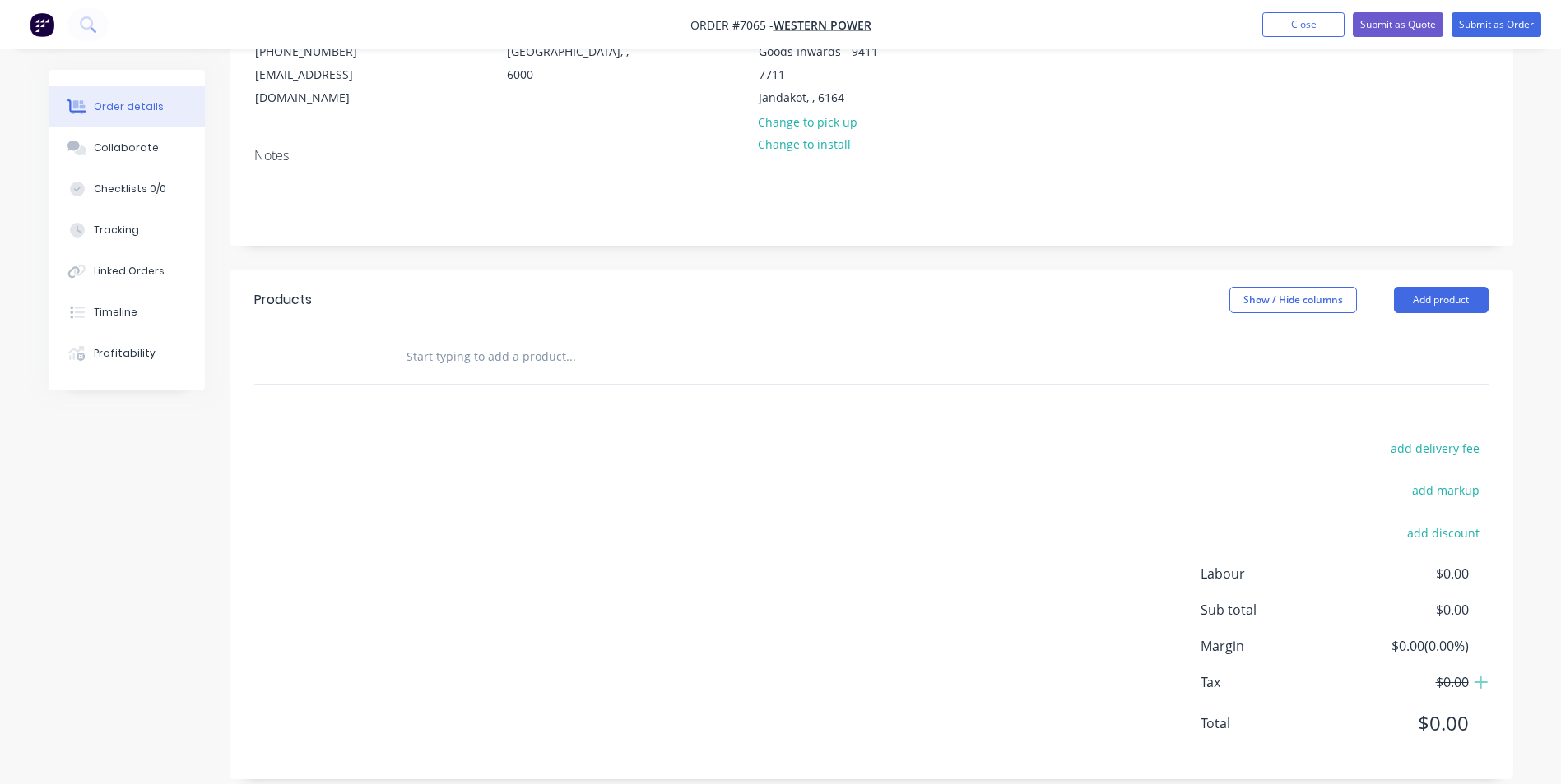
scroll to position [233, 0]
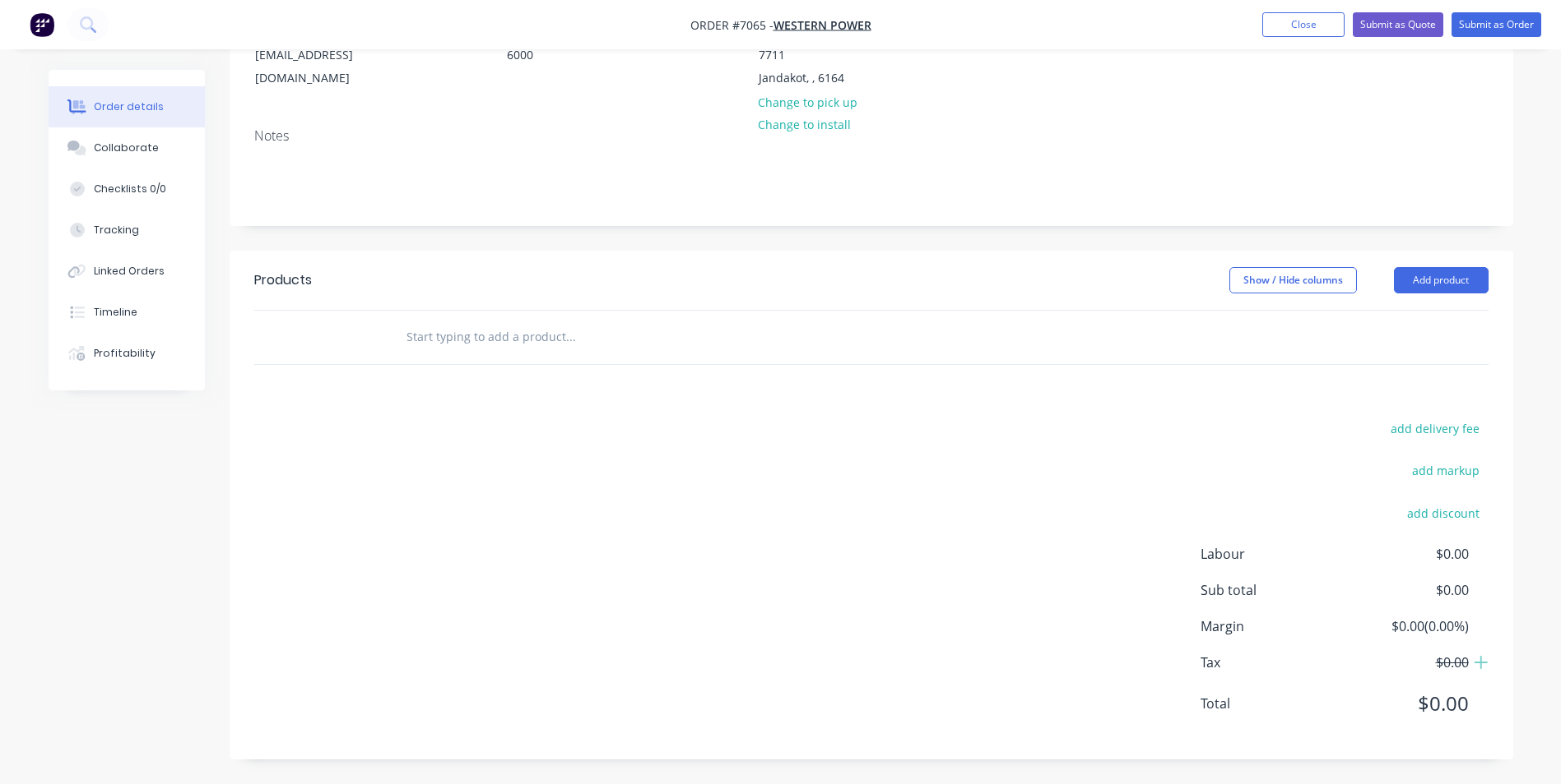
click at [537, 337] on input "text" at bounding box center [570, 336] width 330 height 33
paste input "Pipe Culvert Foundation Slab, 800x800x100"
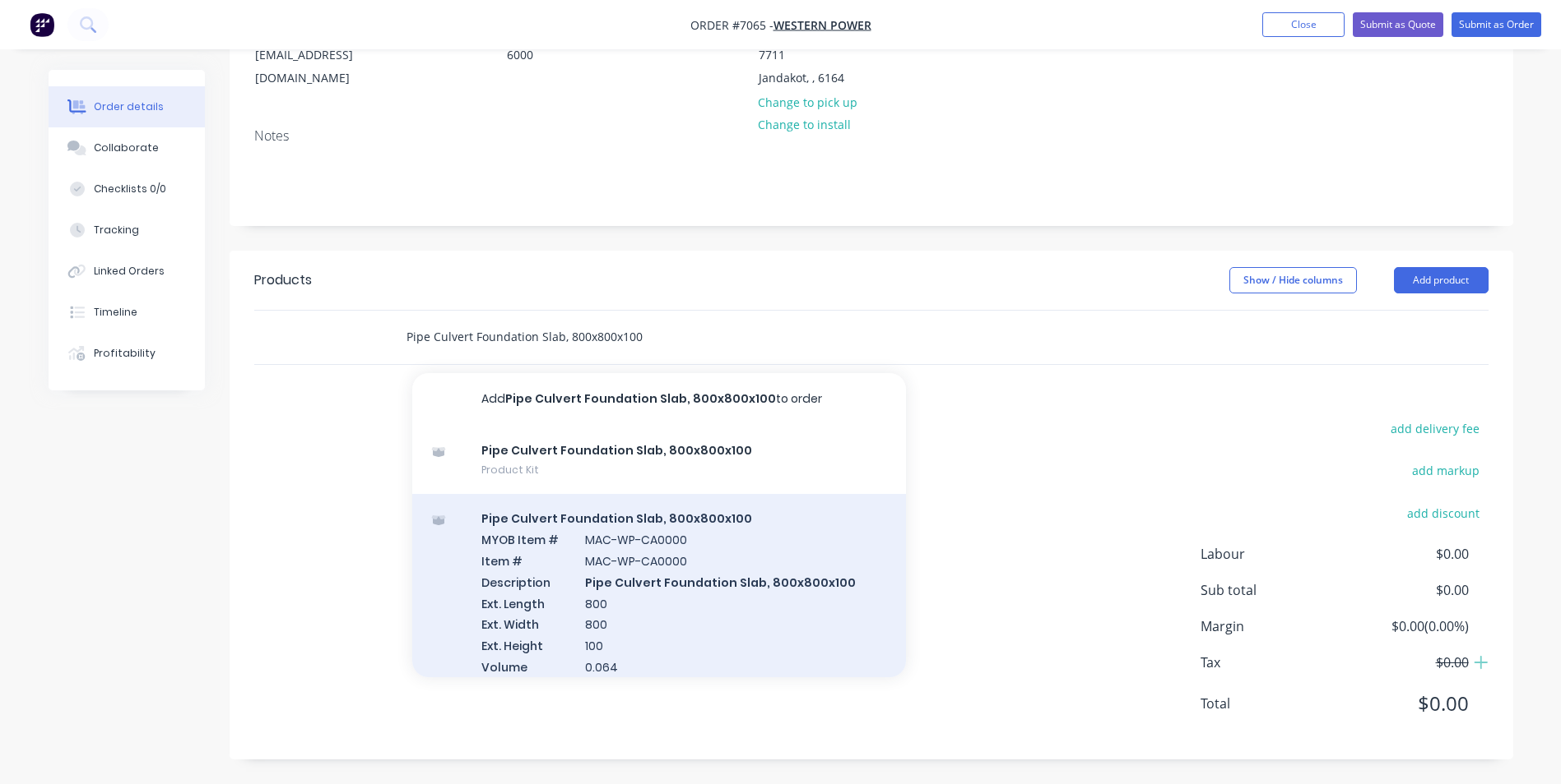
type input "Pipe Culvert Foundation Slab, 800x800x100"
click at [705, 553] on div "Pipe Culvert Foundation Slab, 800x800x100 MYOB Item # MAC-WP-CA0000 Item # MAC-…" at bounding box center [659, 613] width 493 height 239
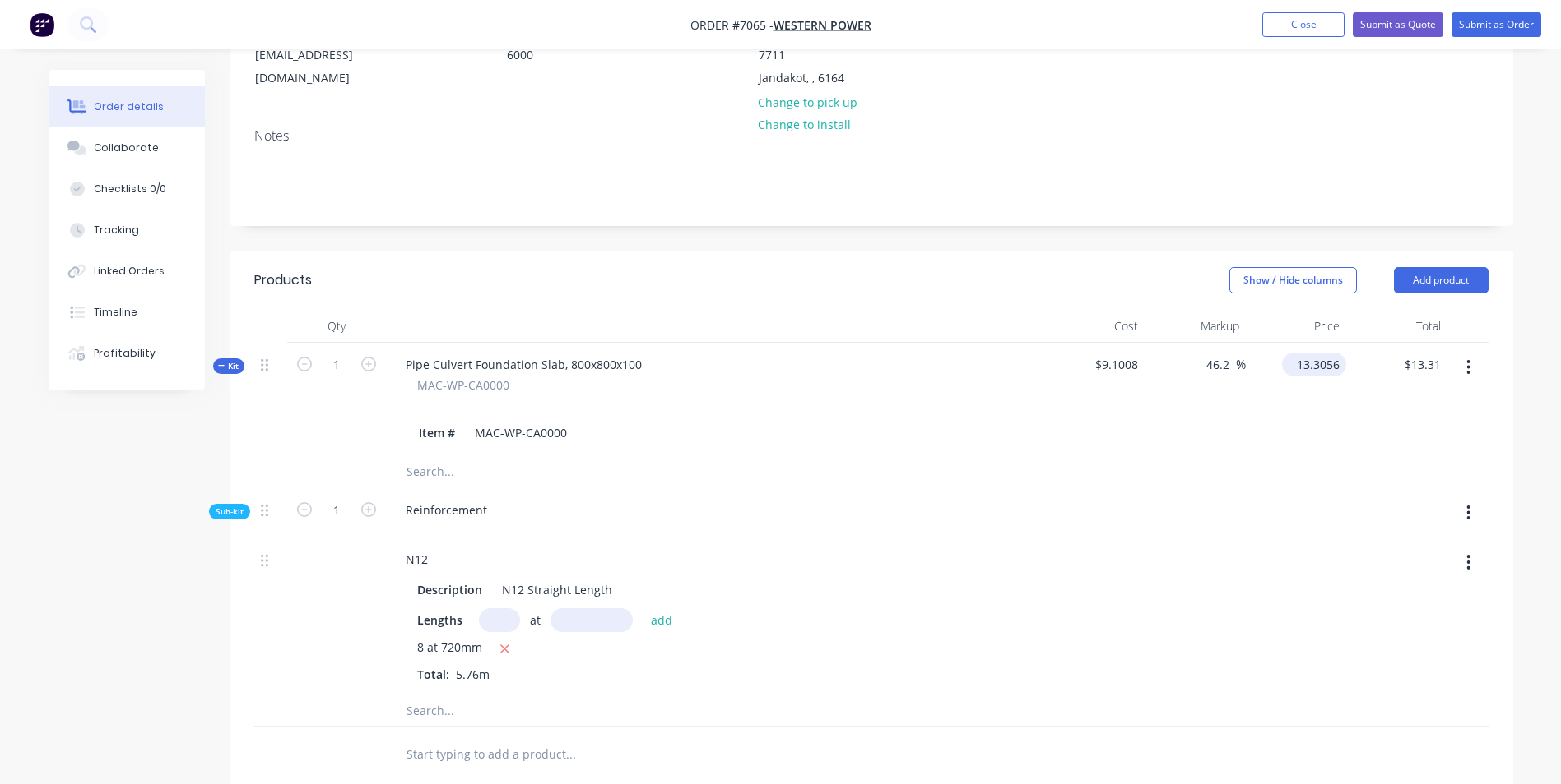
click at [1292, 364] on div "13.3056 $13.3056" at bounding box center [1313, 365] width 64 height 24
type input "250"
type input "2647.01"
type input "$250.00"
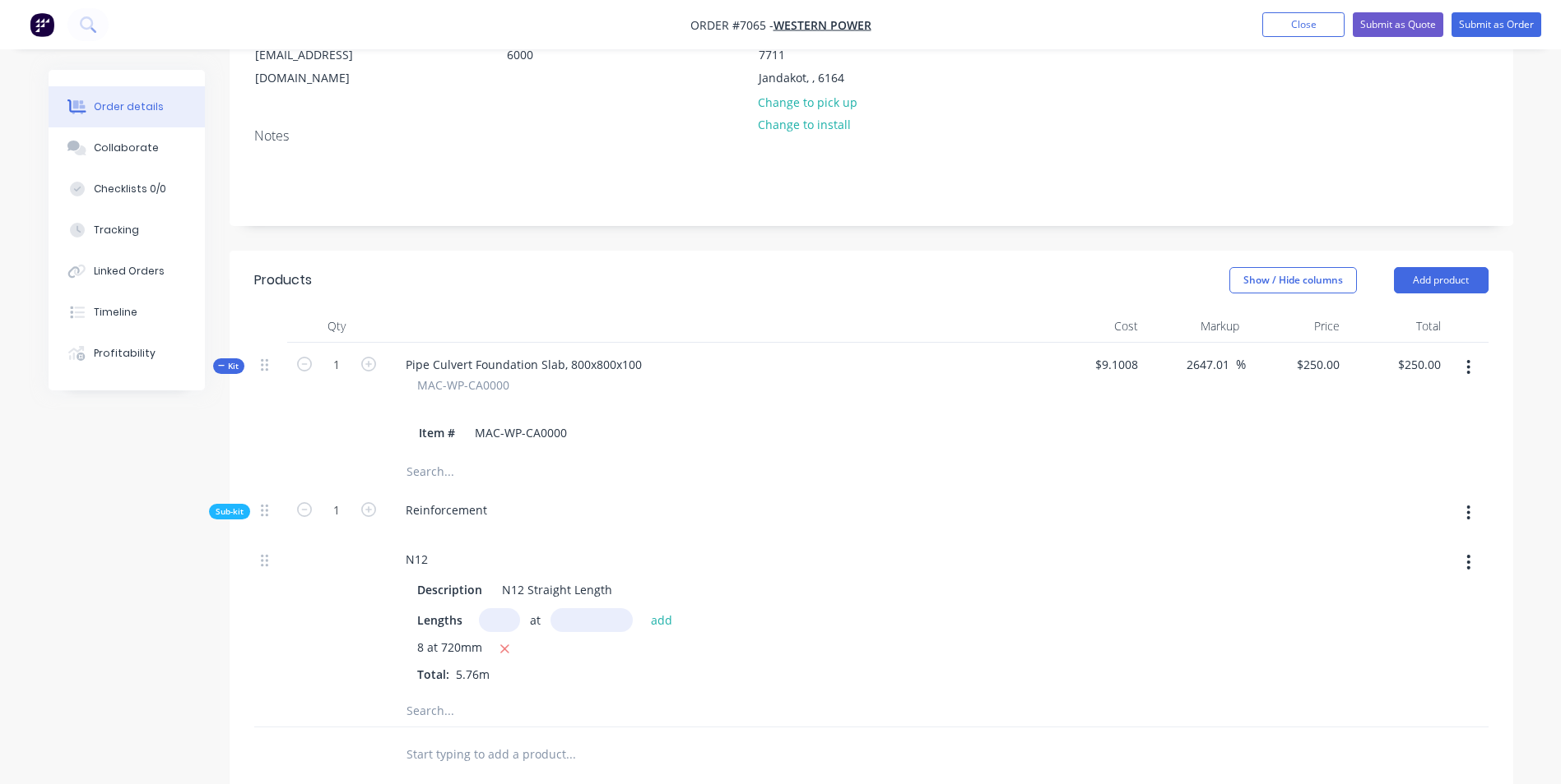
click at [227, 356] on div "Order details Collaborate Checklists 0/0 Tracking Linked Orders Timeline Profit…" at bounding box center [138, 230] width 181 height 321
click at [234, 364] on span "Kit" at bounding box center [229, 366] width 22 height 13
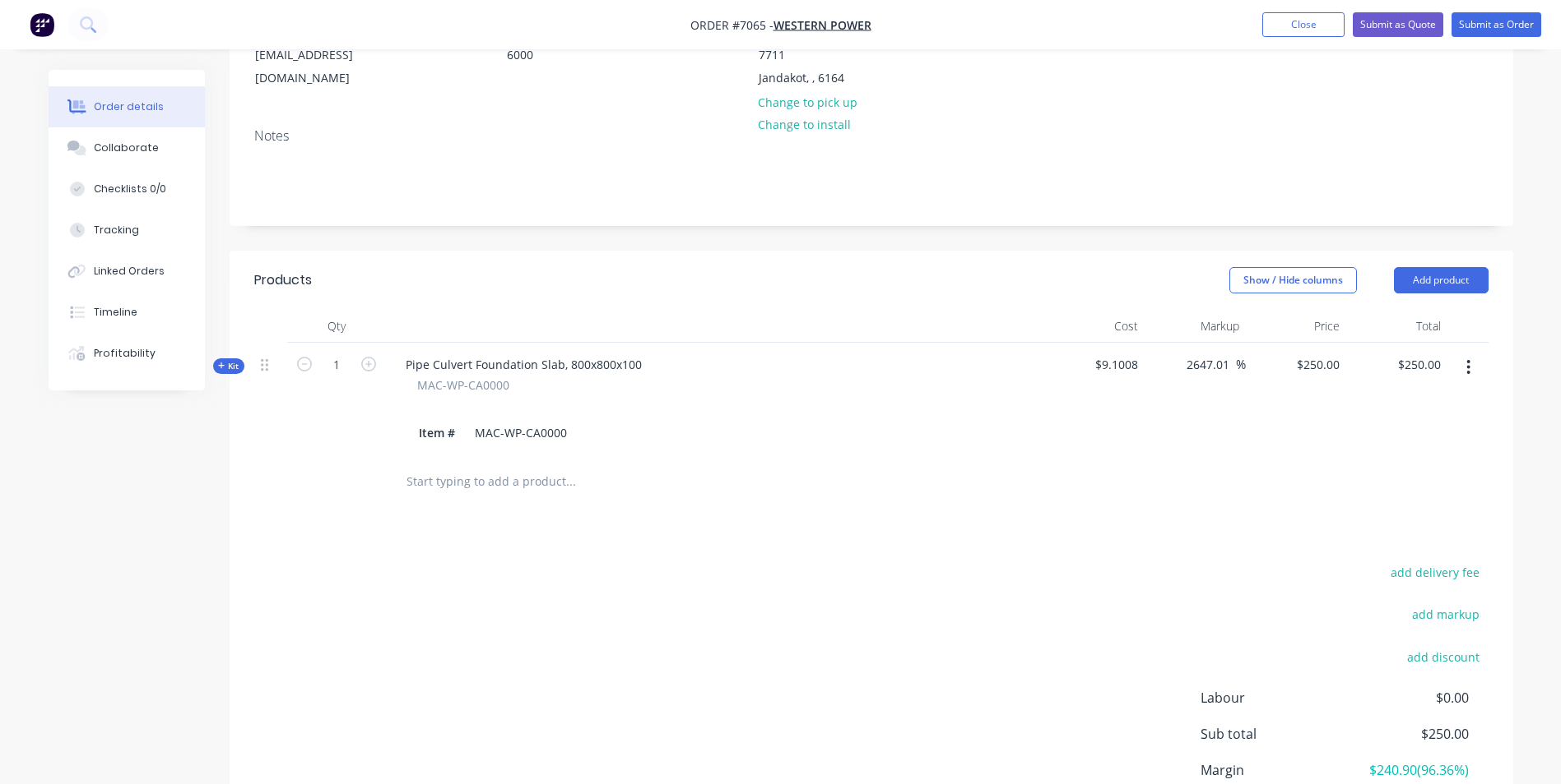
drag, startPoint x: 1190, startPoint y: 367, endPoint x: 1255, endPoint y: 359, distance: 65.5
click at [1216, 371] on input "2647.01" at bounding box center [1211, 365] width 51 height 24
type input "2"
click at [1230, 546] on div "Products Show / Hide columns Add product Qty Cost Markup Price Total Kit 1 Pipe…" at bounding box center [871, 577] width 1284 height 653
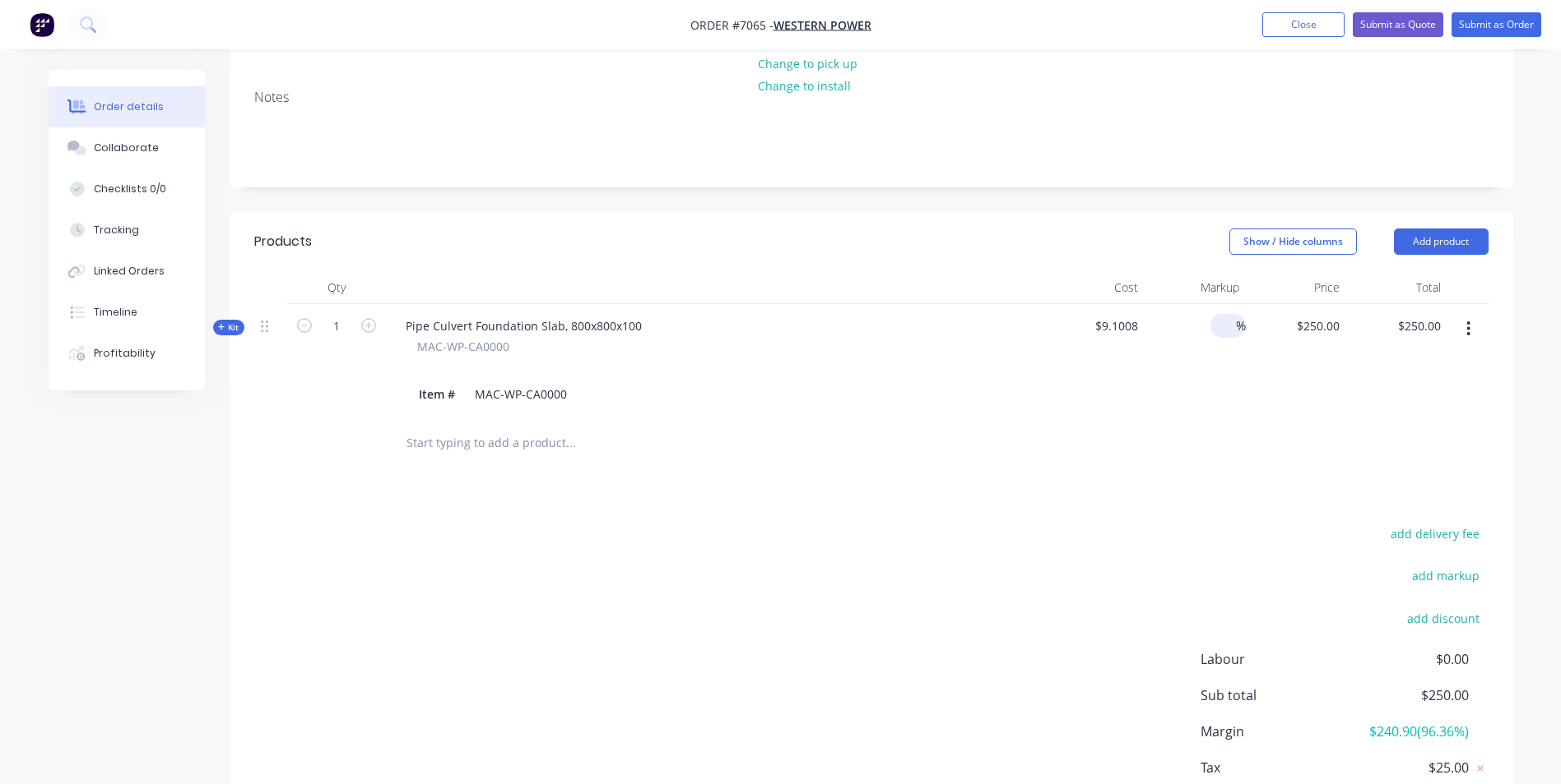
scroll to position [212, 0]
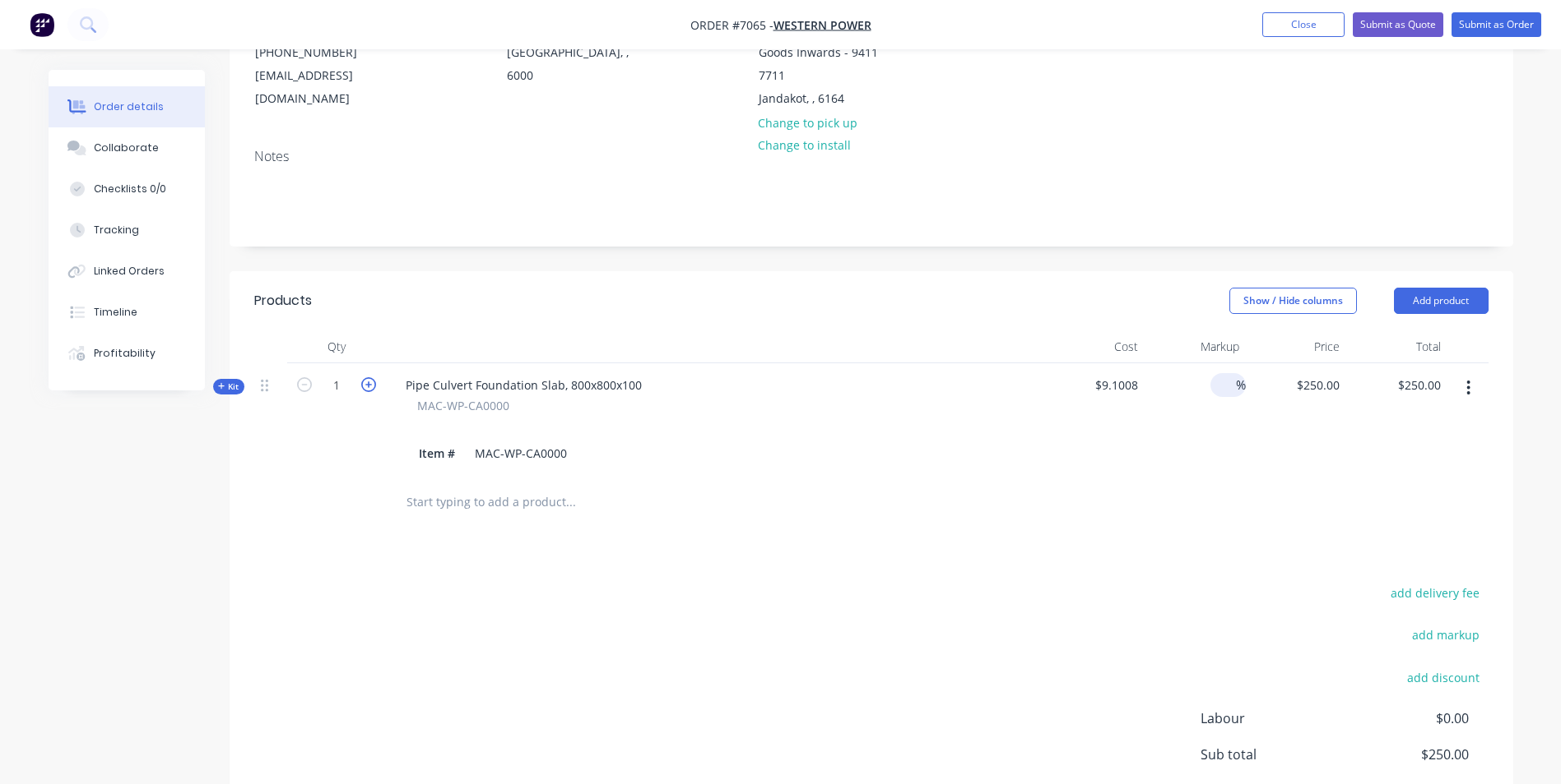
click at [372, 388] on icon "button" at bounding box center [368, 385] width 15 height 15
type input "2"
type input "$500.00"
click at [372, 388] on icon "button" at bounding box center [368, 385] width 15 height 15
type input "3"
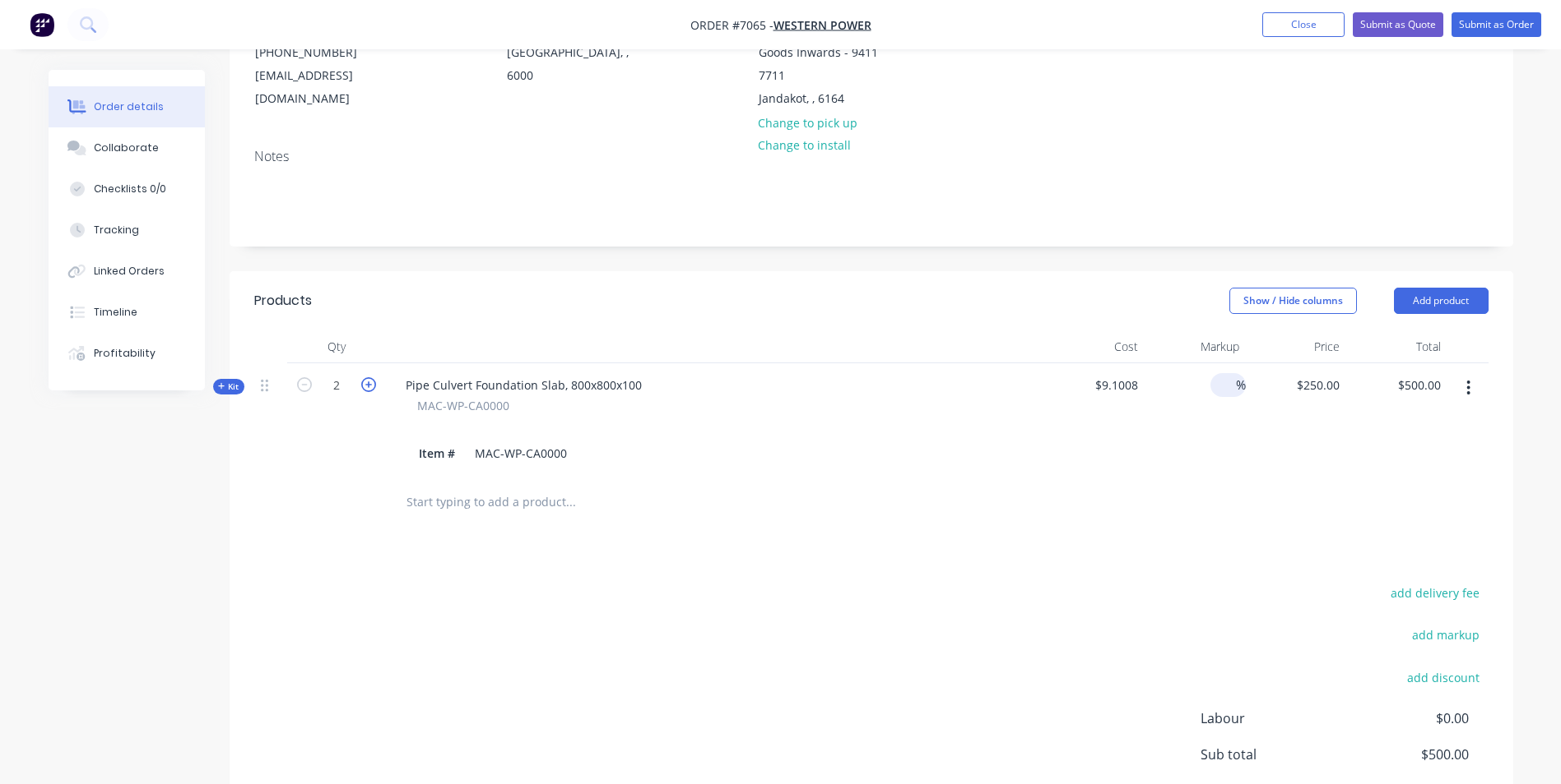
type input "$750.00"
click at [372, 388] on icon "button" at bounding box center [368, 385] width 15 height 15
type input "4"
type input "$1,000.00"
click at [372, 388] on icon "button" at bounding box center [368, 385] width 15 height 15
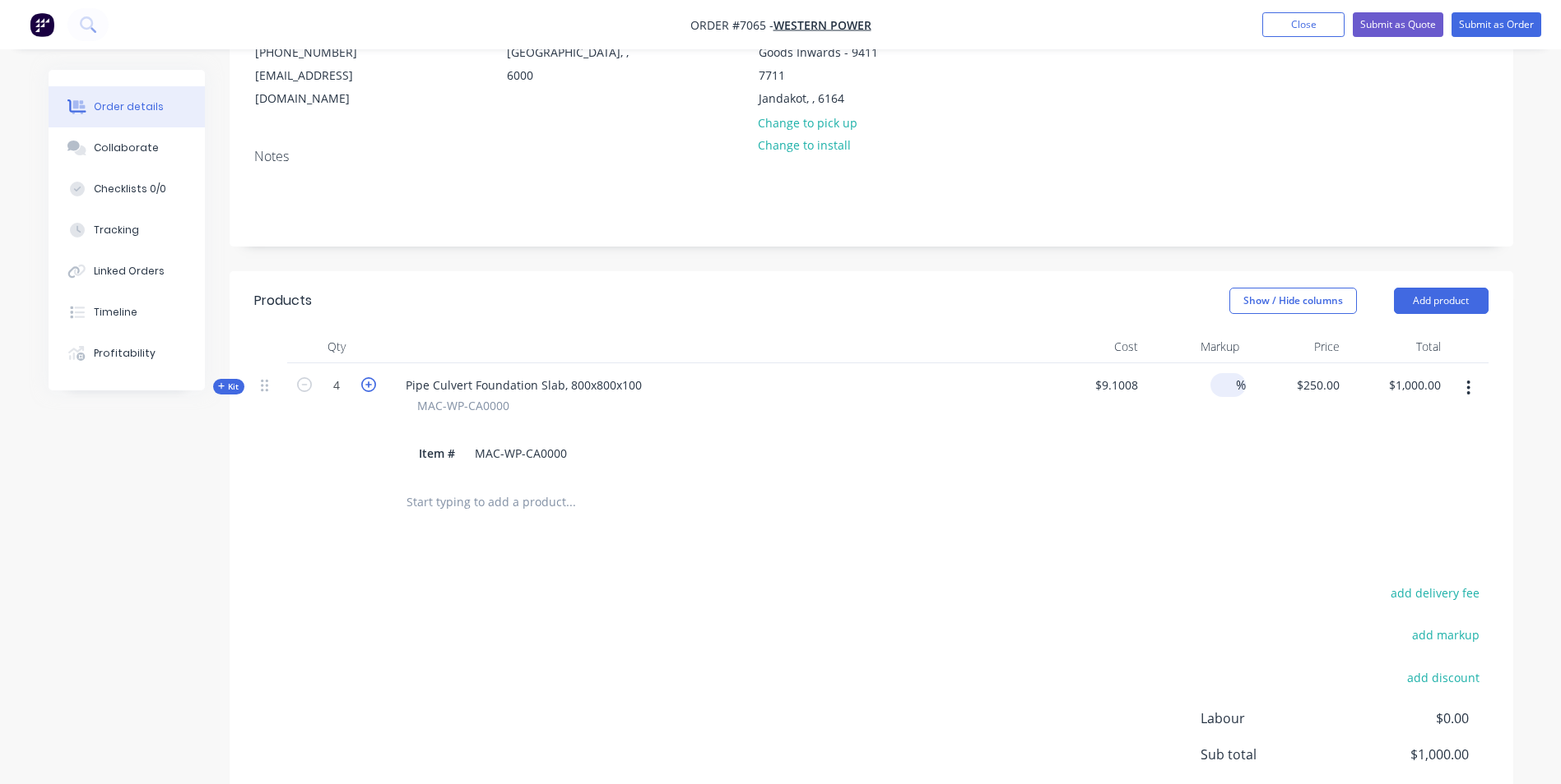
type input "5"
type input "$1,250.00"
click at [372, 388] on icon "button" at bounding box center [368, 385] width 15 height 15
type input "6"
type input "$1,500.00"
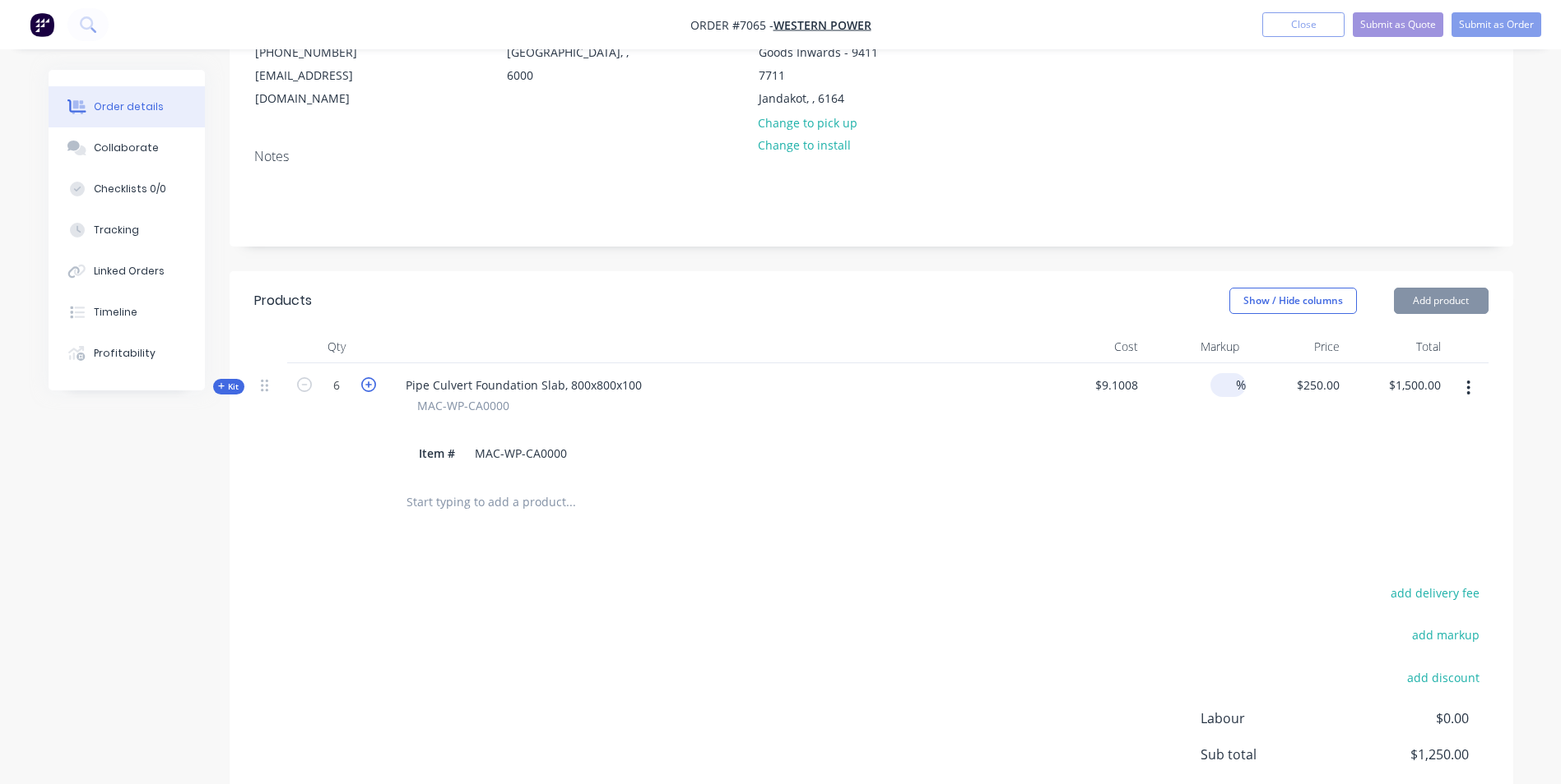
click at [372, 388] on icon "button" at bounding box center [368, 385] width 15 height 15
type input "7"
type input "$1,750.00"
click at [372, 388] on icon "button" at bounding box center [368, 385] width 15 height 15
type input "8"
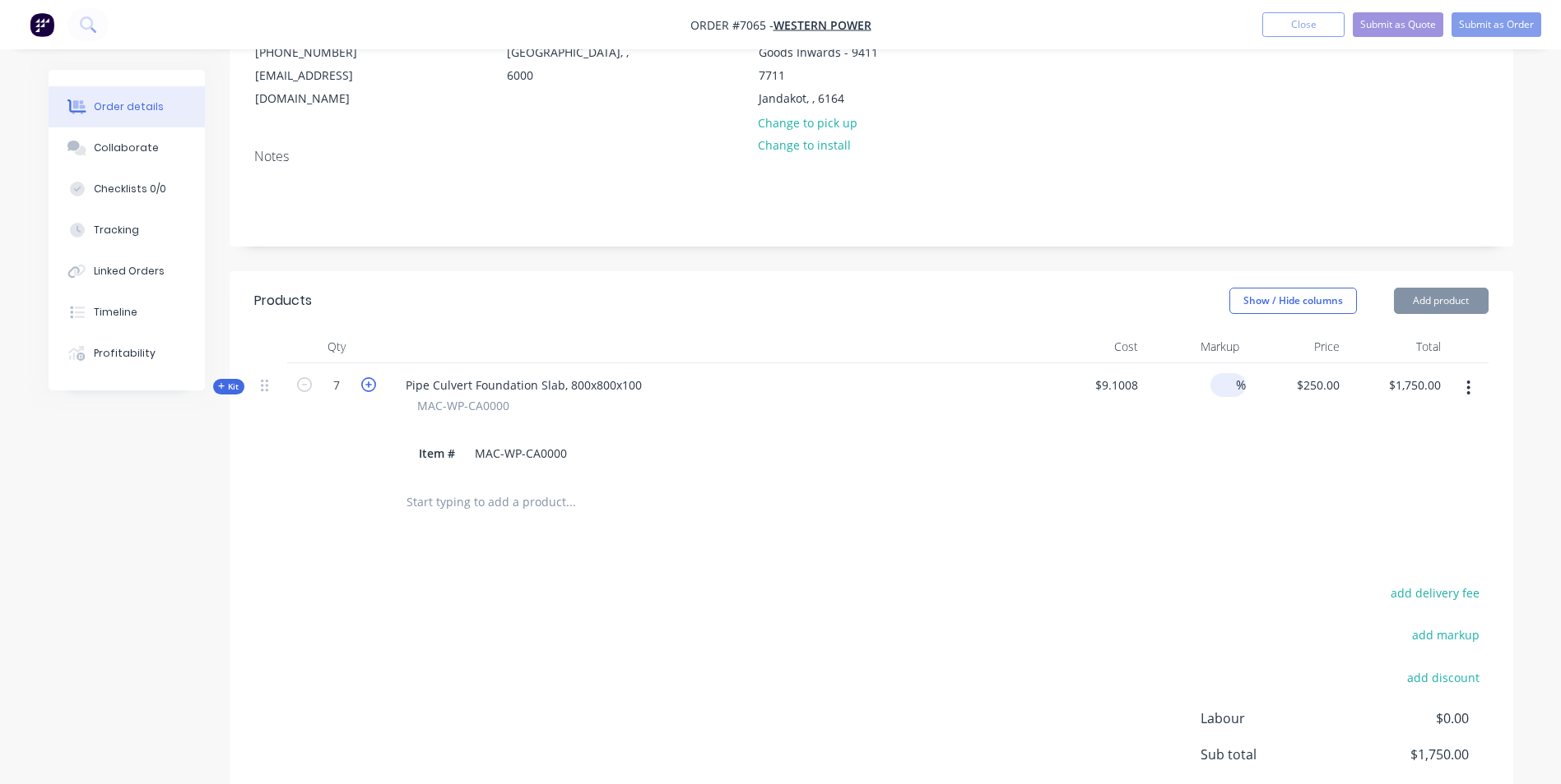
type input "$2,000.00"
click at [372, 388] on icon "button" at bounding box center [368, 385] width 15 height 15
type input "9"
type input "$2,250.00"
click at [372, 388] on icon "button" at bounding box center [368, 385] width 15 height 15
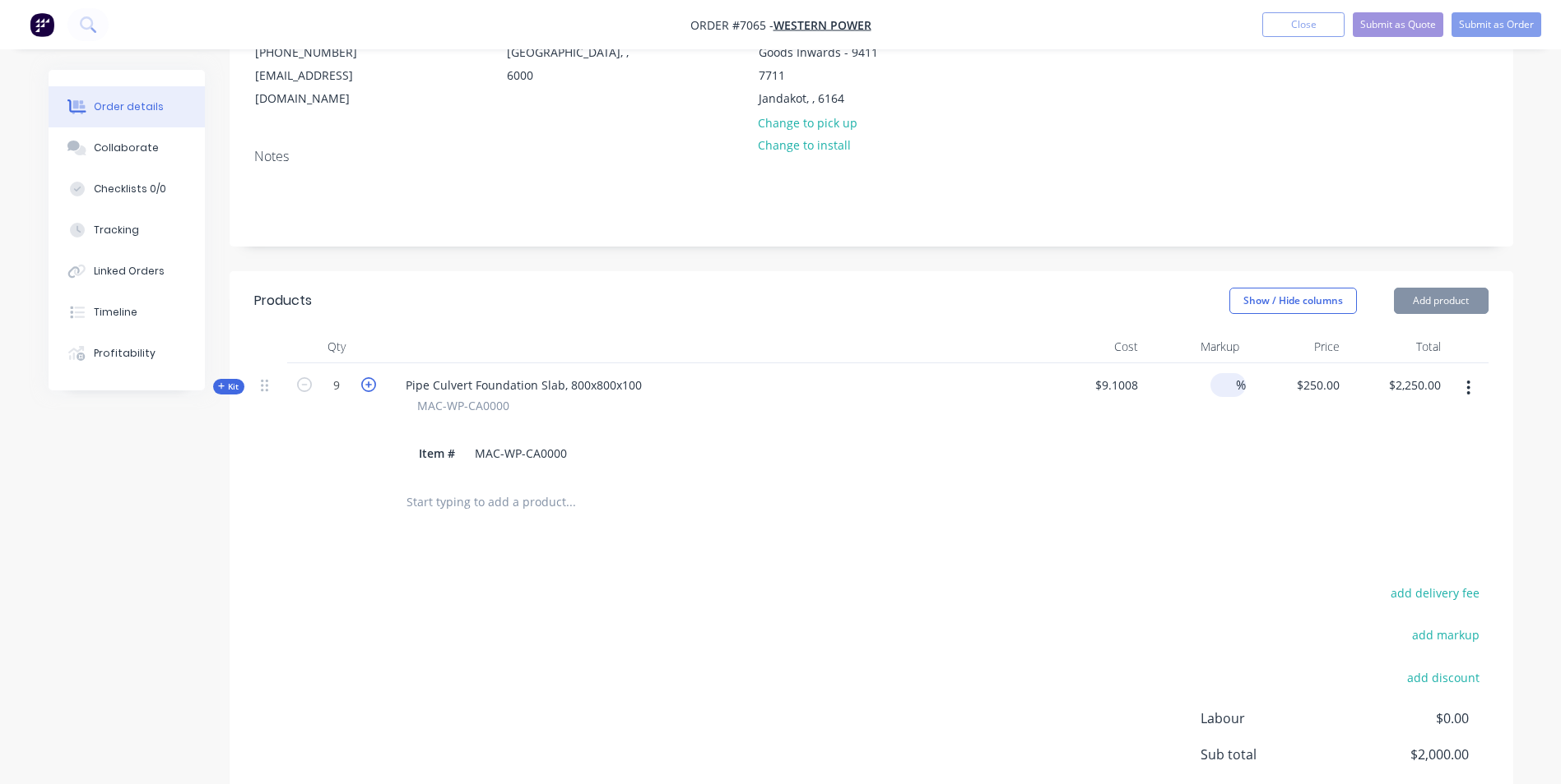
type input "10"
type input "$2,500.00"
click at [372, 388] on icon "button" at bounding box center [368, 385] width 15 height 15
type input "11"
type input "$2,750.00"
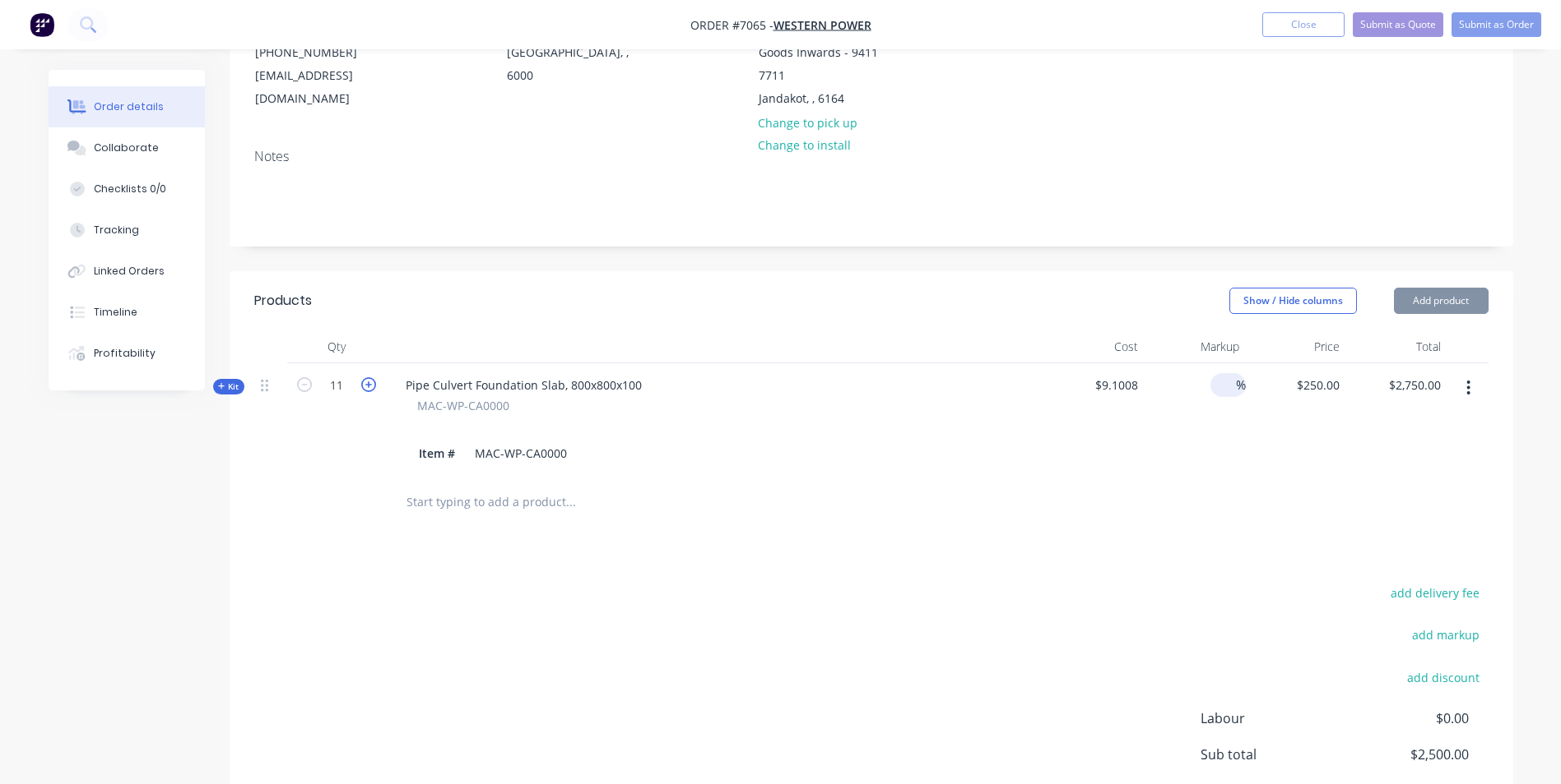
click at [372, 388] on icon "button" at bounding box center [368, 385] width 15 height 15
type input "12"
type input "$3,000.00"
click at [804, 586] on div "add delivery fee add markup add discount Labour $0.00 Sub total $3,000.00 Margi…" at bounding box center [871, 741] width 1234 height 318
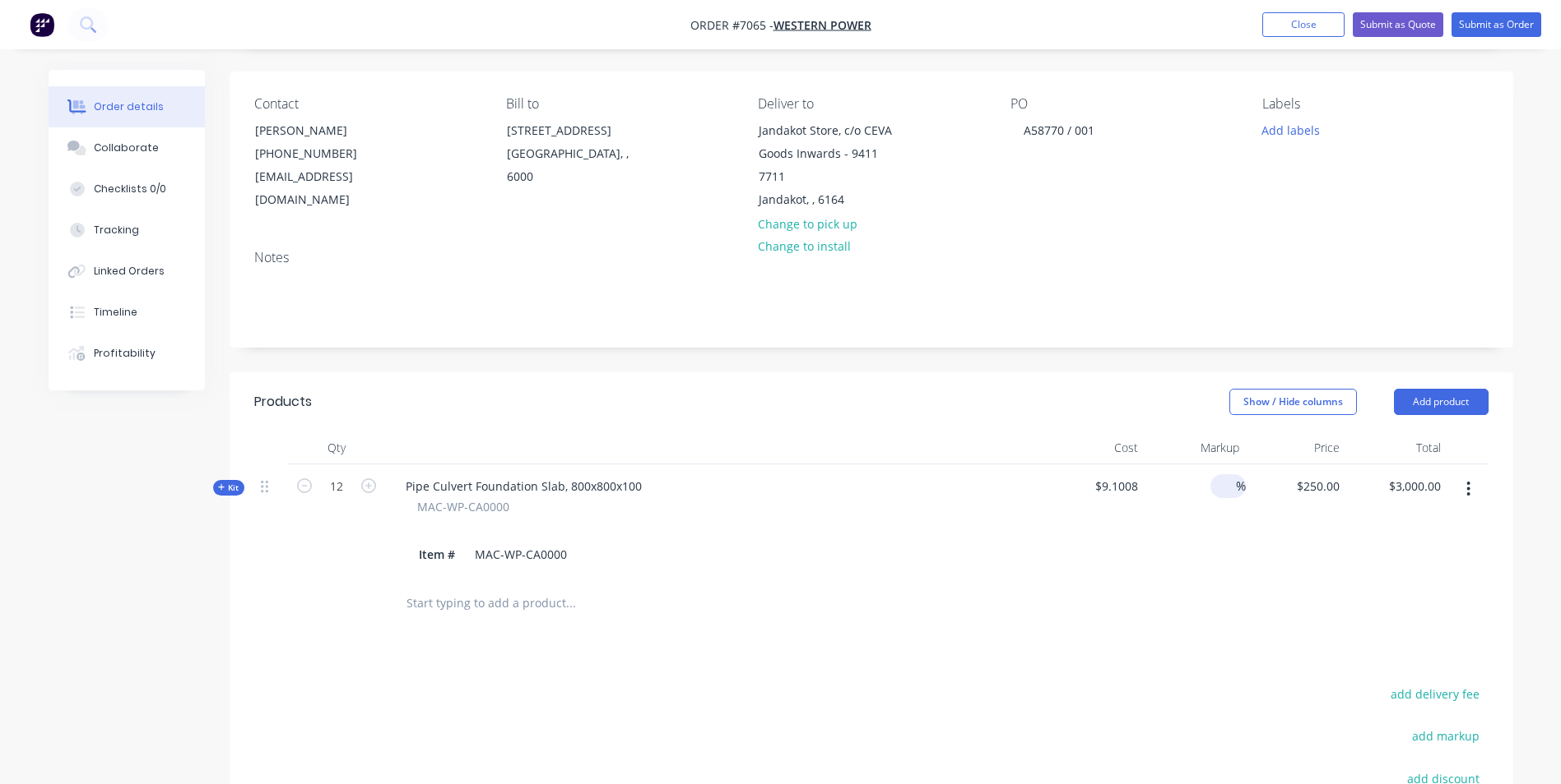
scroll to position [0, 0]
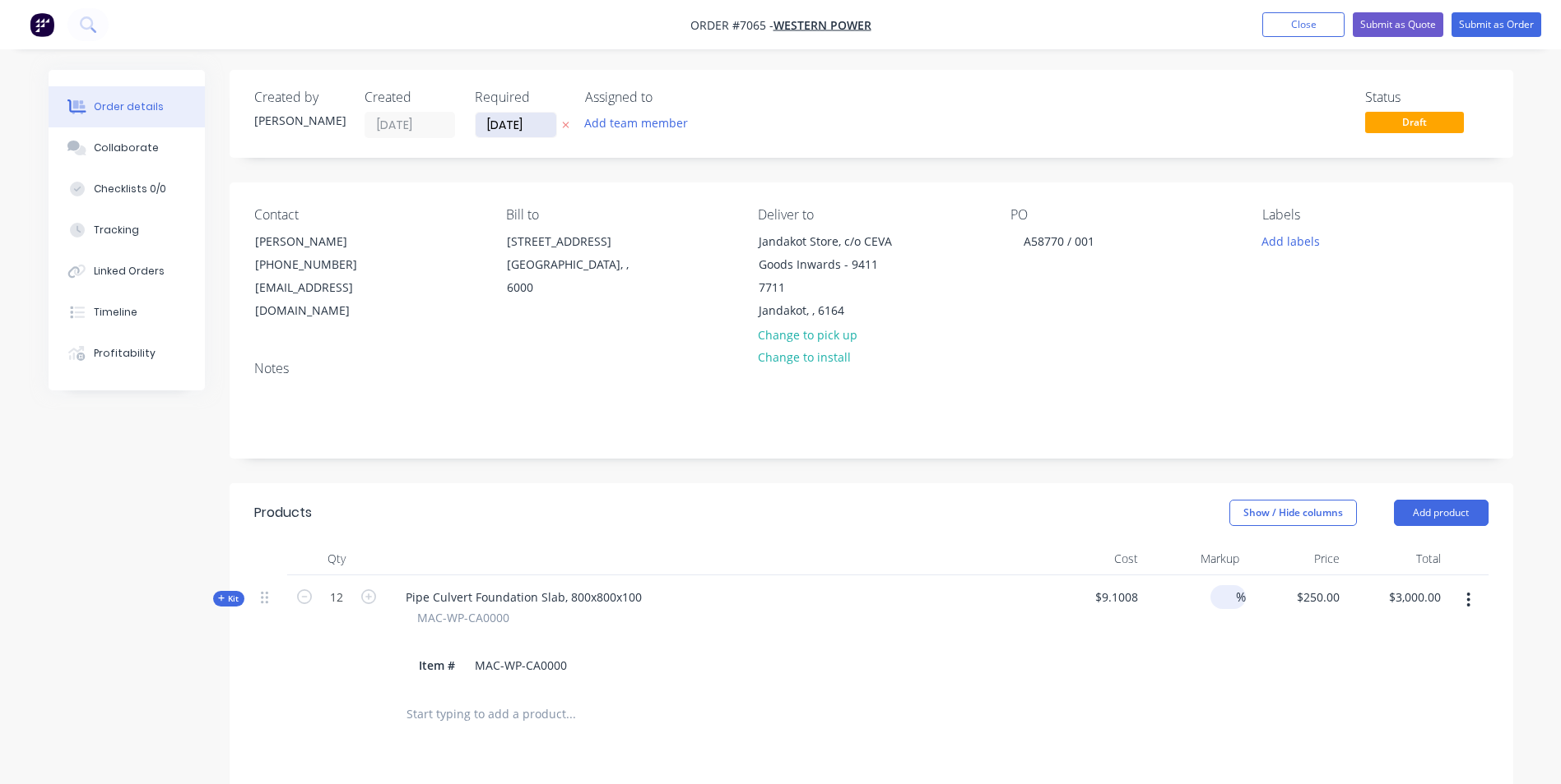
click at [516, 120] on input "[DATE]" at bounding box center [516, 124] width 81 height 25
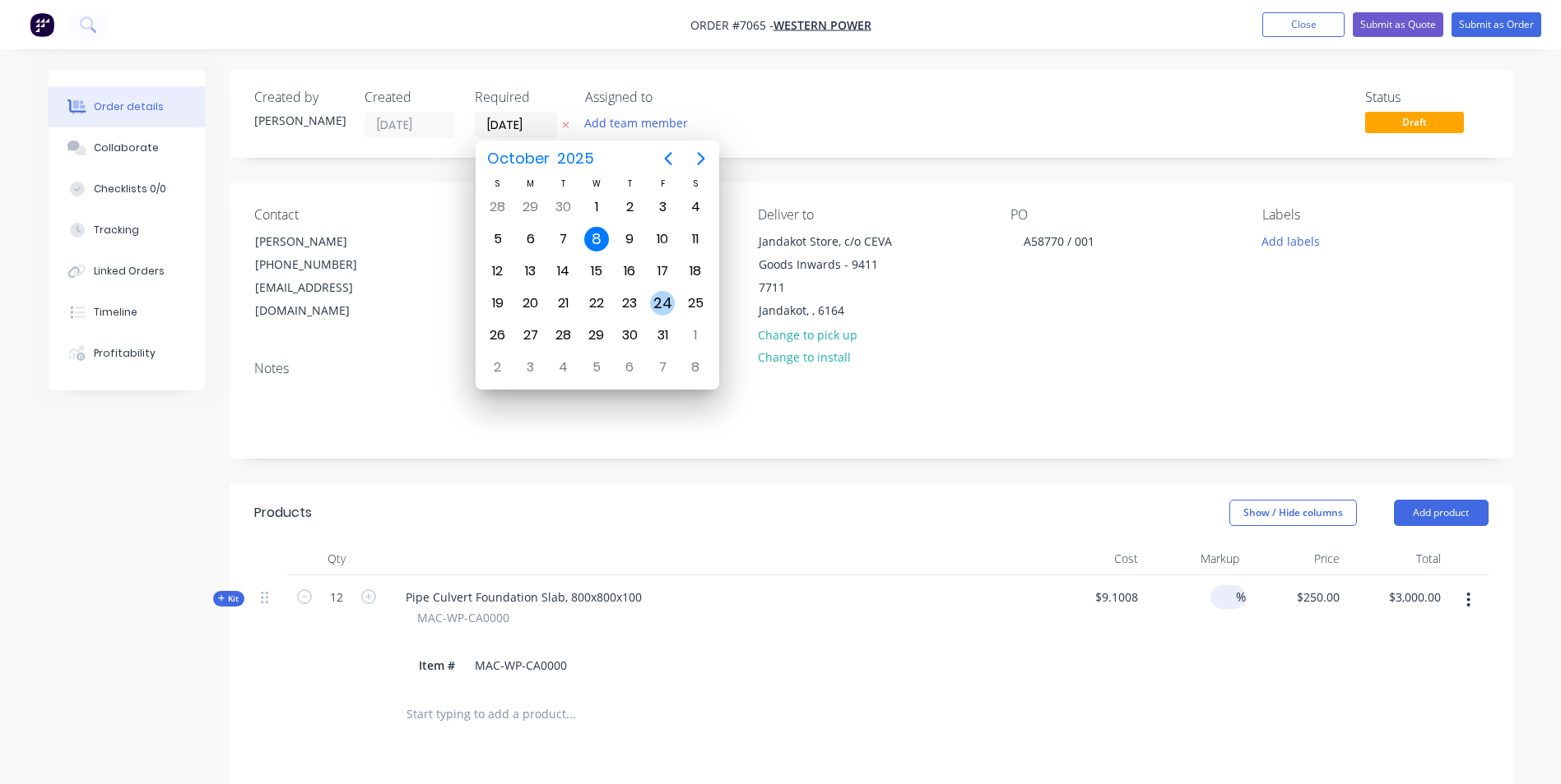
click at [666, 289] on div "24" at bounding box center [662, 304] width 33 height 32
type input "24/10/25"
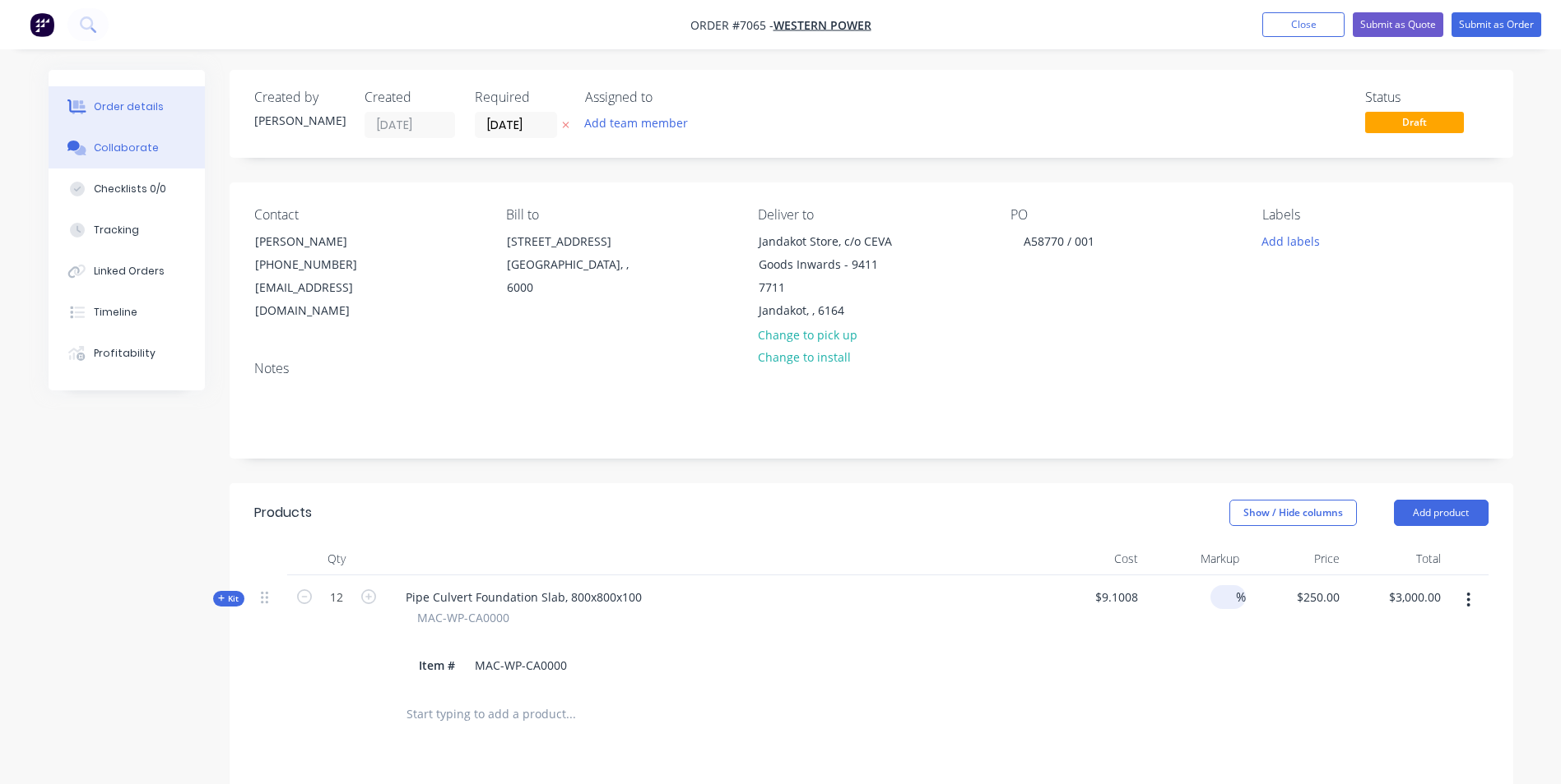
click at [146, 145] on div "Collaborate" at bounding box center [126, 148] width 65 height 15
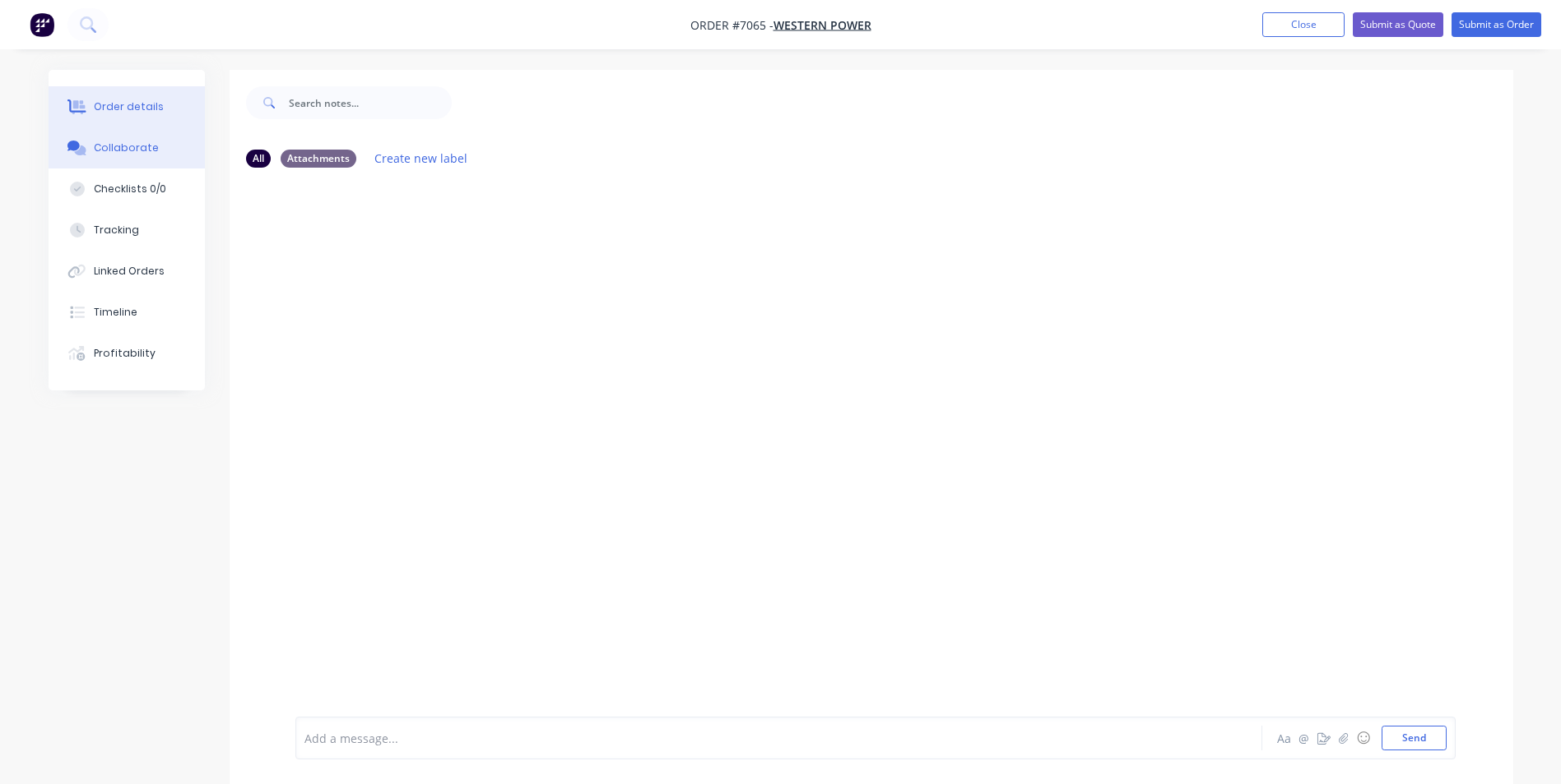
click at [137, 103] on div "Order details" at bounding box center [128, 107] width 70 height 15
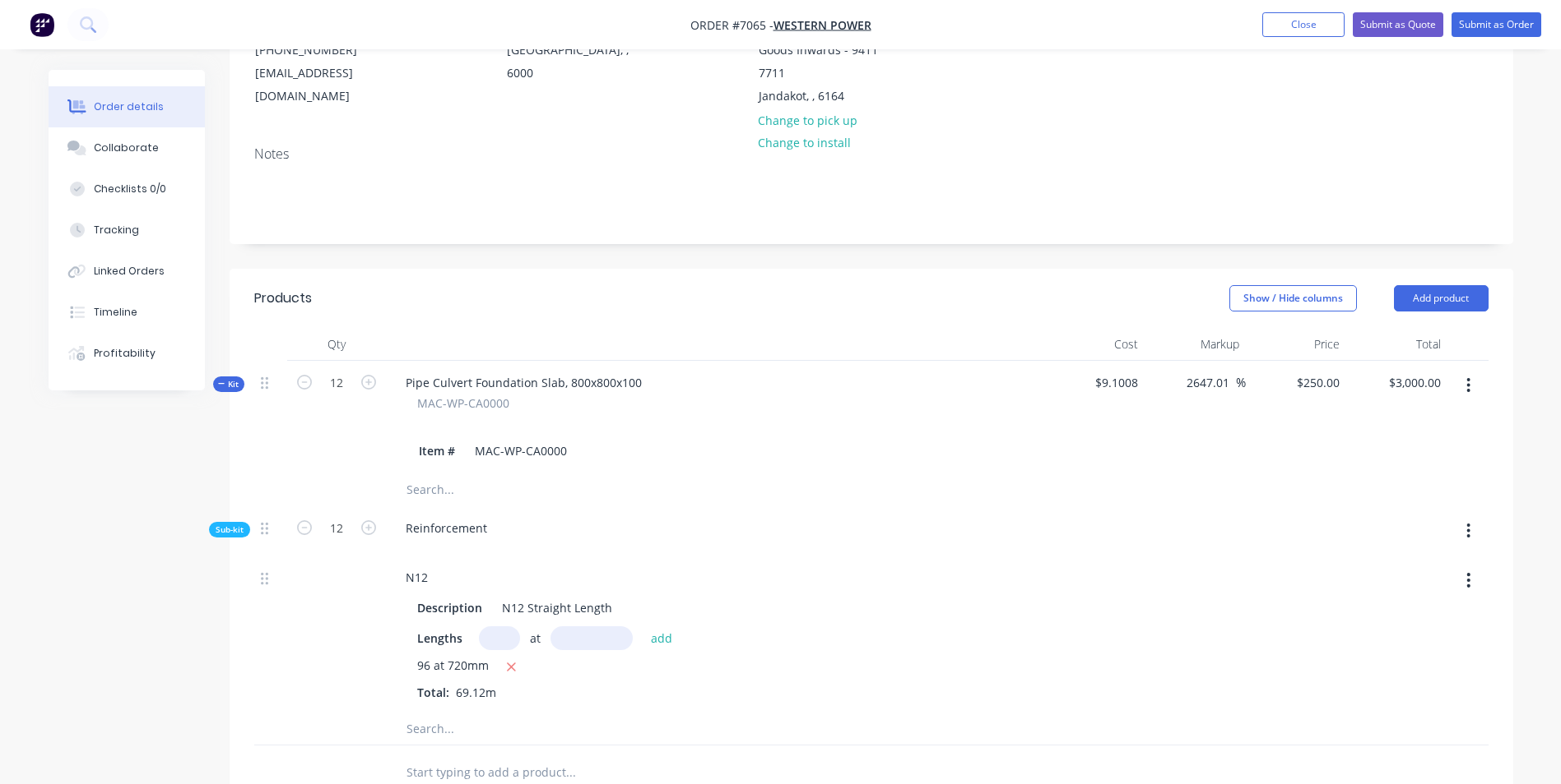
scroll to position [411, 0]
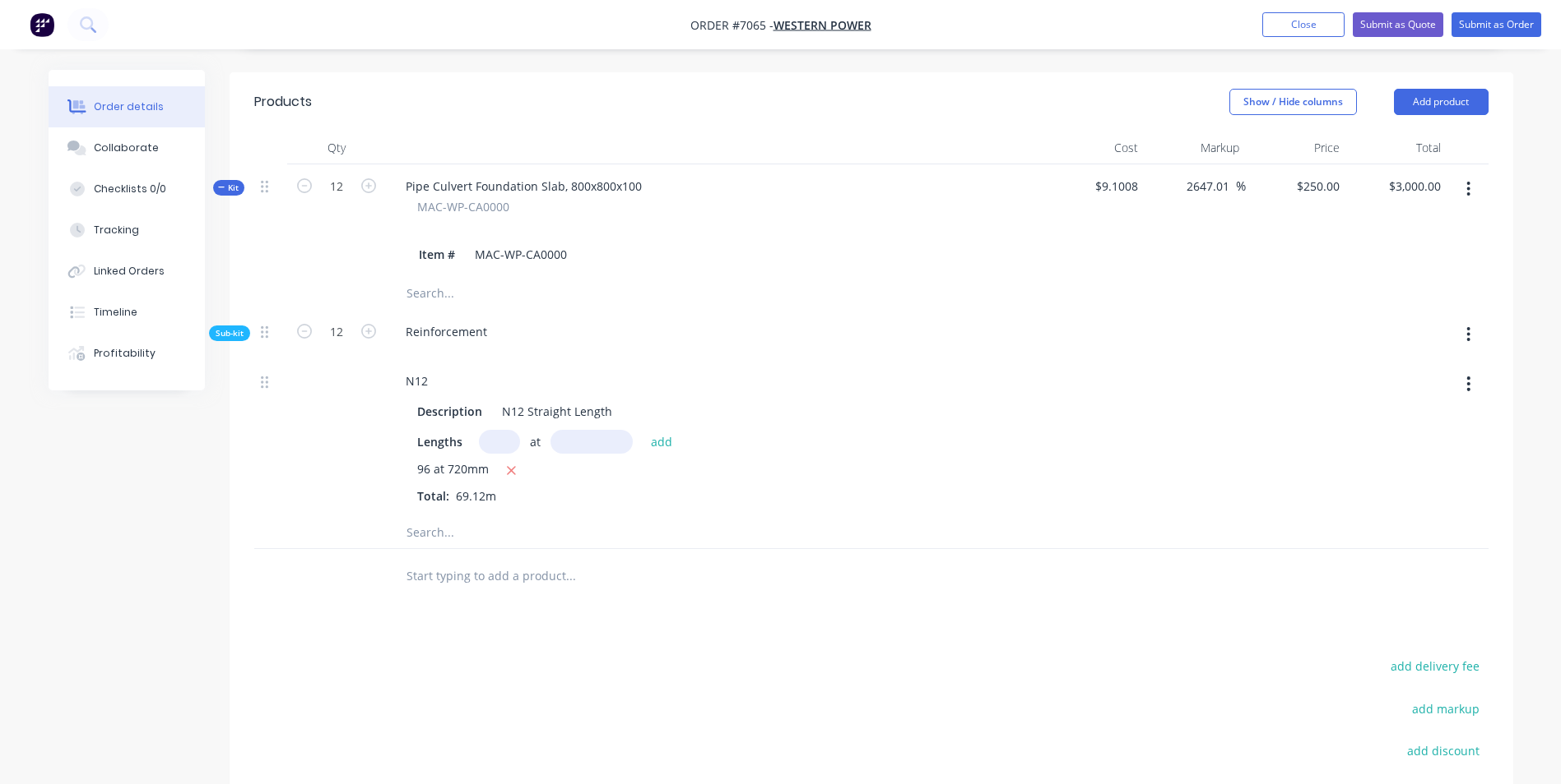
click at [225, 188] on span "Kit" at bounding box center [229, 187] width 22 height 13
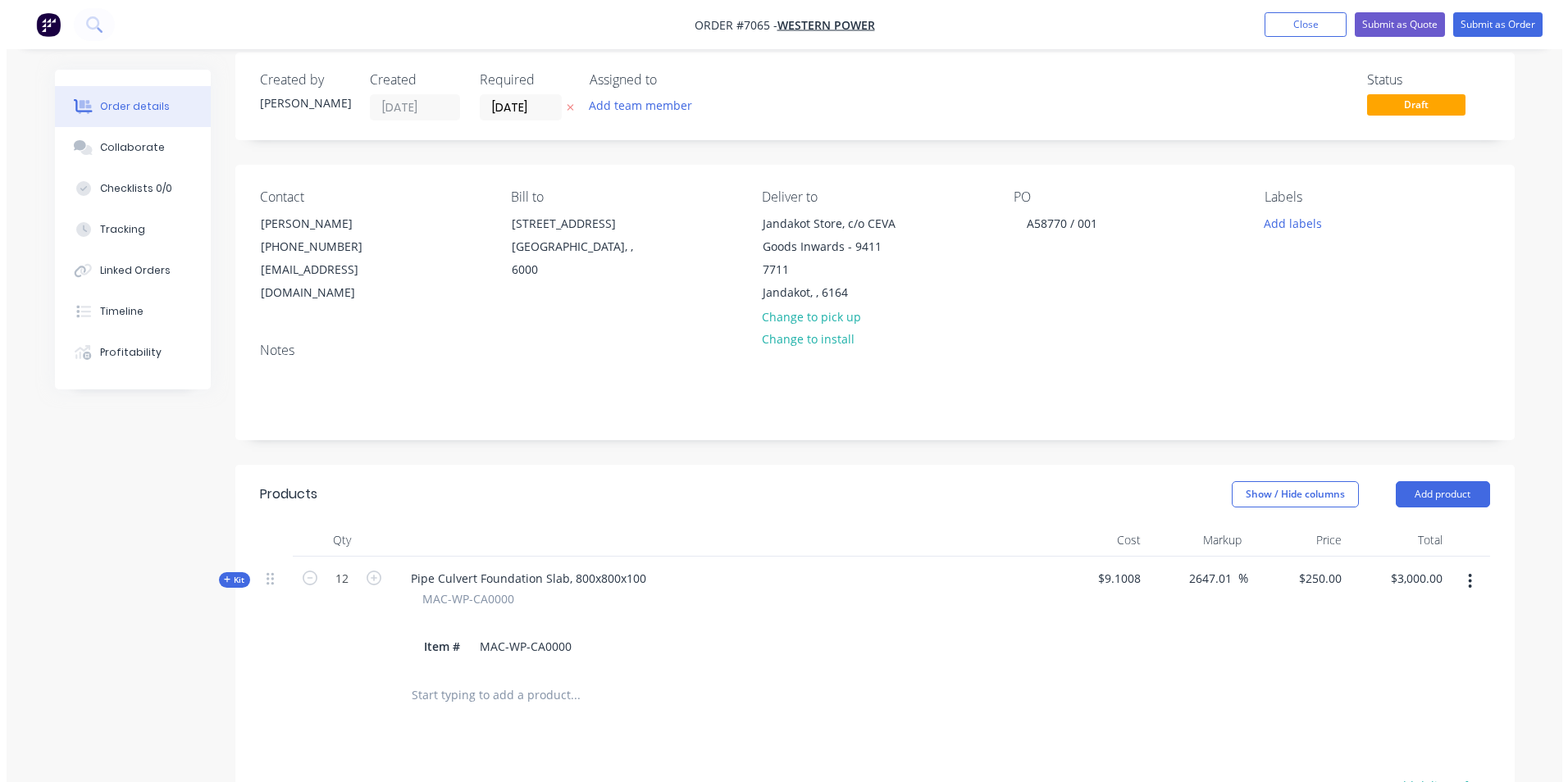
scroll to position [0, 0]
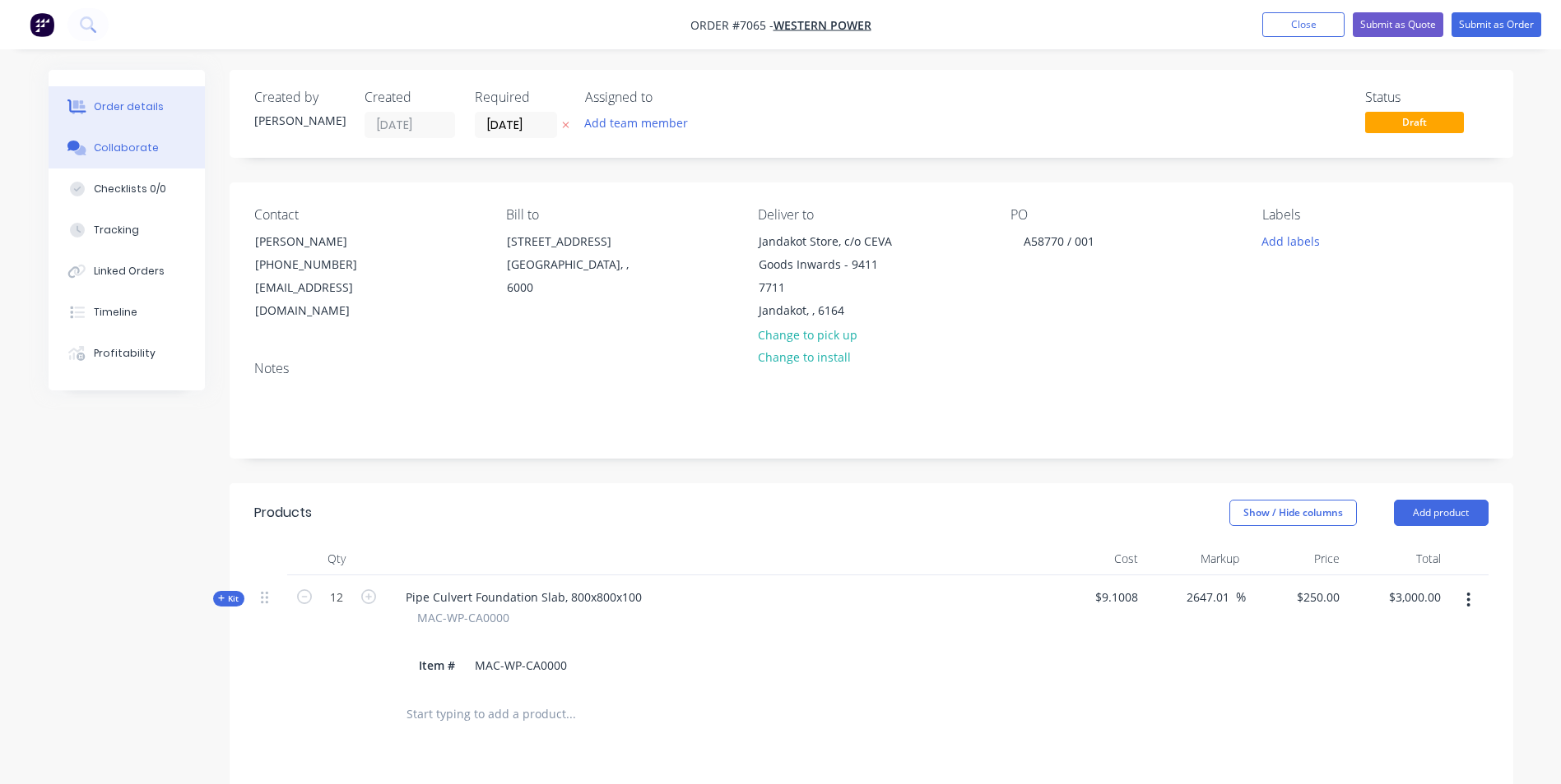
click at [117, 156] on button "Collaborate" at bounding box center [126, 148] width 156 height 41
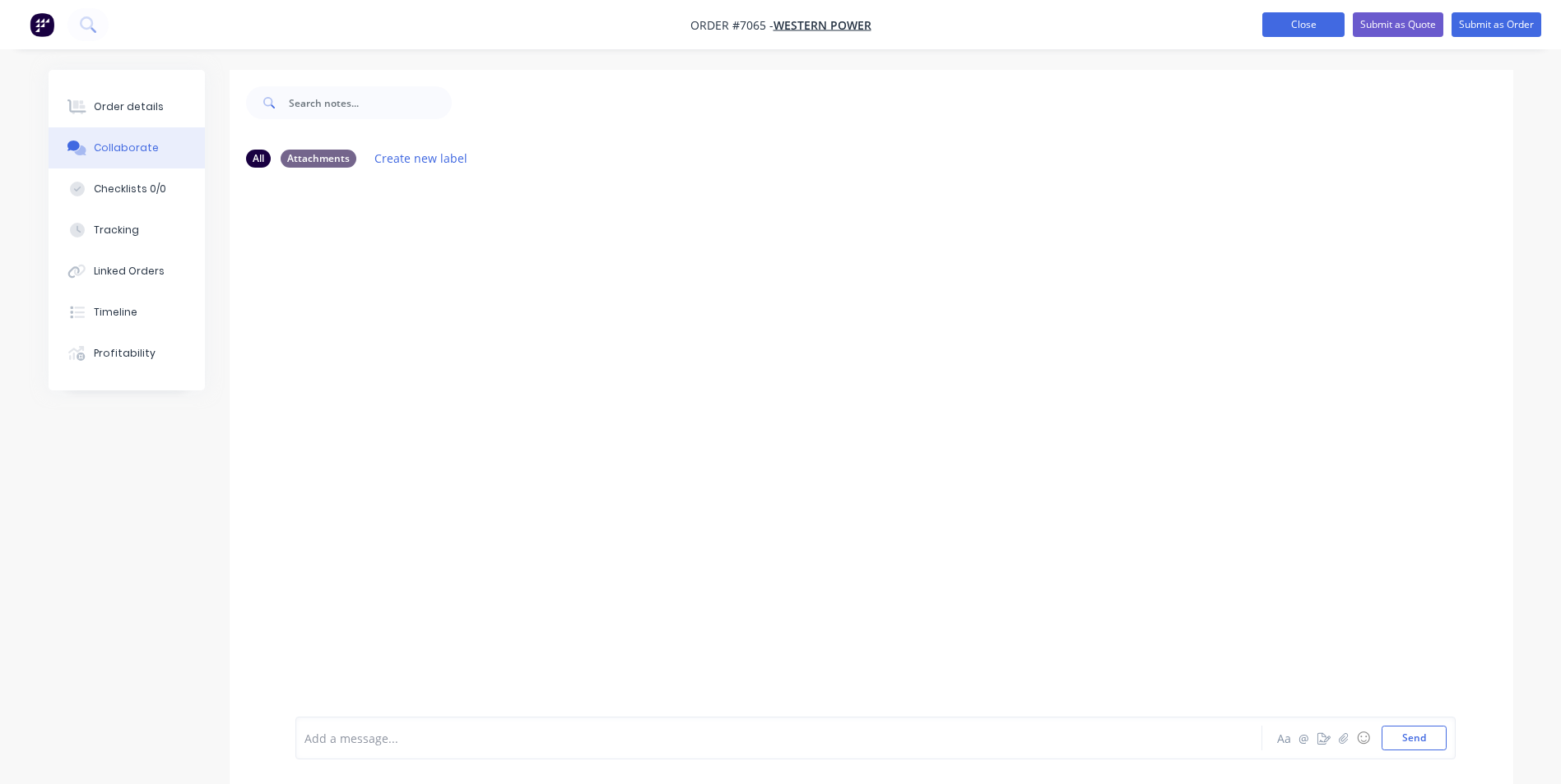
click at [1288, 23] on button "Close" at bounding box center [1302, 25] width 82 height 25
